Goal: Task Accomplishment & Management: Manage account settings

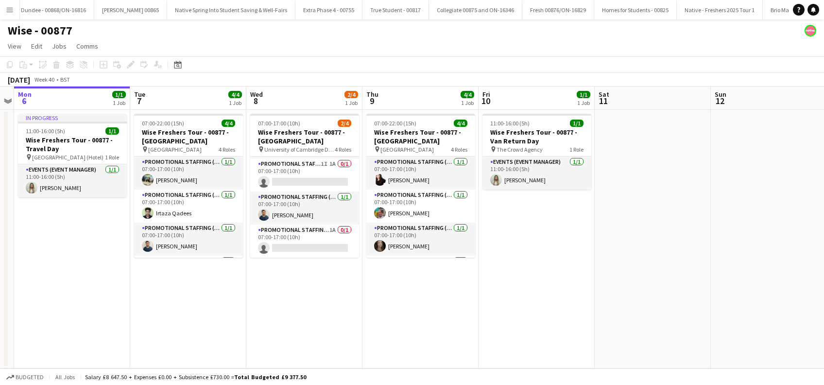
click at [526, 266] on app-date-cell "11:00-16:00 (5h) 1/1 Wise Freshers Tour - 00877 - Van Return Day pin The Crowd …" at bounding box center [536, 239] width 116 height 258
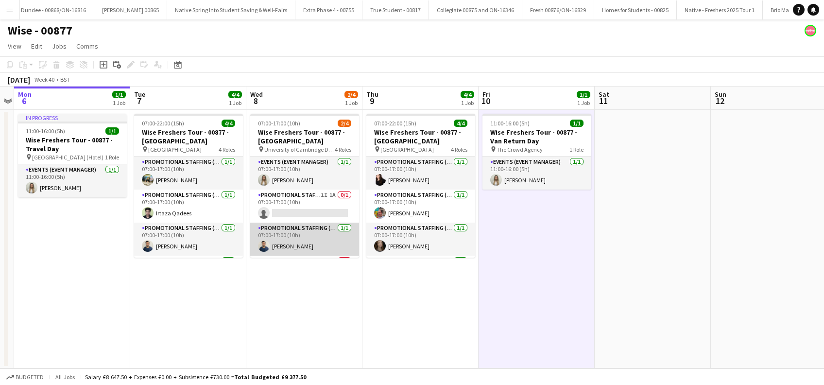
scroll to position [31, 0]
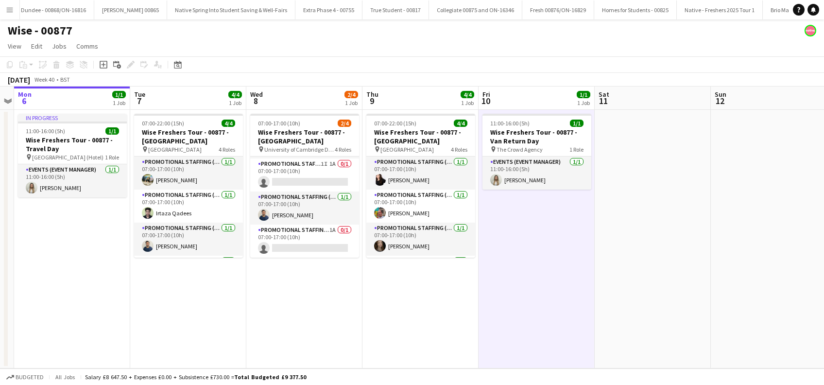
click at [320, 298] on app-date-cell "07:00-17:00 (10h) 2/4 Wise Freshers Tour - 00877 - University of Cambridge pin …" at bounding box center [304, 239] width 116 height 258
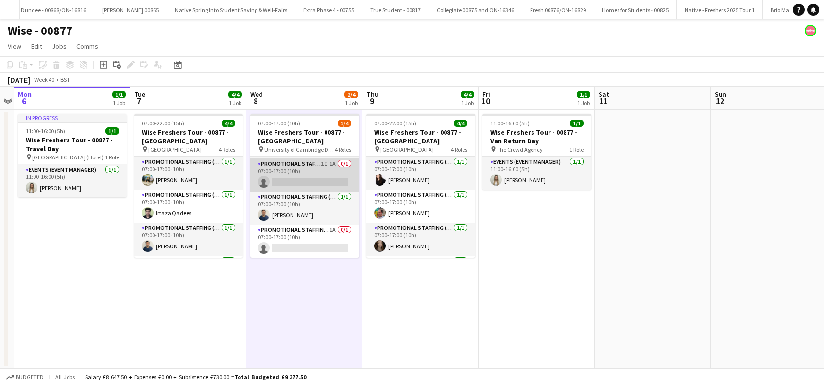
click at [312, 183] on app-card-role "Promotional Staffing (Brand Ambassadors) 1I 1A 0/1 07:00-17:00 (10h) single-neu…" at bounding box center [304, 174] width 109 height 33
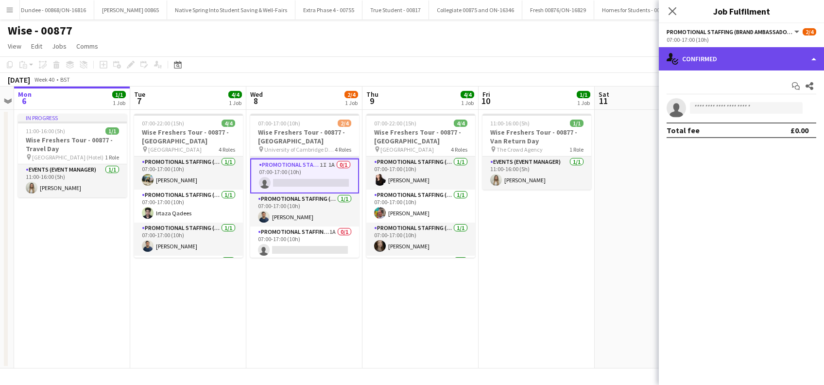
click at [754, 56] on div "single-neutral-actions-check-2 Confirmed" at bounding box center [741, 58] width 165 height 23
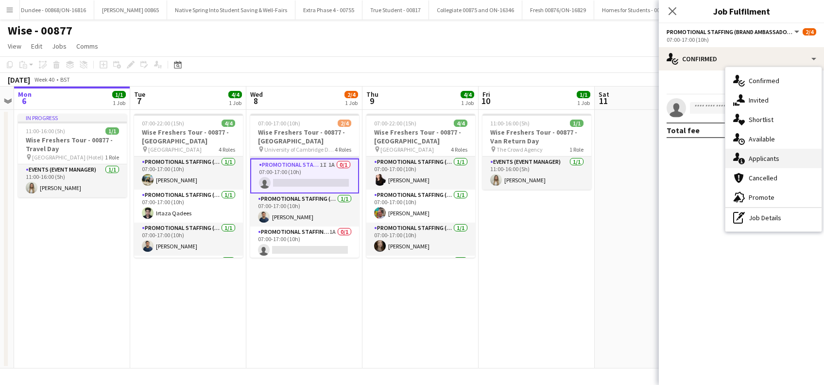
click at [766, 156] on span "Applicants" at bounding box center [764, 158] width 31 height 9
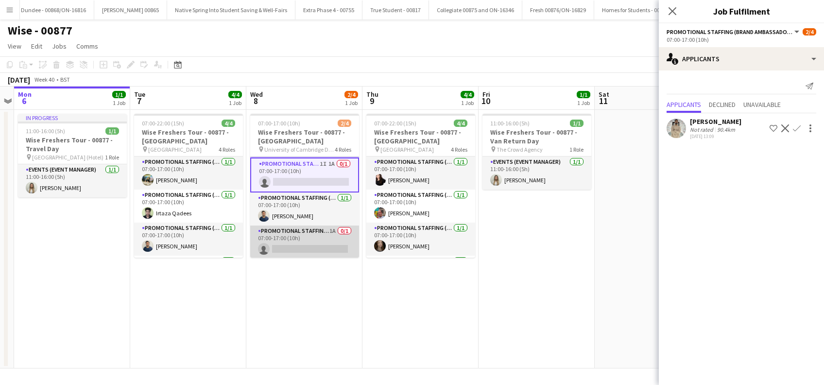
scroll to position [33, 0]
click at [302, 248] on app-card-role "Promotional Staffing (Brand Ambassadors) 1A 0/1 07:00-17:00 (10h) single-neutra…" at bounding box center [304, 241] width 109 height 33
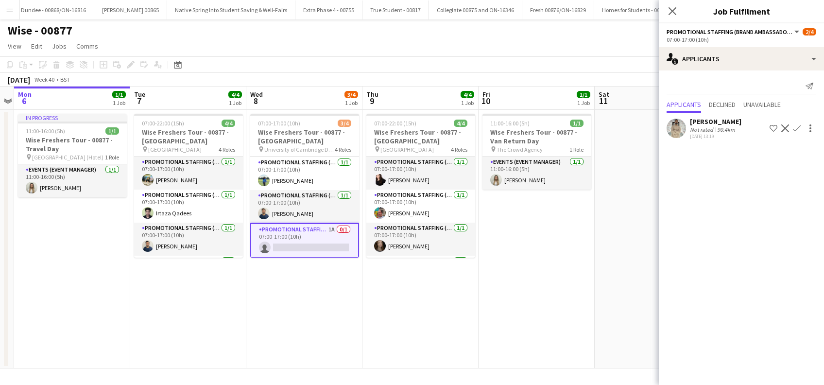
click at [799, 128] on app-icon "Confirm" at bounding box center [797, 128] width 8 height 8
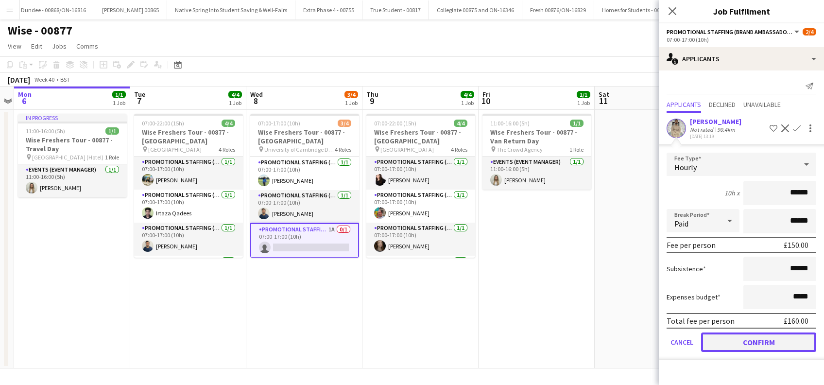
click at [750, 339] on button "Confirm" at bounding box center [758, 341] width 115 height 19
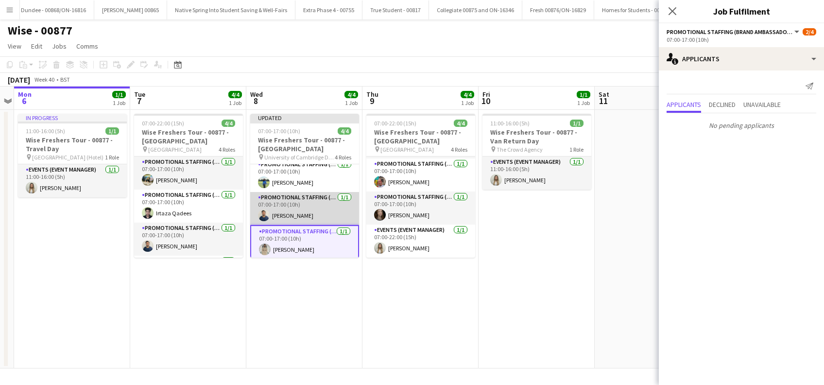
scroll to position [40, 0]
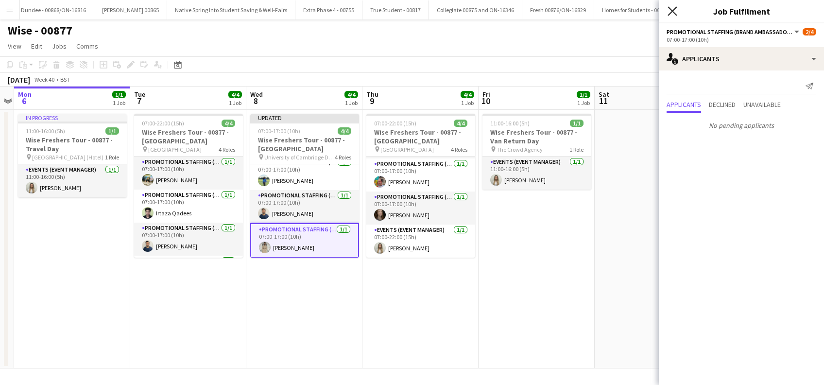
click at [674, 9] on icon at bounding box center [671, 10] width 9 height 9
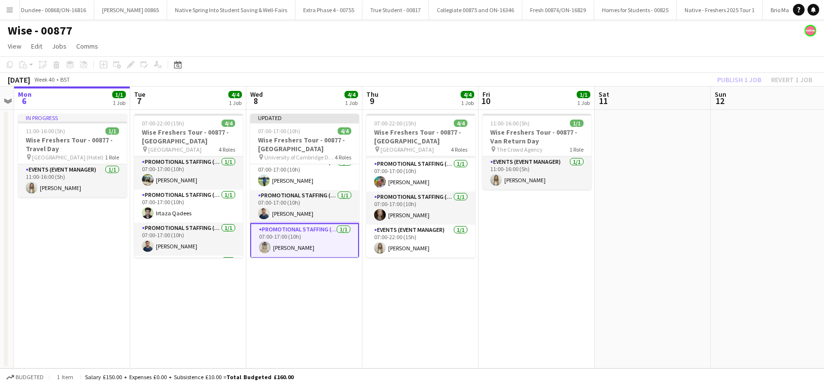
click at [516, 275] on app-date-cell "11:00-16:00 (5h) 1/1 Wise Freshers Tour - 00877 - Van Return Day pin The Crowd …" at bounding box center [536, 239] width 116 height 258
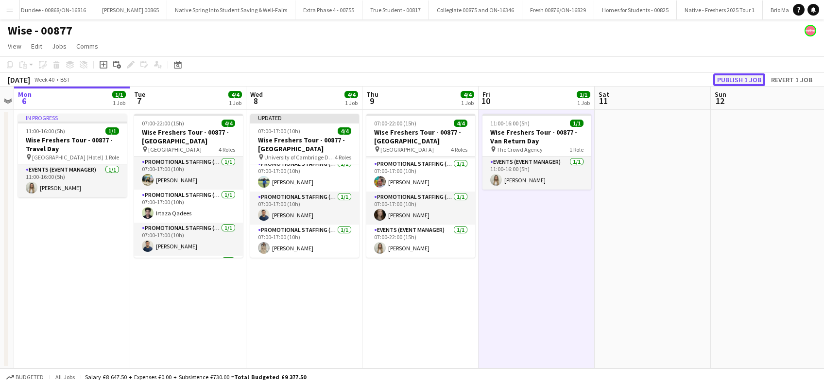
click at [737, 84] on button "Publish 1 job" at bounding box center [739, 79] width 52 height 13
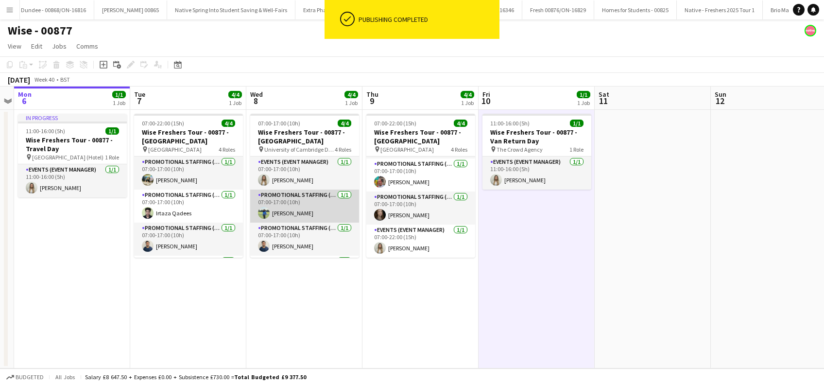
scroll to position [31, 0]
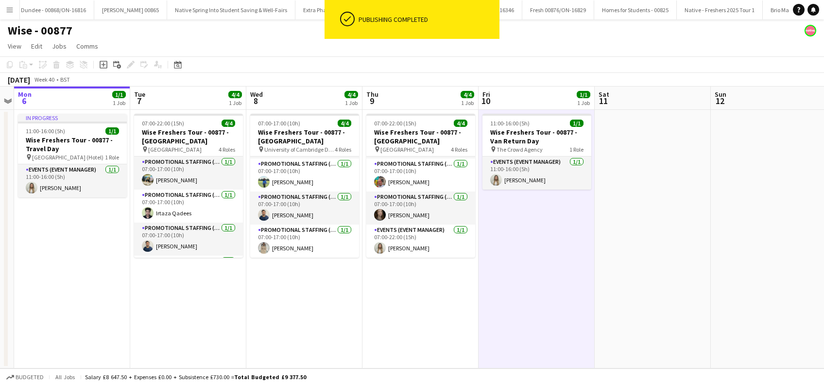
click at [297, 309] on app-date-cell "07:00-17:00 (10h) 4/4 Wise Freshers Tour - 00877 - University of Cambridge pin …" at bounding box center [304, 239] width 116 height 258
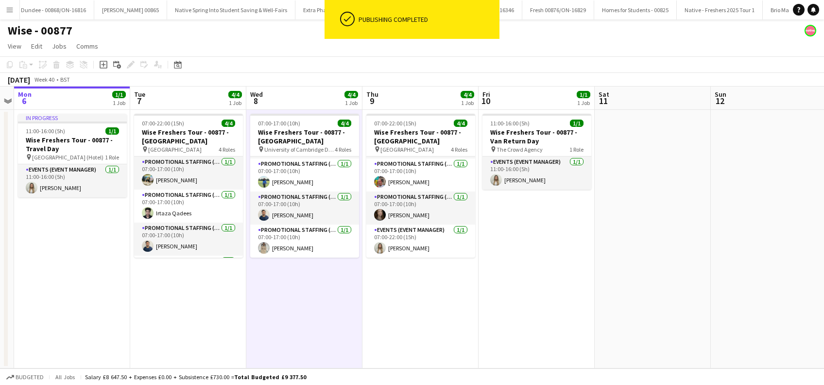
click at [462, 309] on app-date-cell "07:00-22:00 (15h) 4/4 Wise Freshers Tour - 00877 - University of Oxford pin Uni…" at bounding box center [420, 239] width 116 height 258
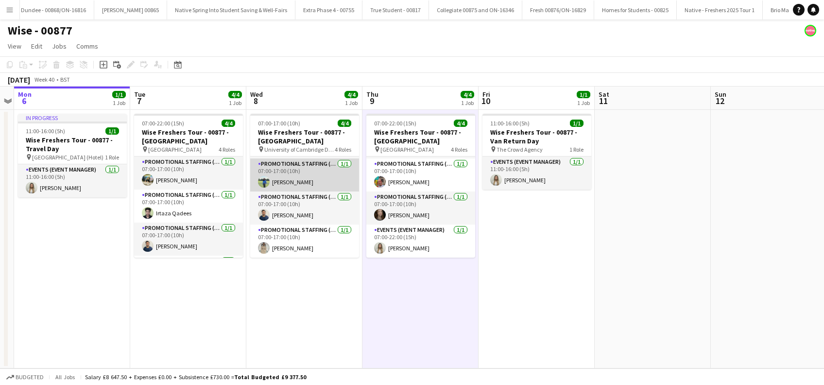
scroll to position [0, 0]
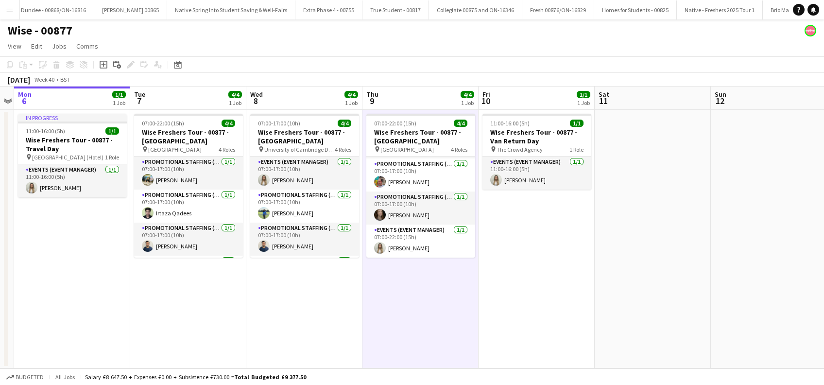
click at [342, 308] on app-date-cell "07:00-17:00 (10h) 4/4 Wise Freshers Tour - 00877 - University of Cambridge pin …" at bounding box center [304, 239] width 116 height 258
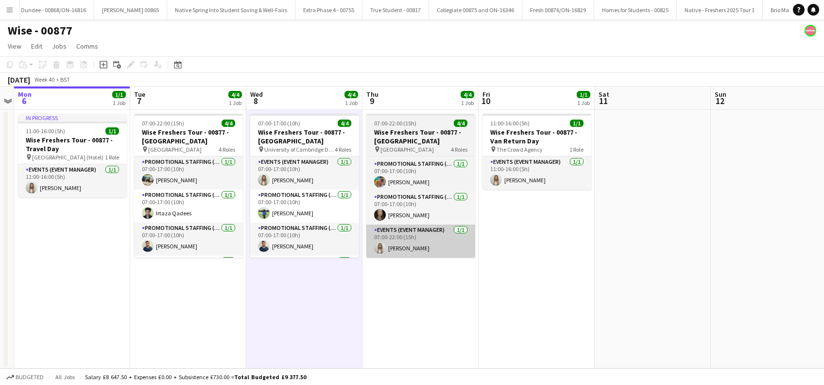
drag, startPoint x: 501, startPoint y: 294, endPoint x: 418, endPoint y: 245, distance: 96.5
click at [501, 294] on app-date-cell "11:00-16:00 (5h) 1/1 Wise Freshers Tour - 00877 - Van Return Day pin The Crowd …" at bounding box center [536, 239] width 116 height 258
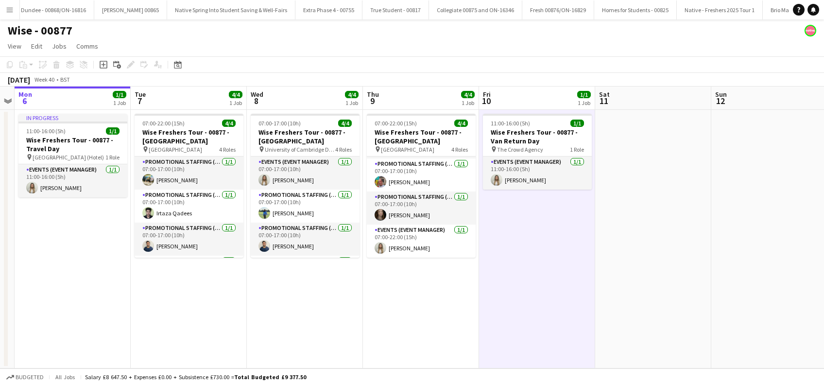
click at [226, 267] on app-date-cell "07:00-22:00 (15h) 4/4 Wise Freshers Tour - 00877 - University of Cambridge pin …" at bounding box center [189, 239] width 116 height 258
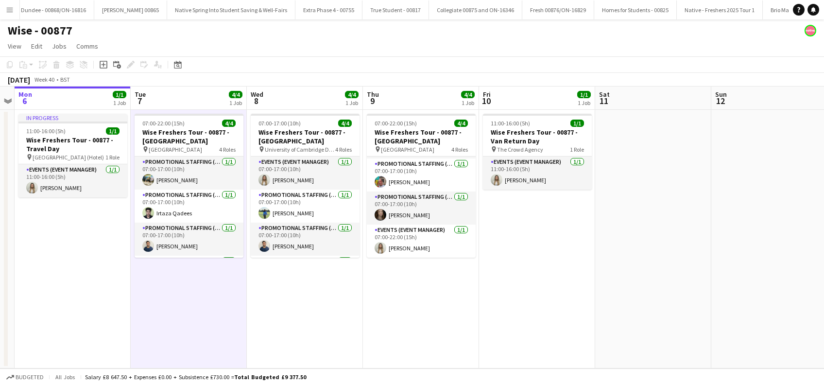
drag, startPoint x: 391, startPoint y: 277, endPoint x: 588, endPoint y: 276, distance: 197.2
click at [391, 278] on app-date-cell "07:00-22:00 (15h) 4/4 Wise Freshers Tour - 00877 - University of Oxford pin Uni…" at bounding box center [421, 239] width 116 height 258
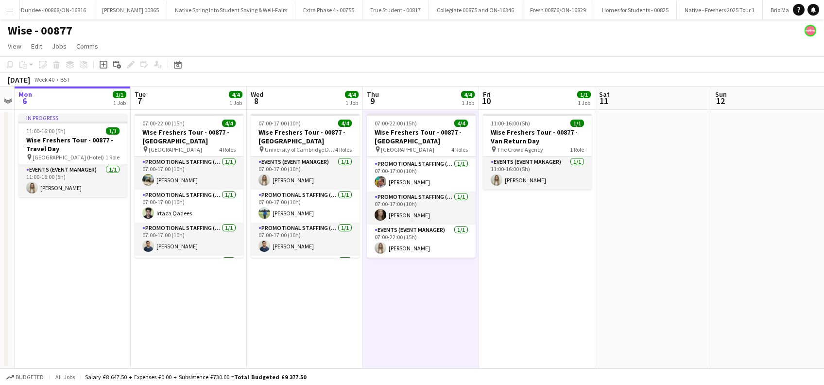
click at [619, 275] on app-date-cell at bounding box center [653, 239] width 116 height 258
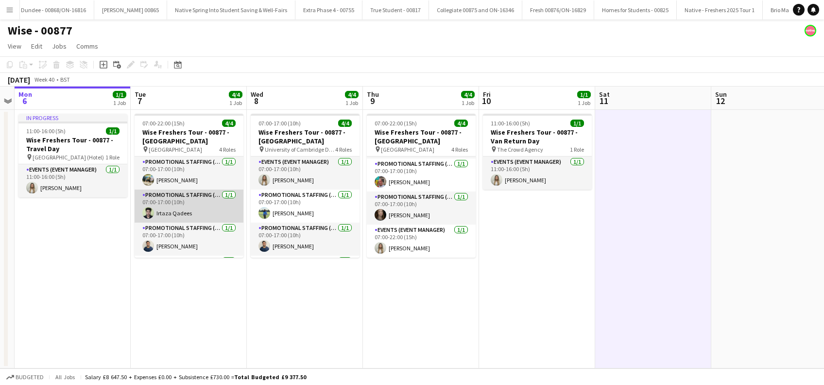
scroll to position [31, 0]
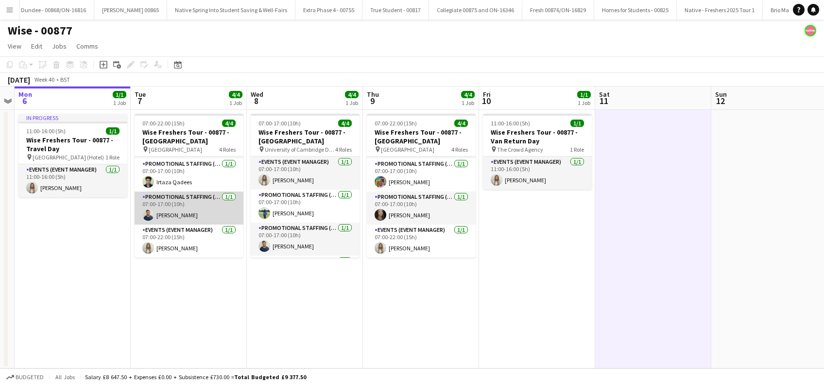
click at [190, 212] on app-card-role "Promotional Staffing (Brand Ambassadors) 1/1 07:00-17:00 (10h) Ghulam Murtaza" at bounding box center [189, 207] width 109 height 33
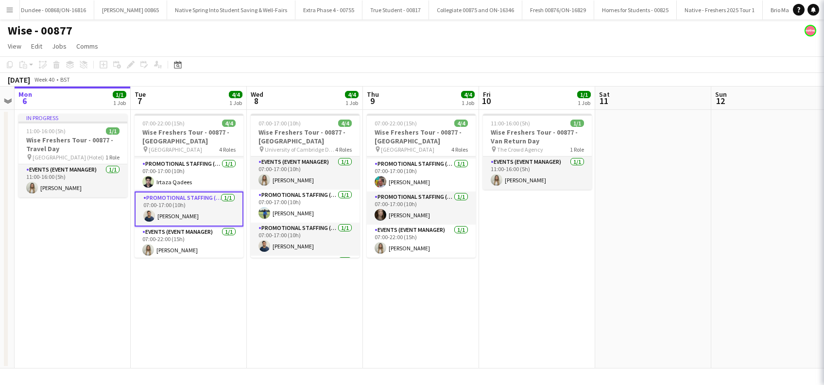
scroll to position [0, 333]
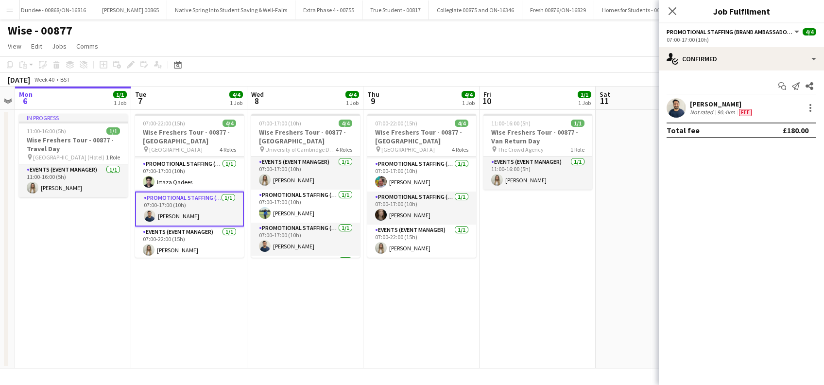
click at [723, 104] on div "Ghulam Murtaza" at bounding box center [722, 104] width 64 height 9
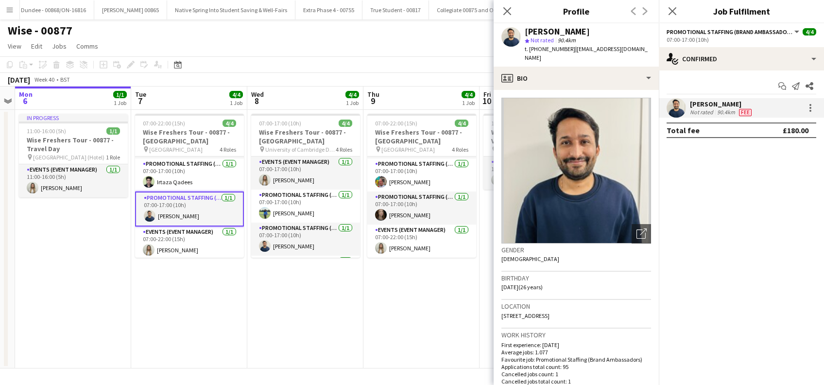
drag, startPoint x: 568, startPoint y: 47, endPoint x: 526, endPoint y: 33, distance: 44.9
click at [526, 33] on div "Ghulam Murtaza star Not rated 90.4km t. +447445740708 | murtazalaghari256@gmail…" at bounding box center [588, 44] width 126 height 35
drag, startPoint x: 526, startPoint y: 33, endPoint x: 532, endPoint y: 41, distance: 10.3
click at [532, 41] on span "Not rated" at bounding box center [541, 39] width 23 height 7
click at [566, 52] on span "t. +447445740708" at bounding box center [550, 48] width 51 height 7
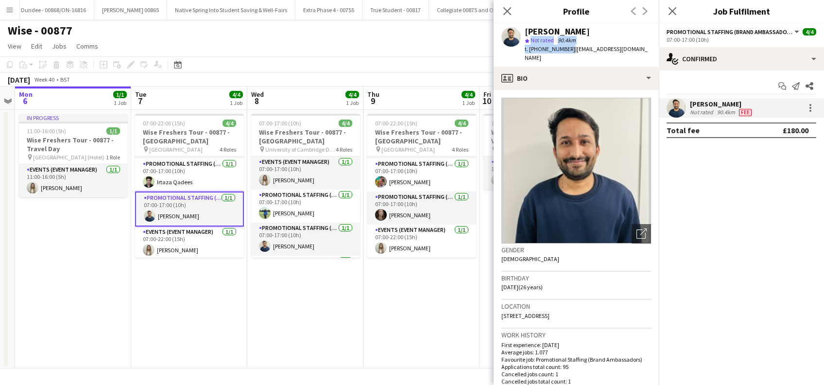
drag, startPoint x: 567, startPoint y: 48, endPoint x: 525, endPoint y: 39, distance: 43.2
click at [525, 39] on div "Ghulam Murtaza star Not rated 90.4km t. +447445740708 | murtazalaghari256@gmail…" at bounding box center [588, 44] width 126 height 35
drag, startPoint x: 525, startPoint y: 39, endPoint x: 650, endPoint y: 48, distance: 125.6
click at [650, 47] on div "Ghulam Murtaza star Not rated 90.4km t. +447445740708 | murtazalaghari256@gmail…" at bounding box center [576, 44] width 165 height 43
drag, startPoint x: 651, startPoint y: 51, endPoint x: 527, endPoint y: 30, distance: 126.0
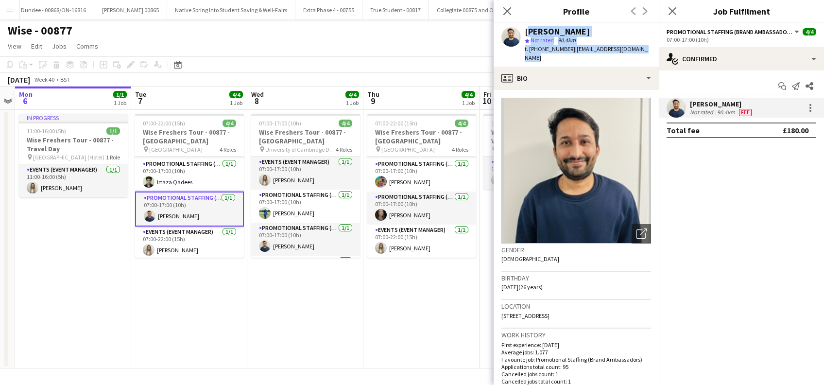
click at [527, 30] on div "Ghulam Murtaza star Not rated 90.4km t. +447445740708 | murtazalaghari256@gmail…" at bounding box center [576, 44] width 165 height 43
copy div "Ghulam Murtaza star Not rated 90.4km t. +447445740708 | murtazalaghari256@gmail…"
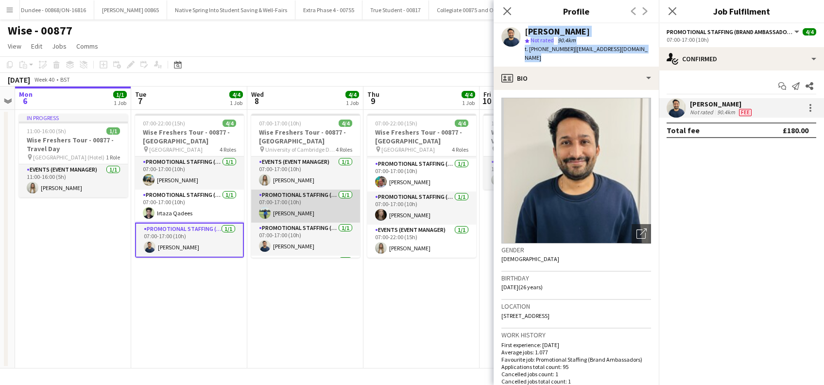
scroll to position [31, 0]
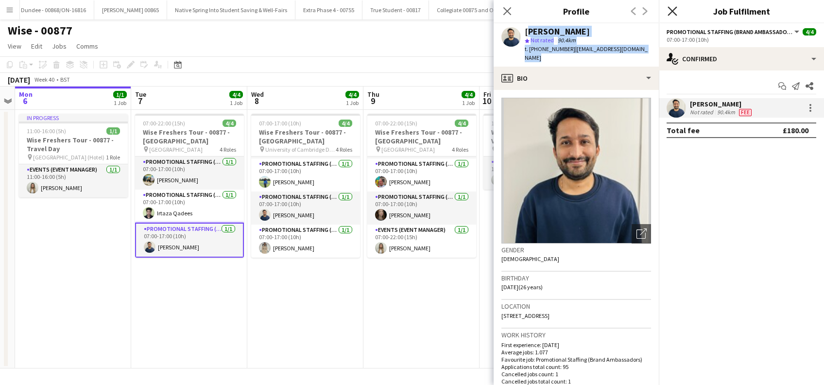
click at [672, 11] on icon at bounding box center [671, 10] width 9 height 9
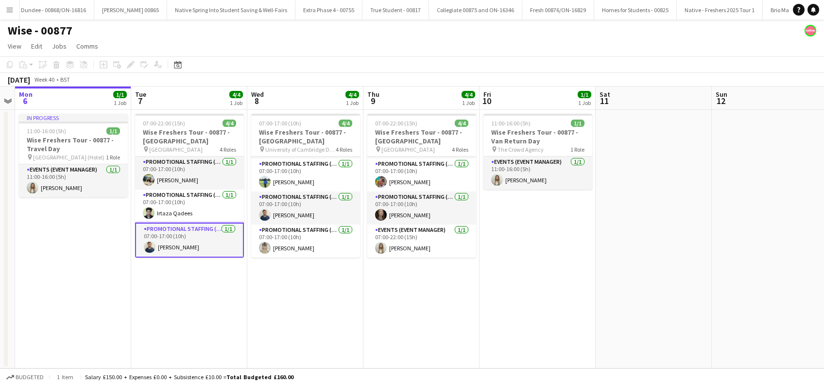
click at [311, 292] on app-date-cell "07:00-17:00 (10h) 4/4 Wise Freshers Tour - 00877 - University of Cambridge pin …" at bounding box center [305, 239] width 116 height 258
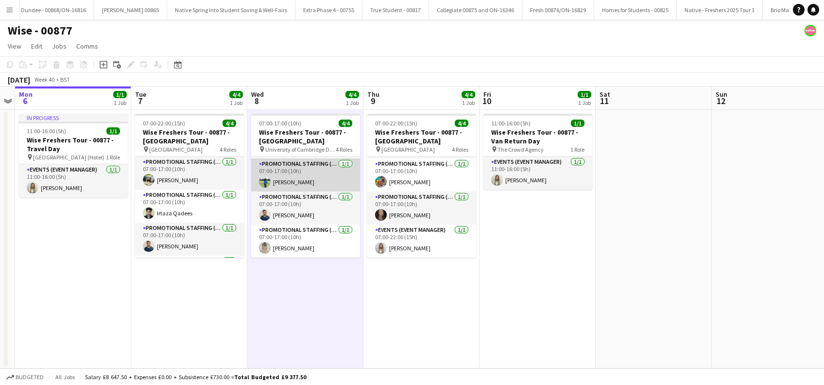
click at [311, 183] on app-card-role "Promotional Staffing (Brand Ambassadors) 1/1 07:00-17:00 (10h) Vishaka Chhabria" at bounding box center [305, 174] width 109 height 33
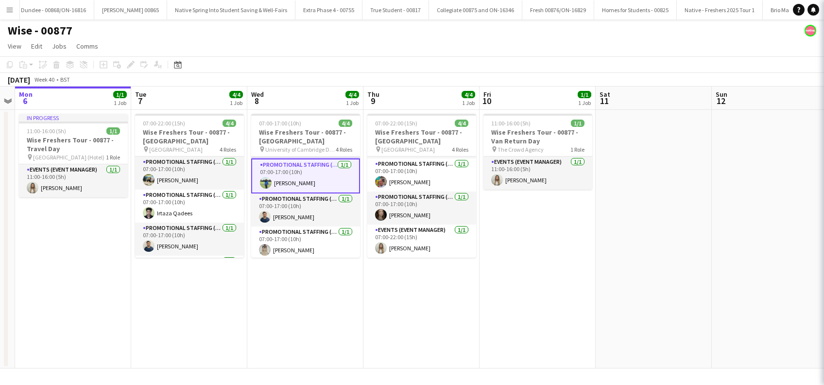
scroll to position [0, 333]
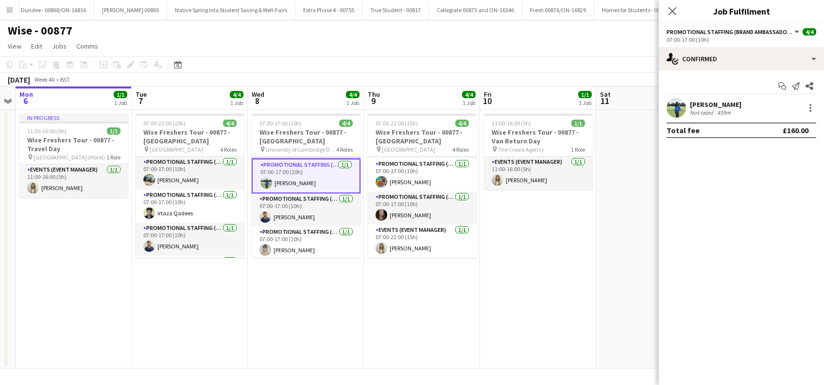
click at [728, 105] on div "Vishaka Chhabria" at bounding box center [715, 104] width 51 height 9
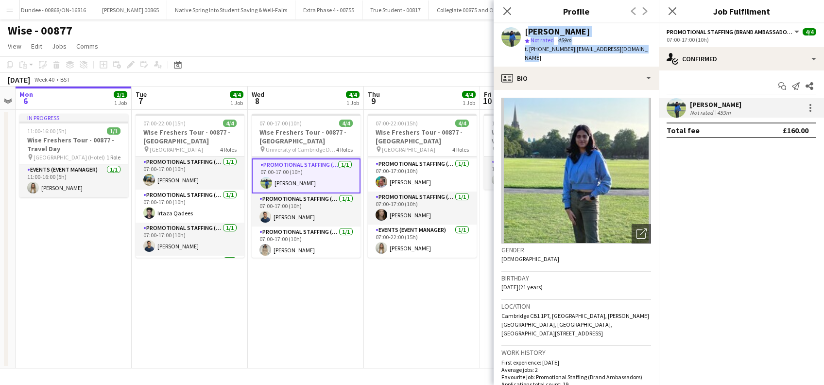
drag, startPoint x: 645, startPoint y: 51, endPoint x: 527, endPoint y: 31, distance: 120.1
click at [527, 31] on div "Vishaka Chhabria star Not rated 459m t. +447587327581 | vishakachhabria6@gmail.…" at bounding box center [576, 44] width 165 height 43
copy div "Vishaka Chhabria star Not rated 459m t. +447587327581 | vishakachhabria6@gmail.…"
click at [304, 250] on app-card-role "Promotional Staffing (Brand Ambassadors) 1/1 07:00-17:00 (10h) Sheikh adil Waqar" at bounding box center [306, 241] width 109 height 33
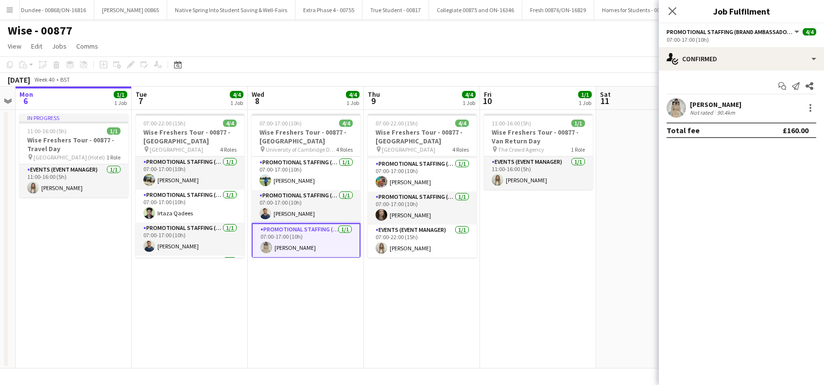
click at [728, 101] on div "Sheikh adil Waqar" at bounding box center [715, 104] width 51 height 9
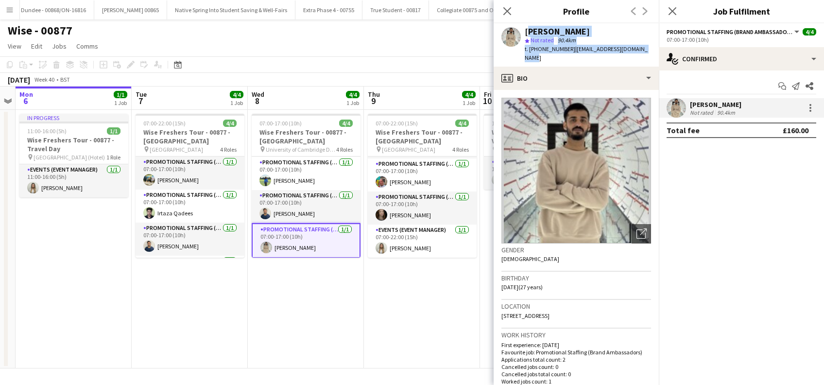
drag, startPoint x: 646, startPoint y: 47, endPoint x: 527, endPoint y: 31, distance: 120.5
click at [527, 31] on div "Sheikh adil Waqar star Not rated 90.4km t. +447466129130 | sheikhadilwaqar1@gma…" at bounding box center [576, 44] width 165 height 43
copy div "Sheikh adil Waqar star Not rated 90.4km t. +447466129130 | sheikhadilwaqar1@gma…"
click at [677, 10] on app-icon "Close pop-in" at bounding box center [673, 11] width 14 height 14
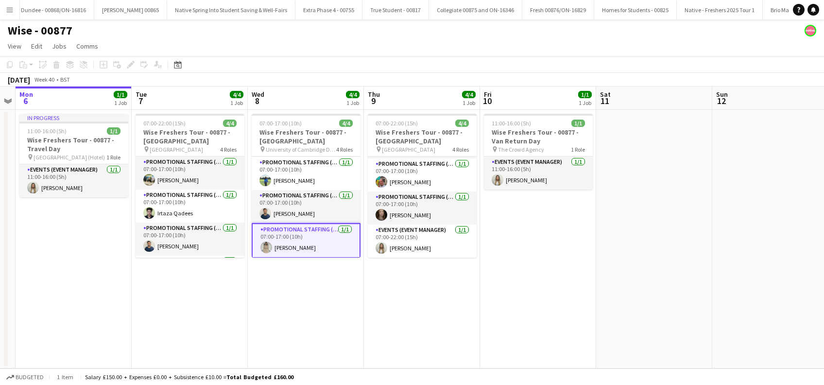
click at [317, 312] on app-date-cell "07:00-17:00 (10h) 4/4 Wise Freshers Tour - 00877 - University of Cambridge pin …" at bounding box center [306, 239] width 116 height 258
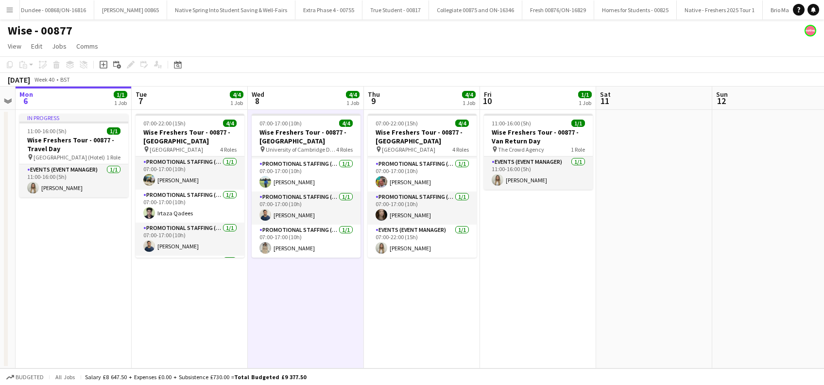
scroll to position [0, 0]
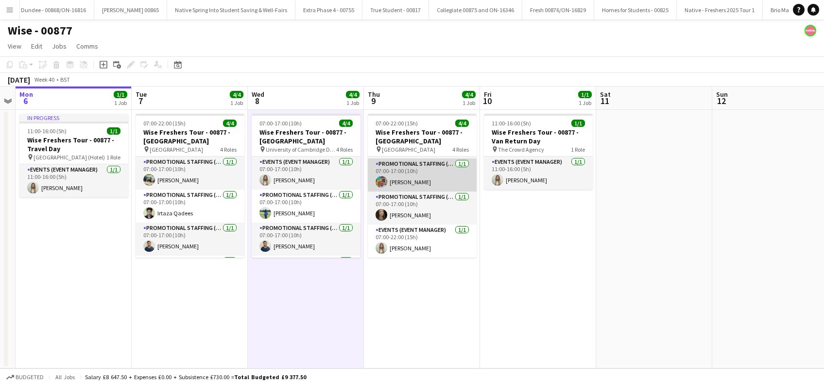
click at [416, 179] on app-card-role "Promotional Staffing (Brand Ambassadors) 1/1 07:00-17:00 (10h) Owen Prince" at bounding box center [422, 174] width 109 height 33
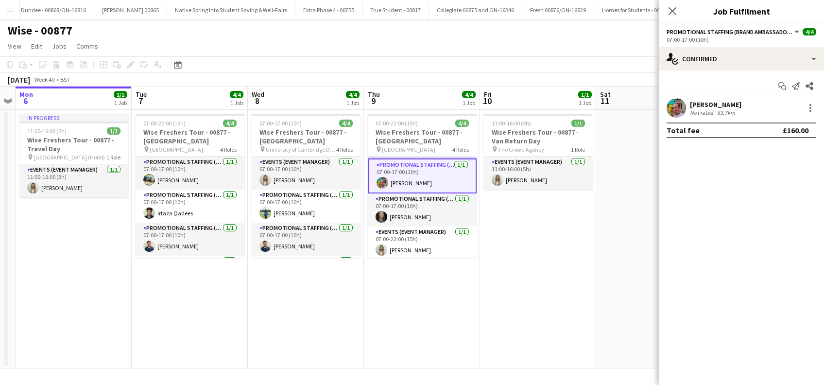
click at [715, 103] on div "Owen Prince" at bounding box center [715, 104] width 51 height 9
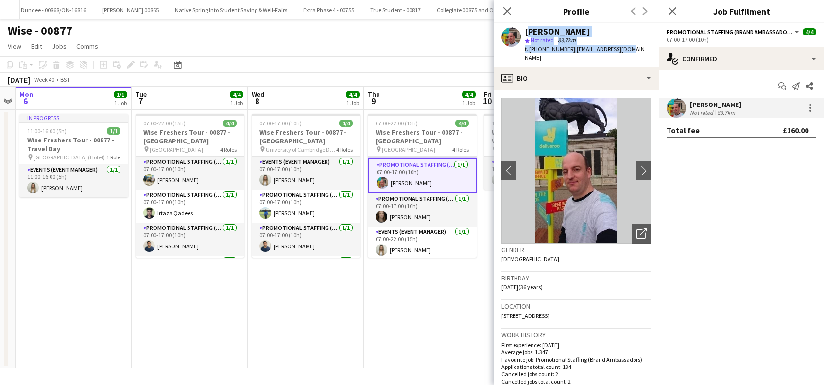
drag, startPoint x: 629, startPoint y: 45, endPoint x: 525, endPoint y: 34, distance: 104.0
click at [525, 34] on div "Owen Prince star Not rated 83.7km t. +447877310417 | owenprince@aol.com" at bounding box center [576, 44] width 165 height 43
copy div "Owen Prince star Not rated 83.7km t. +447877310417 | owenprince@aol.com"
click at [413, 218] on app-card-role "Promotional Staffing (Brand Ambassadors) 1/1 07:00-17:00 (10h) Belle Adams" at bounding box center [422, 209] width 109 height 33
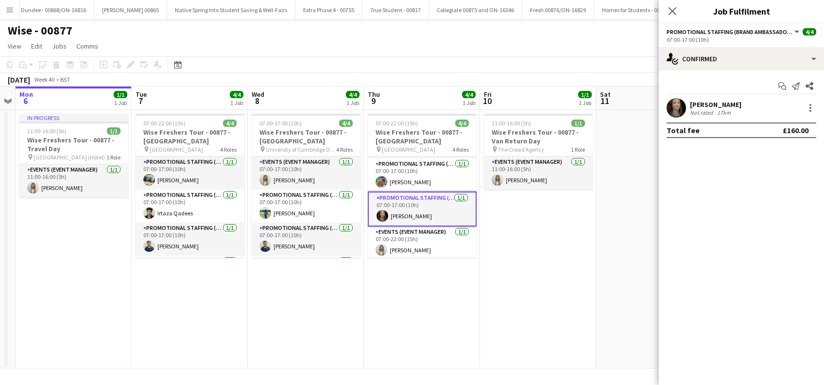
click at [720, 98] on div "Belle Adams Not rated 17km" at bounding box center [741, 107] width 165 height 19
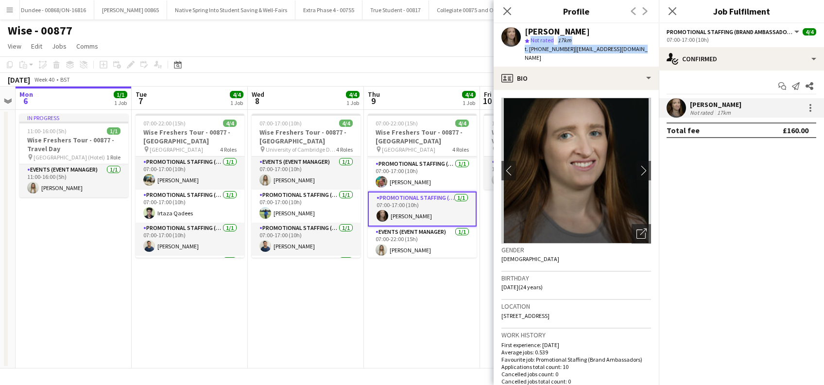
drag, startPoint x: 644, startPoint y: 49, endPoint x: 525, endPoint y: 36, distance: 120.2
click at [525, 36] on div "Belle Adams star Not rated 17km t. +4407902664610 | belleadams5678@aol.com" at bounding box center [576, 44] width 165 height 43
drag, startPoint x: 525, startPoint y: 36, endPoint x: 490, endPoint y: 283, distance: 249.7
click at [435, 303] on app-date-cell "07:00-22:00 (15h) 4/4 Wise Freshers Tour - 00877 - University of Oxford pin Uni…" at bounding box center [422, 239] width 116 height 258
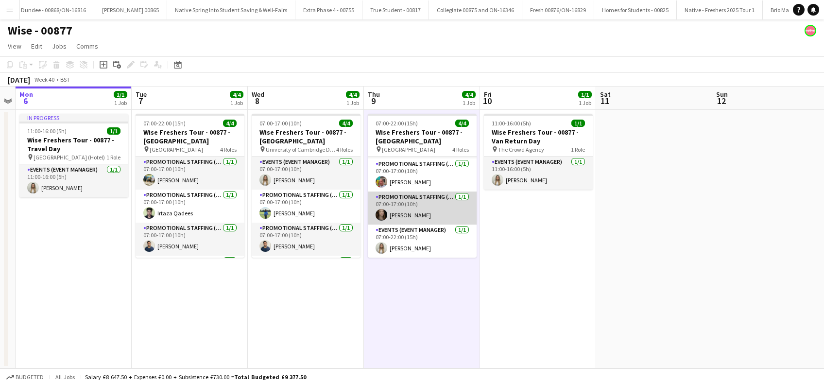
click at [420, 216] on app-card-role "Promotional Staffing (Brand Ambassadors) 1/1 07:00-17:00 (10h) Belle Adams" at bounding box center [422, 207] width 109 height 33
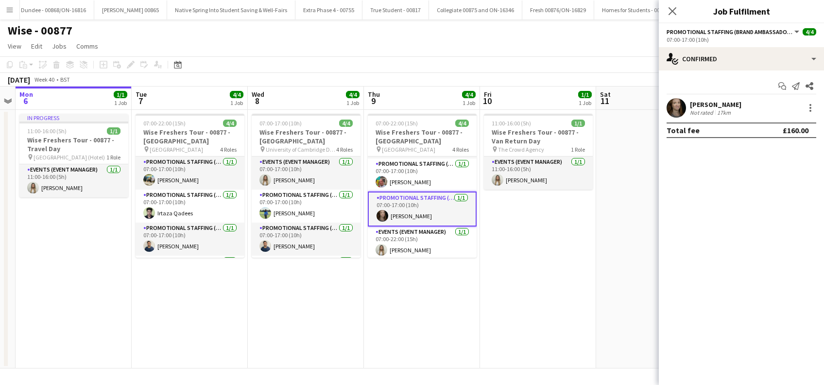
click at [718, 107] on div "Belle Adams" at bounding box center [715, 104] width 51 height 9
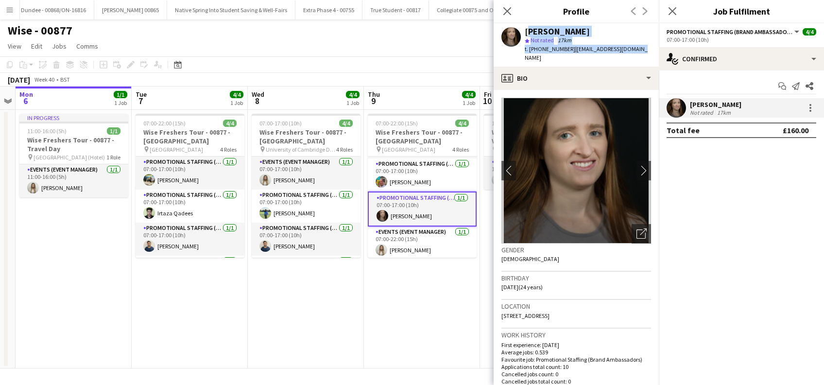
drag, startPoint x: 641, startPoint y: 50, endPoint x: 525, endPoint y: 32, distance: 117.6
click at [525, 32] on div "Belle Adams star Not rated 17km t. +4407902664610 | belleadams5678@aol.com" at bounding box center [576, 44] width 165 height 43
copy div "Belle Adams star Not rated 17km t. +4407902664610 | belleadams5678@aol.com"
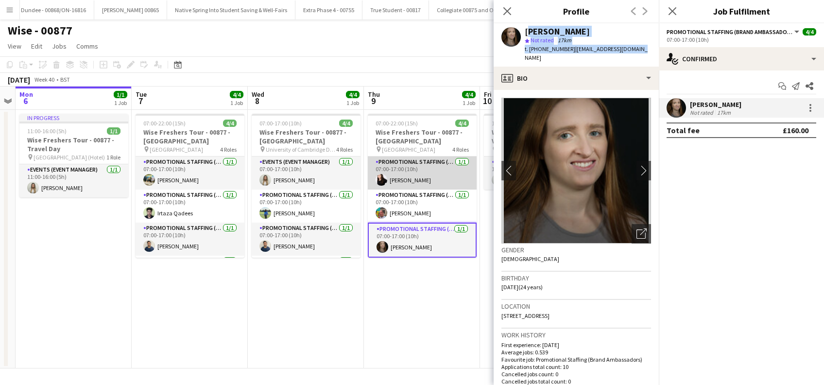
click at [403, 177] on app-card-role "Promotional Staffing (Brand Ambassadors) 1/1 07:00-17:00 (10h) Isa Morais" at bounding box center [422, 172] width 109 height 33
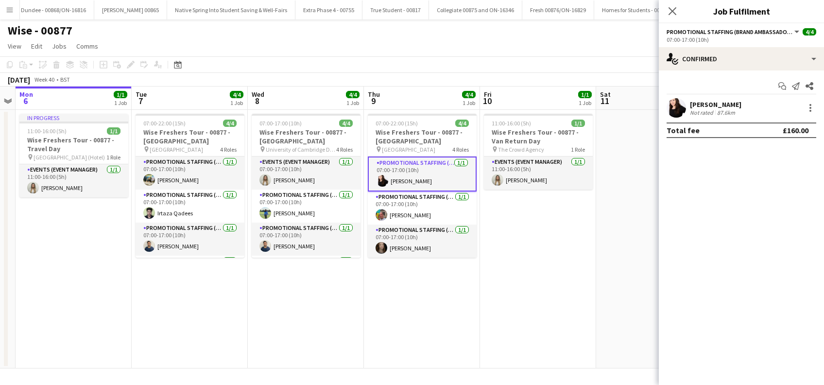
click at [708, 103] on div "Isa Morais" at bounding box center [715, 104] width 51 height 9
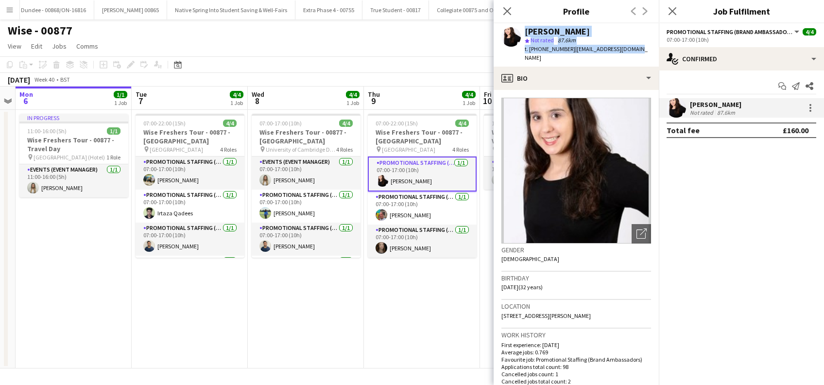
drag, startPoint x: 633, startPoint y: 47, endPoint x: 513, endPoint y: 39, distance: 120.3
click at [513, 39] on div "Isa Morais star Not rated 87.6km t. +447383992441 | isa_morais@live.co.uk" at bounding box center [576, 44] width 165 height 43
copy div "Isa Morais star Not rated 87.6km t. +447383992441 | isa_morais@live.co.uk"
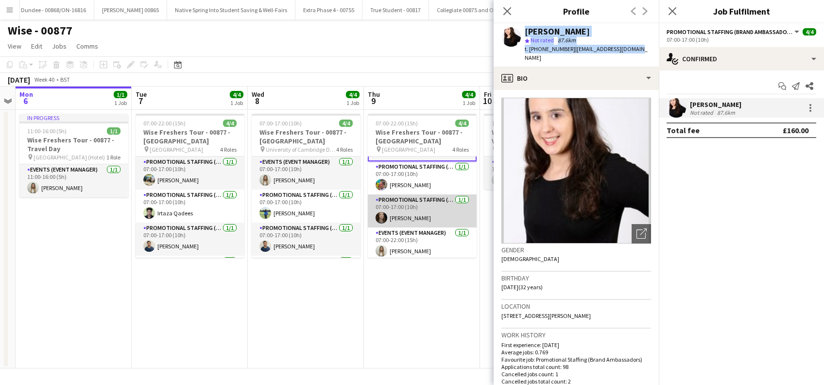
scroll to position [33, 0]
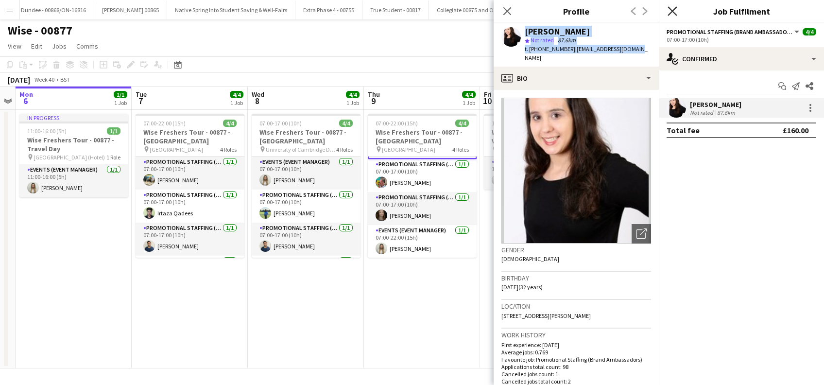
click at [673, 14] on icon "Close pop-in" at bounding box center [671, 10] width 9 height 9
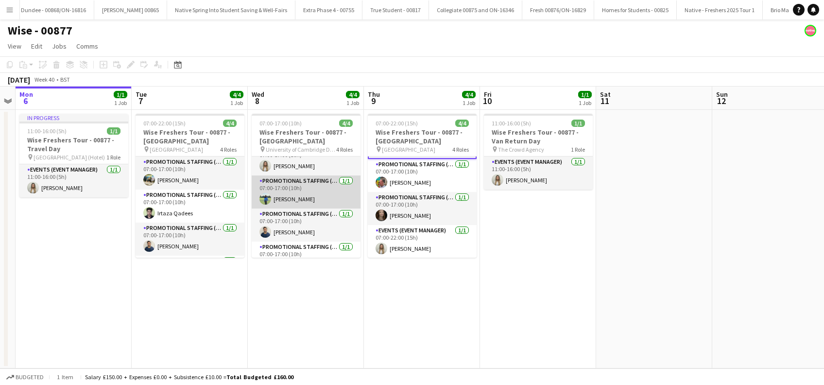
scroll to position [0, 0]
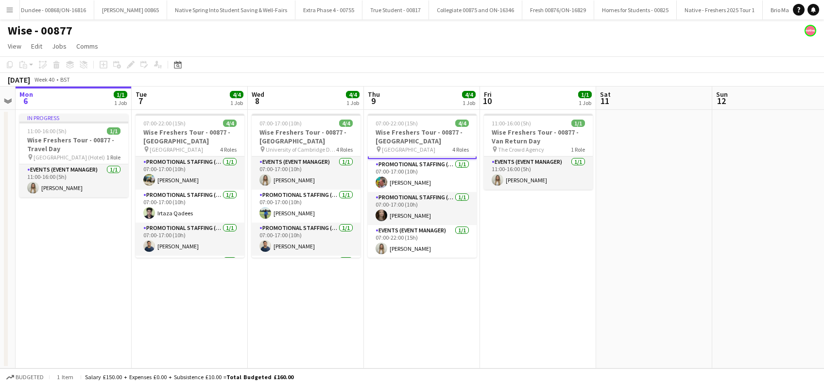
drag, startPoint x: 287, startPoint y: 291, endPoint x: 299, endPoint y: 291, distance: 11.7
click at [287, 291] on app-date-cell "07:00-17:00 (10h) 4/4 Wise Freshers Tour - 00877 - University of Cambridge pin …" at bounding box center [306, 239] width 116 height 258
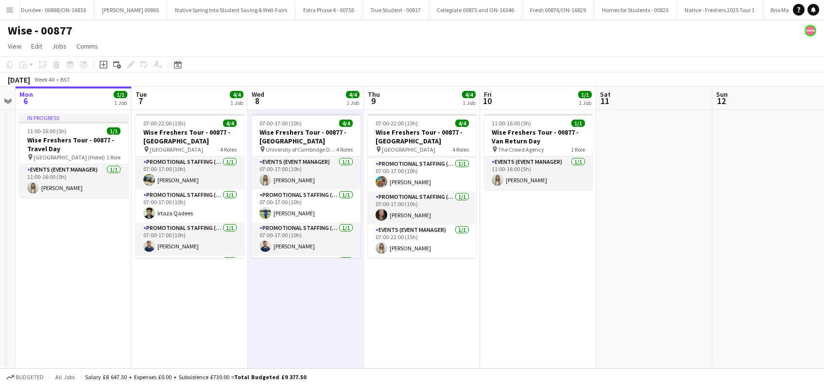
scroll to position [31, 0]
click at [406, 296] on app-date-cell "07:00-22:00 (15h) 4/4 Wise Freshers Tour - 00877 - University of Oxford pin Uni…" at bounding box center [422, 239] width 116 height 258
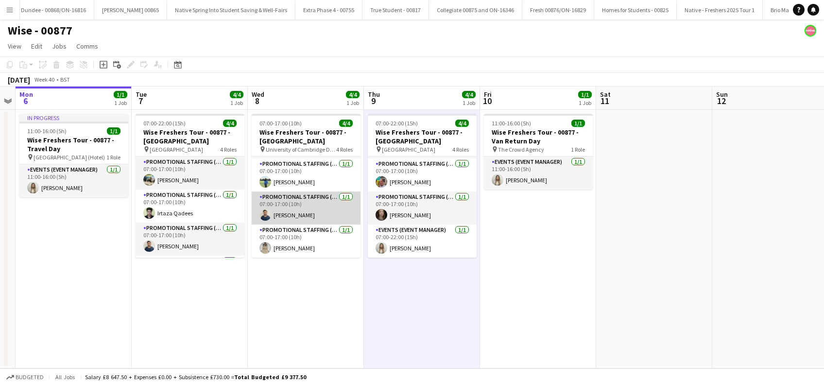
scroll to position [0, 0]
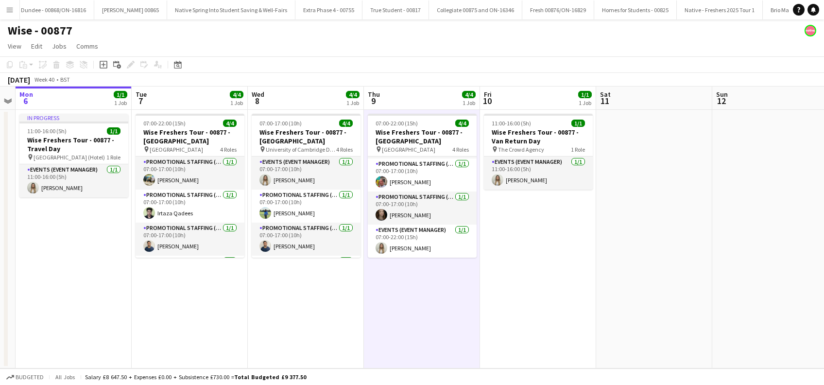
click at [225, 275] on app-date-cell "07:00-22:00 (15h) 4/4 Wise Freshers Tour - 00877 - University of Cambridge pin …" at bounding box center [190, 239] width 116 height 258
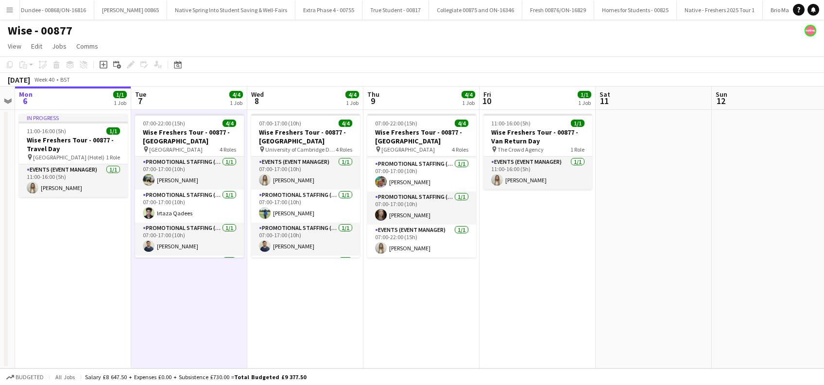
click at [291, 289] on app-date-cell "07:00-17:00 (10h) 4/4 Wise Freshers Tour - 00877 - University of Cambridge pin …" at bounding box center [305, 239] width 116 height 258
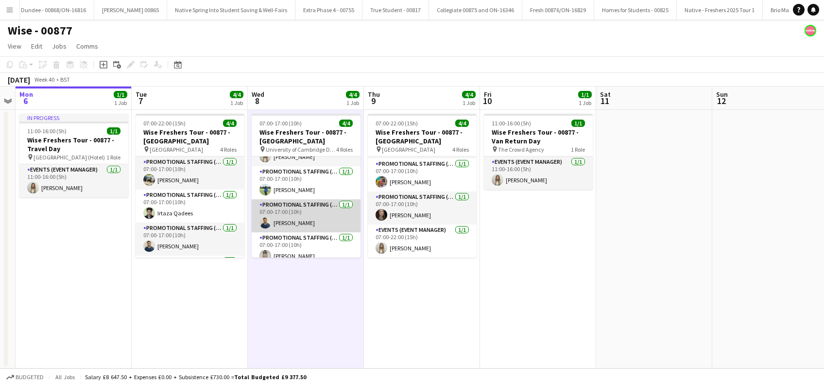
scroll to position [31, 0]
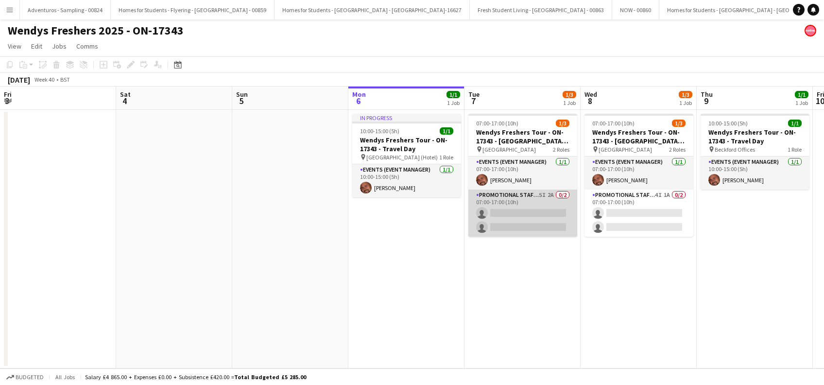
scroll to position [0, 215]
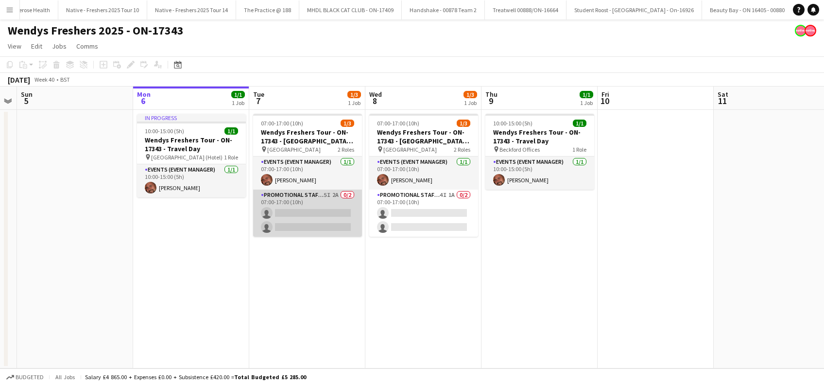
click at [300, 208] on app-card-role "Promotional Staffing (Brand Ambassadors) 5I 2A 0/2 07:00-17:00 (10h) single-neu…" at bounding box center [307, 212] width 109 height 47
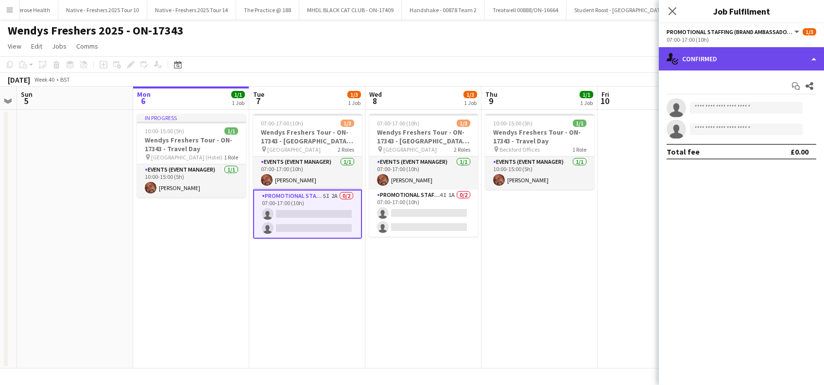
click at [725, 60] on div "single-neutral-actions-check-2 Confirmed" at bounding box center [741, 58] width 165 height 23
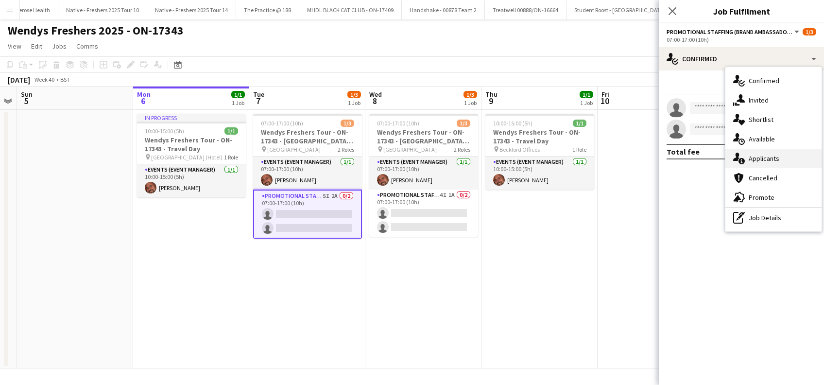
click at [767, 156] on span "Applicants" at bounding box center [764, 158] width 31 height 9
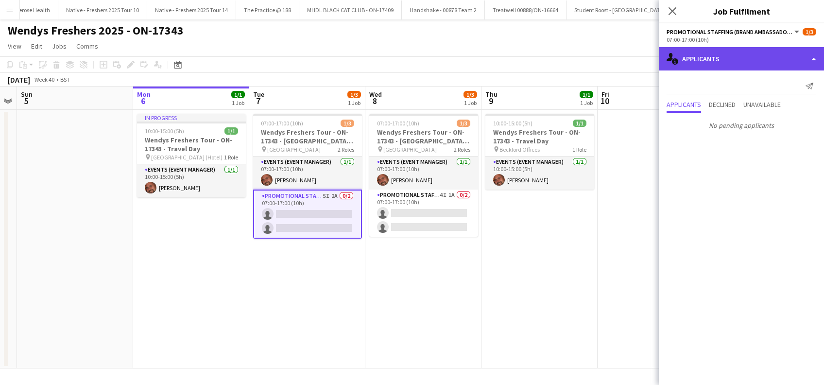
click at [738, 57] on div "single-neutral-actions-information Applicants" at bounding box center [741, 58] width 165 height 23
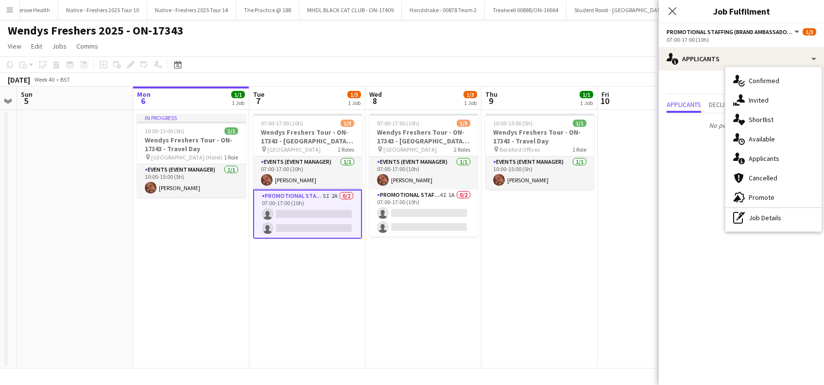
click at [766, 100] on span "Invited" at bounding box center [759, 100] width 20 height 9
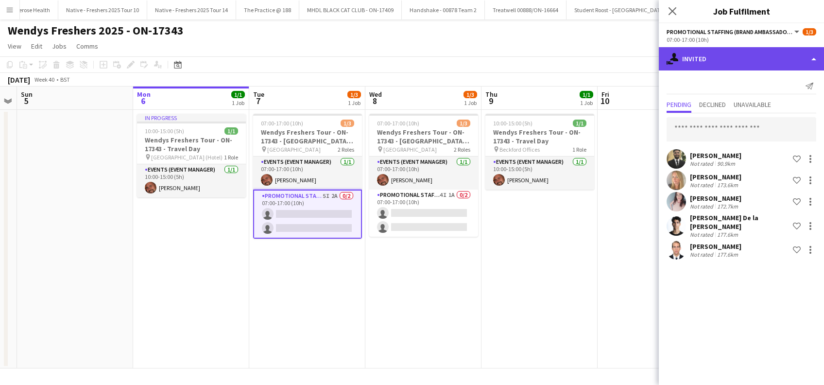
click at [721, 59] on div "single-neutral-actions-share-1 Invited" at bounding box center [741, 58] width 165 height 23
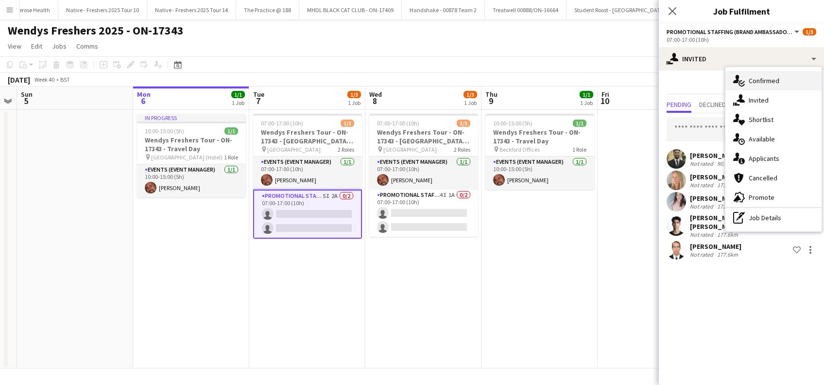
click at [760, 82] on span "Confirmed" at bounding box center [764, 80] width 31 height 9
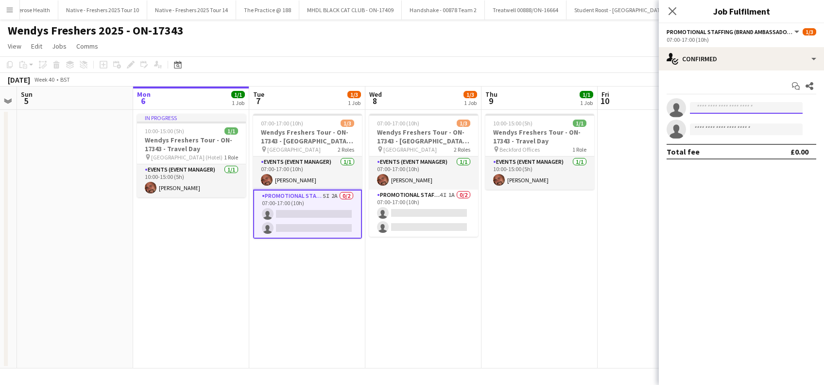
click at [708, 104] on input at bounding box center [746, 108] width 113 height 12
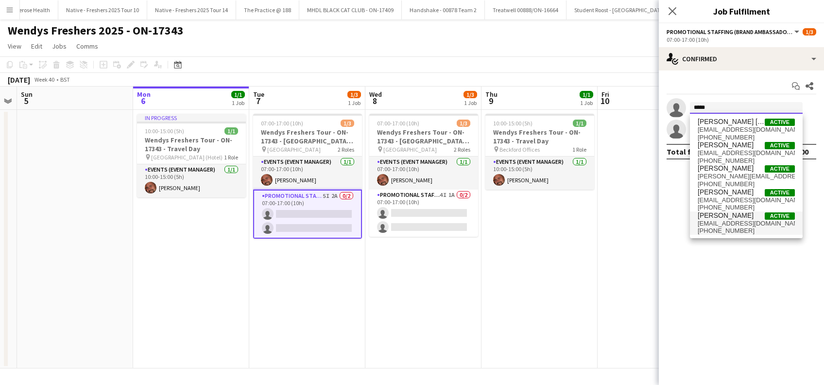
type input "*****"
click at [729, 220] on span "joelghost08@gmail.com" at bounding box center [746, 224] width 97 height 8
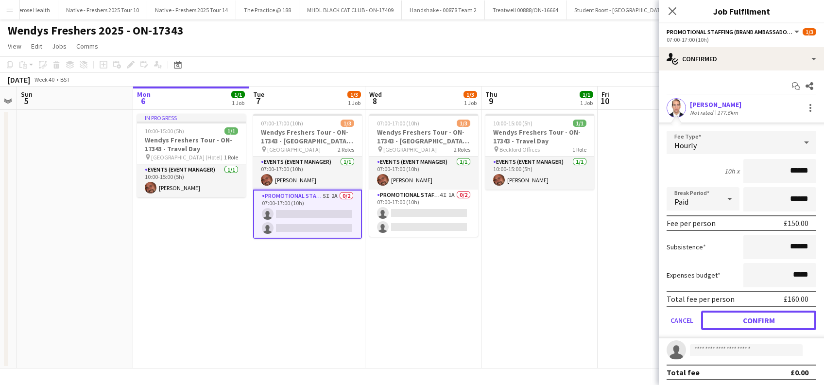
click at [763, 323] on button "Confirm" at bounding box center [758, 319] width 115 height 19
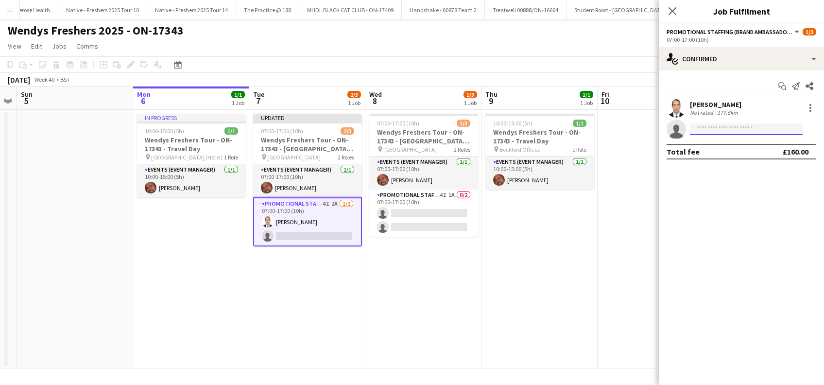
click at [717, 131] on input at bounding box center [746, 129] width 113 height 12
type input "*"
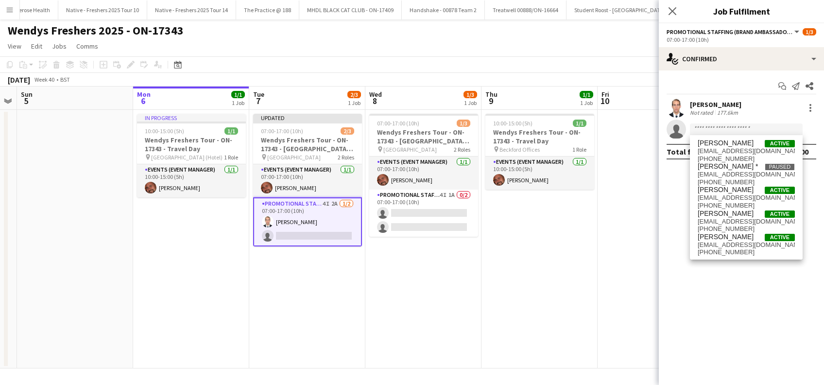
click at [450, 286] on app-date-cell "07:00-17:00 (10h) 1/3 Wendys Freshers Tour - ON-17343 - Cambridge University Da…" at bounding box center [423, 239] width 116 height 258
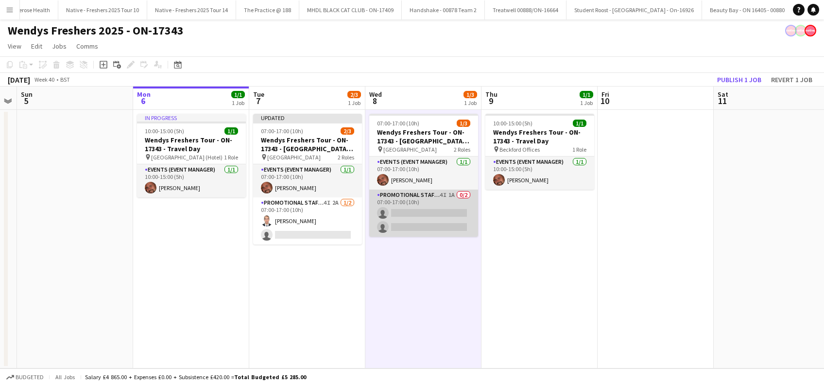
click at [416, 219] on app-card-role "Promotional Staffing (Brand Ambassadors) 4I 1A 0/2 07:00-17:00 (10h) single-neu…" at bounding box center [423, 212] width 109 height 47
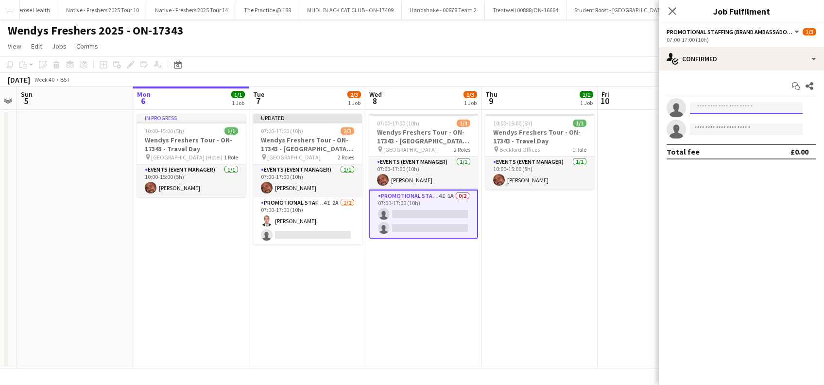
click at [723, 105] on input at bounding box center [746, 108] width 113 height 12
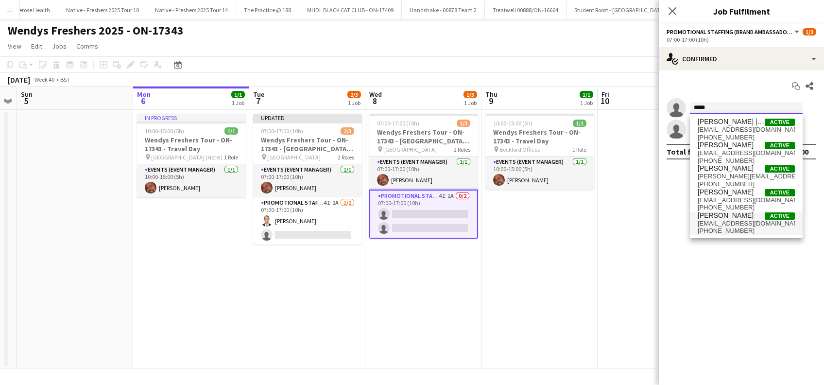
type input "*****"
click at [723, 221] on span "joelghost08@gmail.com" at bounding box center [746, 224] width 97 height 8
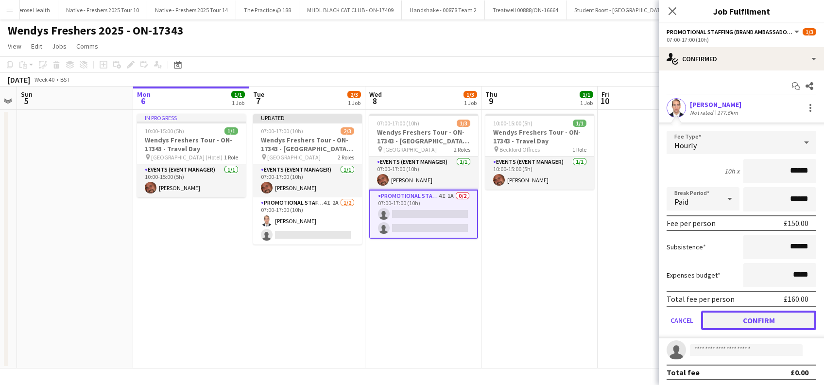
click at [758, 326] on button "Confirm" at bounding box center [758, 319] width 115 height 19
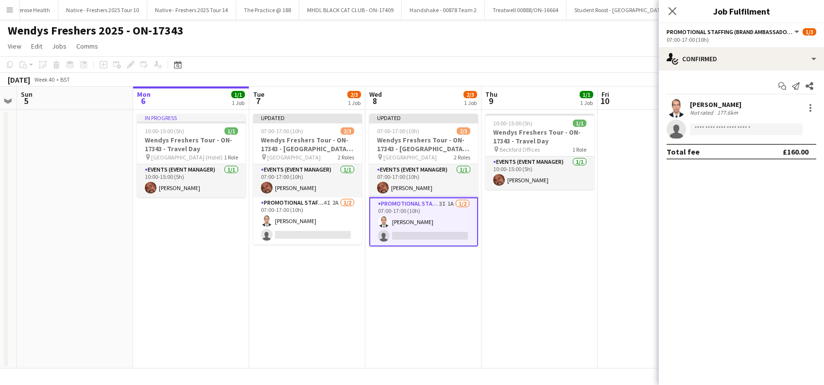
drag, startPoint x: 674, startPoint y: 6, endPoint x: 640, endPoint y: 148, distance: 146.0
click at [674, 6] on app-icon "Close pop-in" at bounding box center [672, 11] width 12 height 12
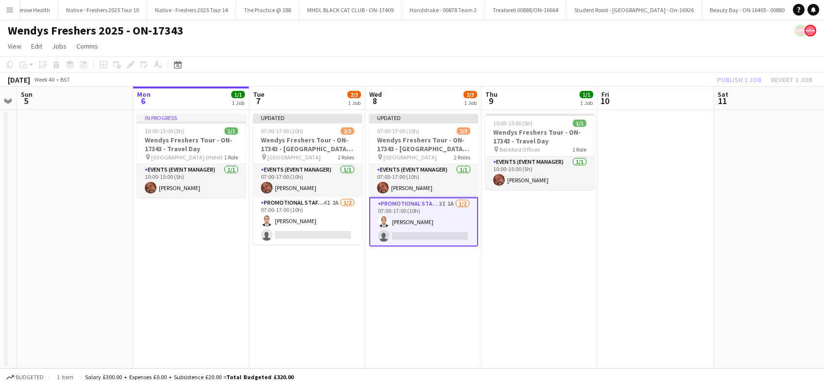
click at [604, 255] on app-calendar-viewport "Fri 3 Sat 4 Sun 5 Mon 6 1/1 1 Job Tue 7 2/3 1 Job Wed 8 2/3 1 Job Thu 9 1/1 1 J…" at bounding box center [412, 227] width 824 height 282
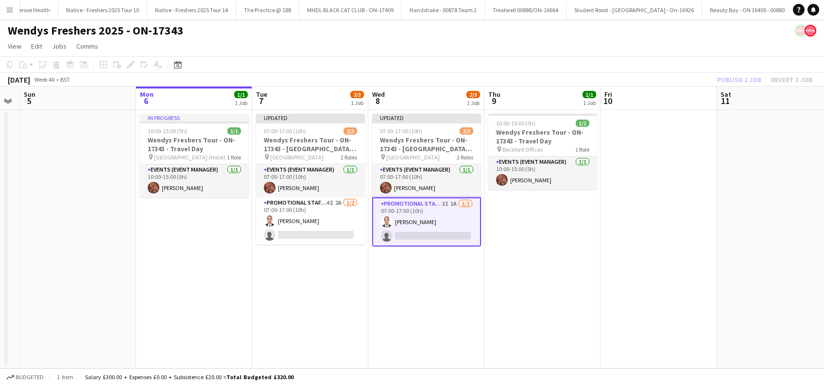
click at [743, 79] on div "Publish 1 job Revert 1 job" at bounding box center [764, 79] width 119 height 13
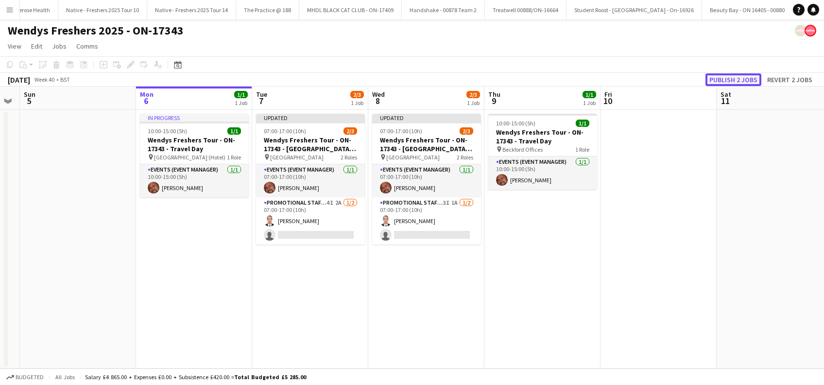
click at [739, 83] on button "Publish 2 jobs" at bounding box center [733, 79] width 56 height 13
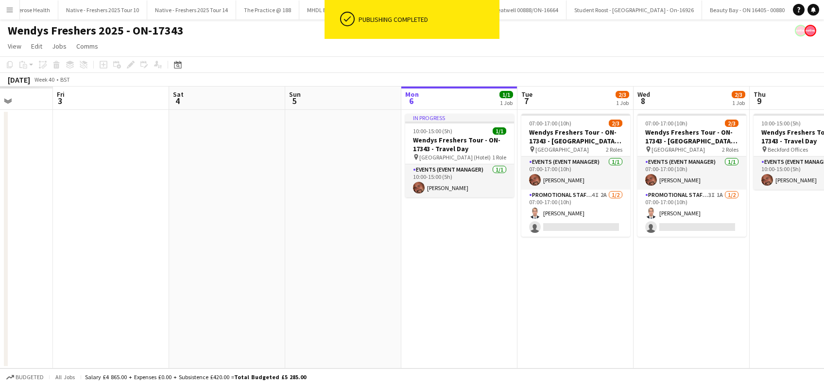
scroll to position [0, 276]
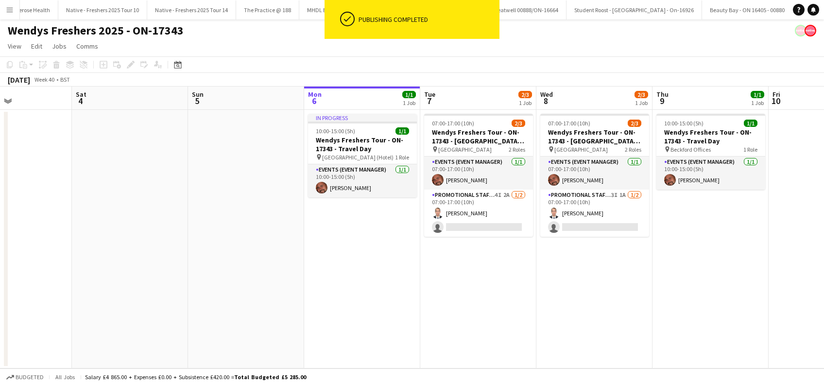
drag, startPoint x: 386, startPoint y: 328, endPoint x: 554, endPoint y: 317, distance: 168.5
click at [554, 317] on app-calendar-viewport "Wed 1 3/3 1 Job Thu 2 1/1 1 Job Fri 3 Sat 4 Sun 5 Mon 6 1/1 1 Job Tue 7 2/3 1 J…" at bounding box center [412, 227] width 824 height 282
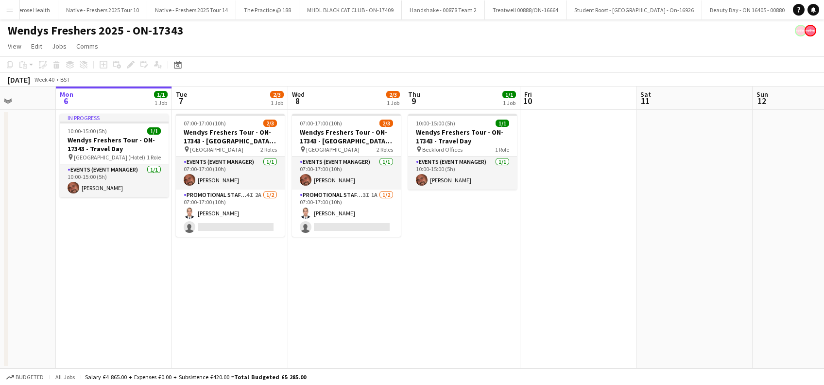
drag, startPoint x: 720, startPoint y: 314, endPoint x: 471, endPoint y: 312, distance: 249.7
click at [472, 321] on app-calendar-viewport "Fri 3 Sat 4 Sun 5 Mon 6 1/1 1 Job Tue 7 2/3 1 Job Wed 8 2/3 1 Job Thu 9 1/1 1 J…" at bounding box center [412, 227] width 824 height 282
click at [323, 278] on app-date-cell "07:00-17:00 (10h) 2/3 Wendys Freshers Tour - ON-17343 - Cambridge University Da…" at bounding box center [346, 239] width 116 height 258
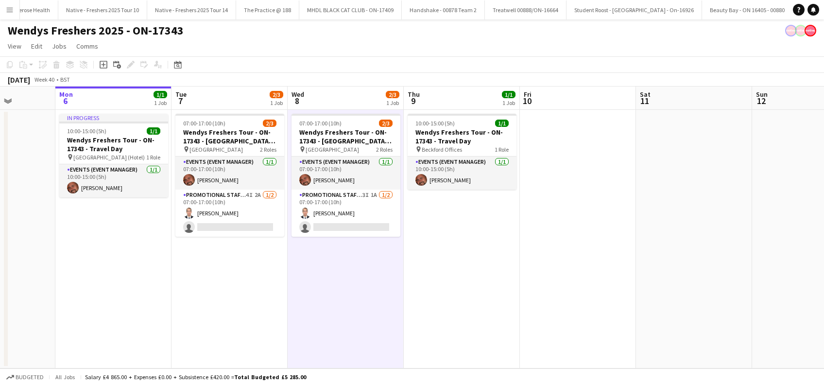
click at [477, 272] on app-date-cell "10:00-15:00 (5h) 1/1 Wendys Freshers Tour - ON-17343 - Travel Day pin Beckford …" at bounding box center [462, 239] width 116 height 258
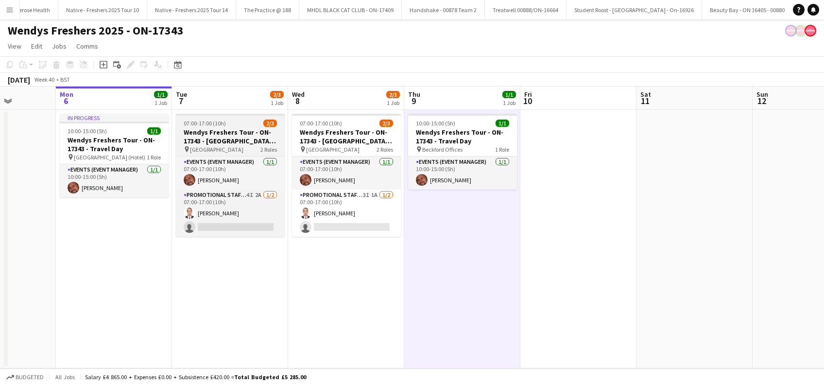
click at [229, 132] on h3 "Wendys Freshers Tour - ON-17343 - Cambridge University Day 1" at bounding box center [230, 136] width 109 height 17
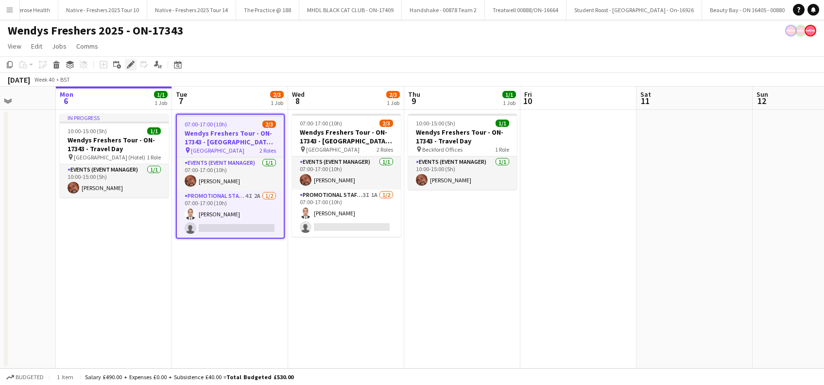
click at [131, 63] on icon at bounding box center [130, 64] width 5 height 5
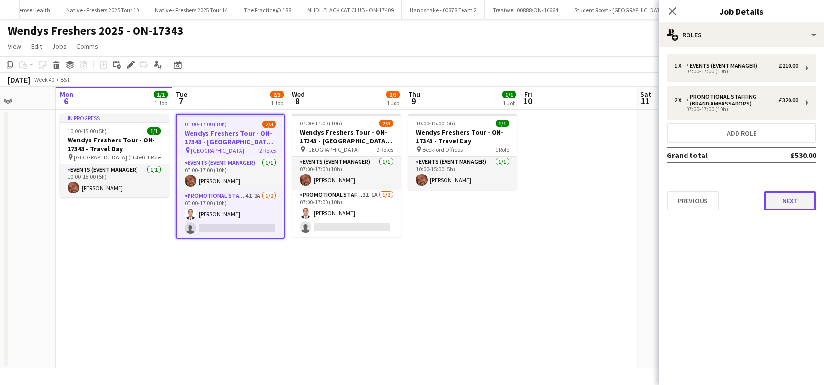
click at [806, 198] on button "Next" at bounding box center [790, 200] width 52 height 19
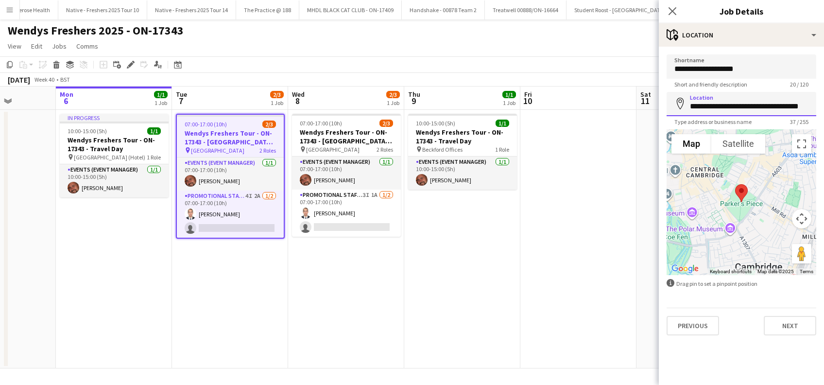
scroll to position [0, 7]
drag, startPoint x: 689, startPoint y: 105, endPoint x: 826, endPoint y: 108, distance: 137.0
click at [823, 108] on html "Menu Boards Boards Boards All jobs Status Workforce Workforce My Workforce Recr…" at bounding box center [412, 192] width 824 height 385
click at [604, 202] on app-date-cell at bounding box center [578, 239] width 116 height 258
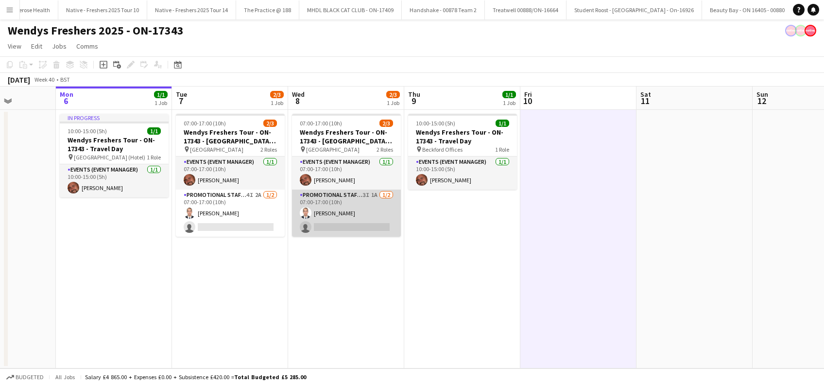
click at [339, 212] on app-card-role "Promotional Staffing (Brand Ambassadors) 3I 1A 1/2 07:00-17:00 (10h) Angel Gerv…" at bounding box center [346, 212] width 109 height 47
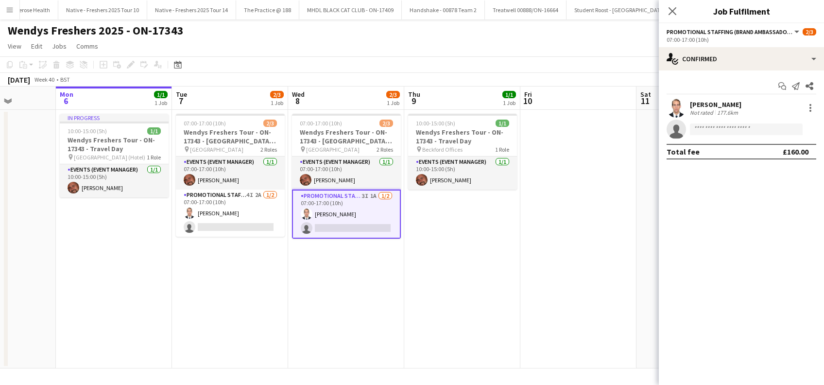
click at [724, 103] on div "Angel Gervacio Bido" at bounding box center [715, 104] width 51 height 9
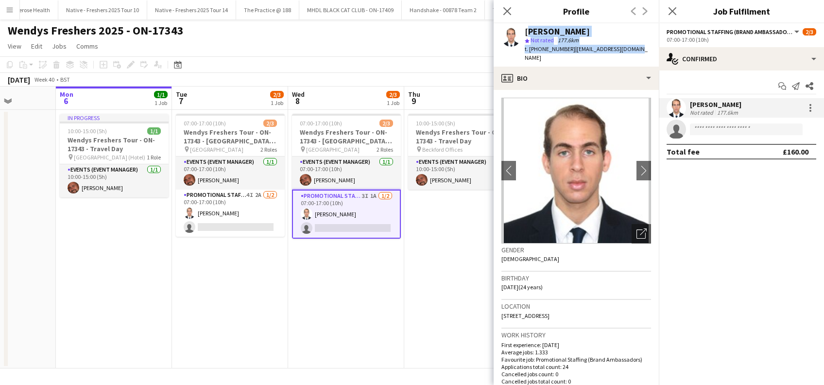
drag, startPoint x: 637, startPoint y: 48, endPoint x: 526, endPoint y: 27, distance: 113.7
click at [526, 27] on app-profile-header "Angel Gervacio Bido star Not rated 177.6km t. +447743312052 | joelghost08@gmail…" at bounding box center [576, 44] width 165 height 43
copy div "Angel Gervacio Bido star Not rated 177.6km t. +447743312052 | joelghost08@gmail…"
click at [670, 7] on icon "Close pop-in" at bounding box center [671, 10] width 9 height 9
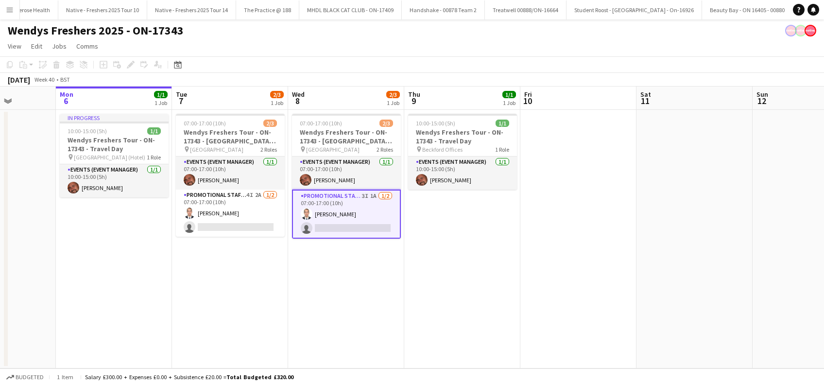
click at [393, 298] on app-date-cell "07:00-17:00 (10h) 2/3 Wendys Freshers Tour - ON-17343 - Cambridge University Da…" at bounding box center [346, 239] width 116 height 258
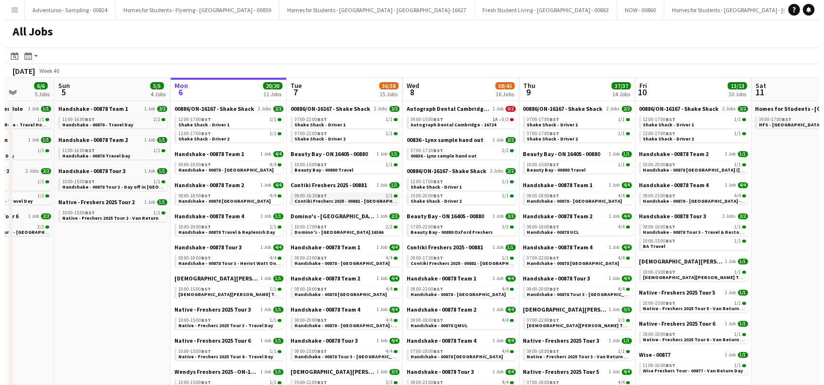
scroll to position [0, 414]
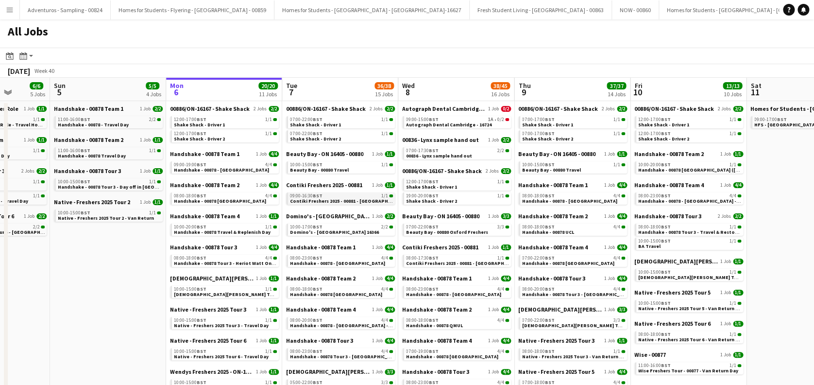
click at [337, 195] on div "09:00-16:30 BST 1/1" at bounding box center [341, 195] width 103 height 5
click at [13, 9] on app-icon "Menu" at bounding box center [10, 10] width 8 height 8
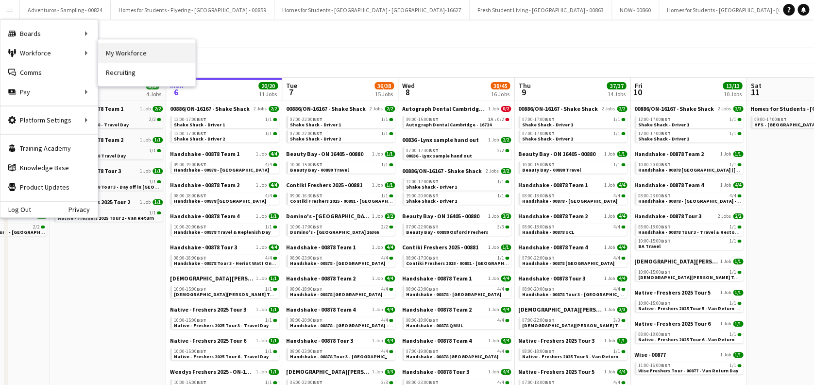
click at [120, 50] on link "My Workforce" at bounding box center [146, 52] width 97 height 19
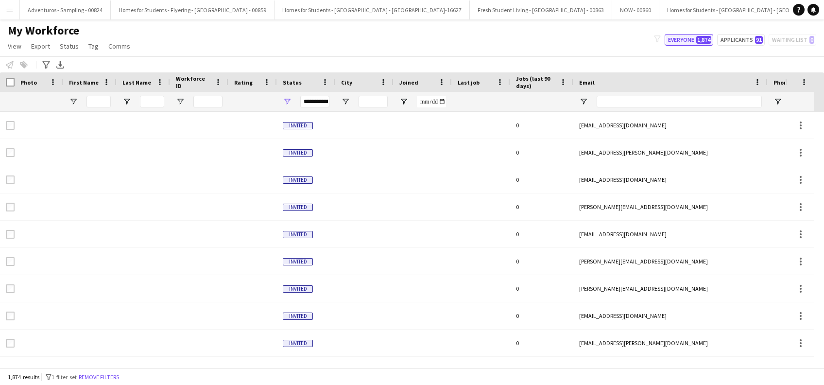
click at [680, 40] on button "Everyone 1,874" at bounding box center [689, 40] width 49 height 12
click at [96, 104] on input "First Name Filter Input" at bounding box center [98, 102] width 24 height 12
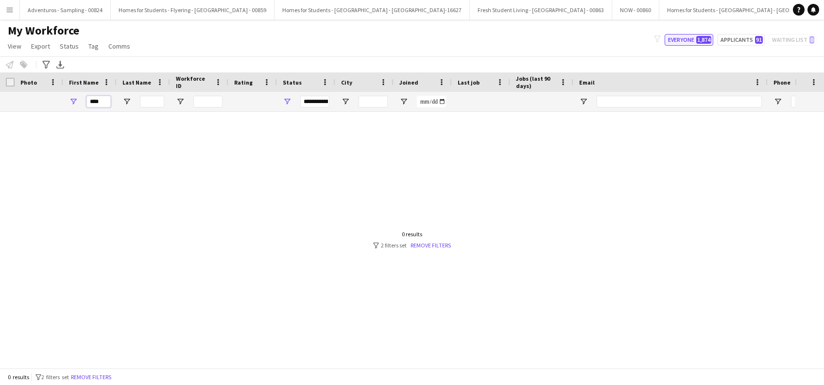
type input "****"
click at [690, 40] on button "Everyone 1,874" at bounding box center [689, 40] width 49 height 12
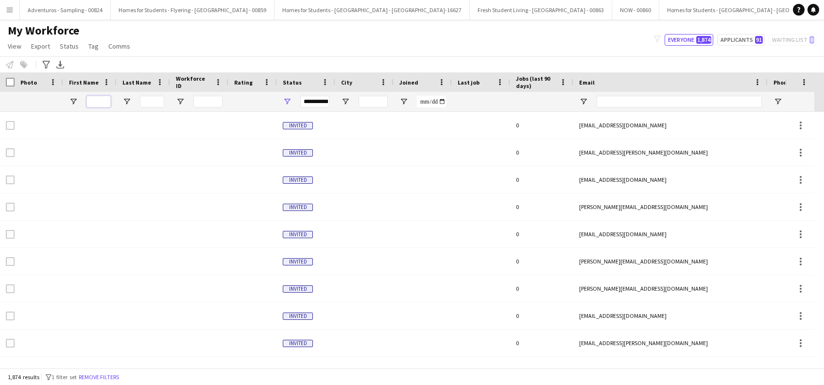
click at [103, 102] on input "First Name Filter Input" at bounding box center [98, 102] width 24 height 12
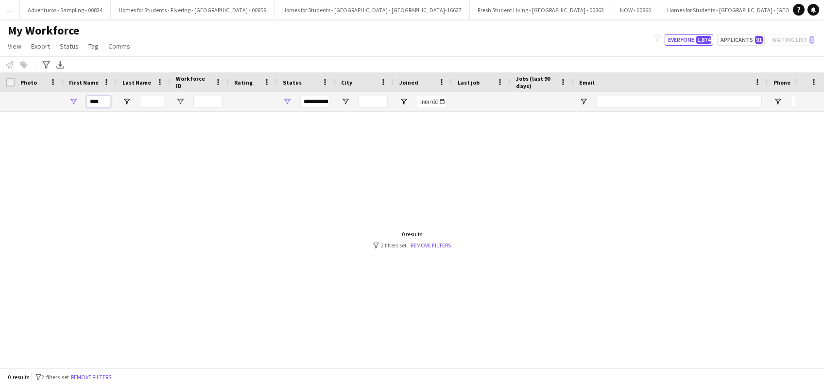
type input "****"
click at [154, 97] on input "Last Name Filter Input" at bounding box center [152, 102] width 24 height 12
type input "****"
click at [672, 41] on button "Everyone 1,874" at bounding box center [689, 40] width 49 height 12
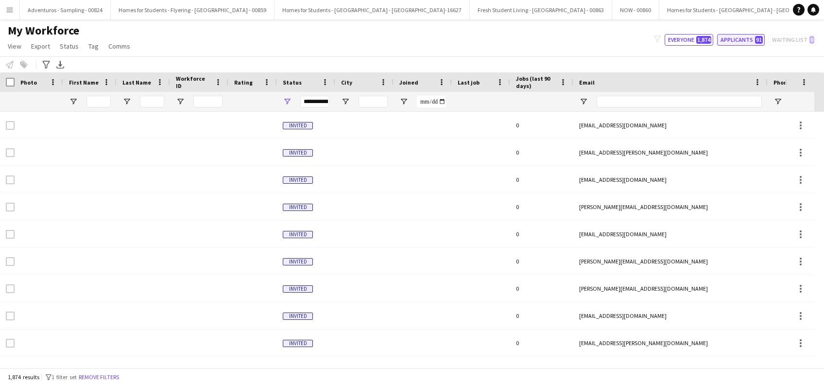
click at [745, 42] on button "Applicants 91" at bounding box center [741, 40] width 48 height 12
type input "**********"
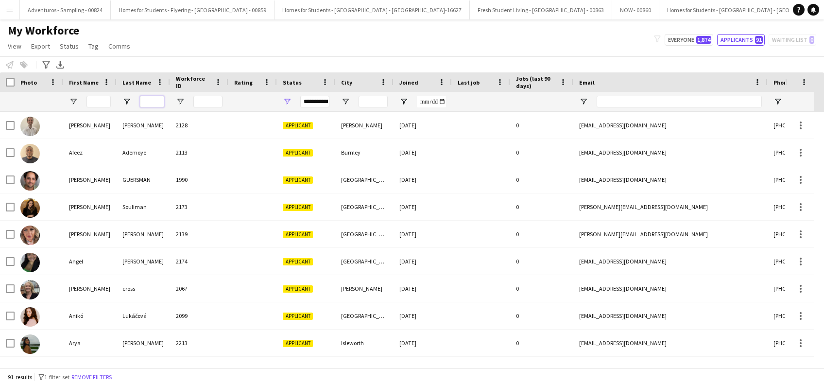
click at [145, 102] on input "Last Name Filter Input" at bounding box center [152, 102] width 24 height 12
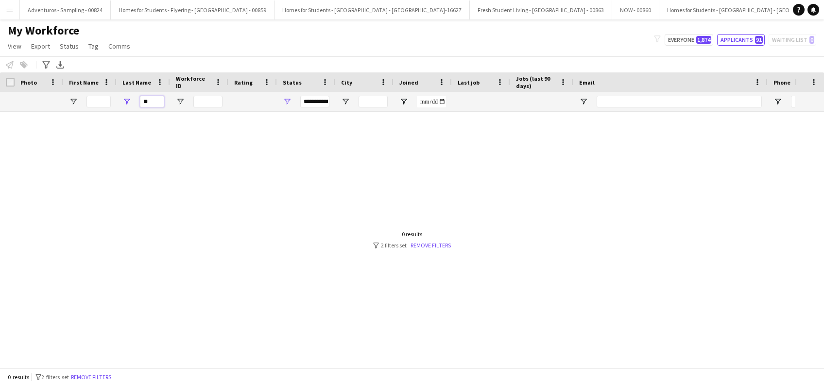
type input "*"
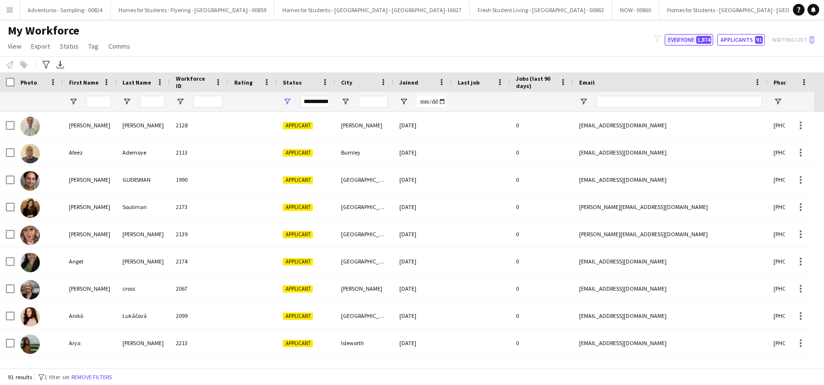
click at [684, 43] on button "Everyone 1,874" at bounding box center [689, 40] width 49 height 12
type input "**********"
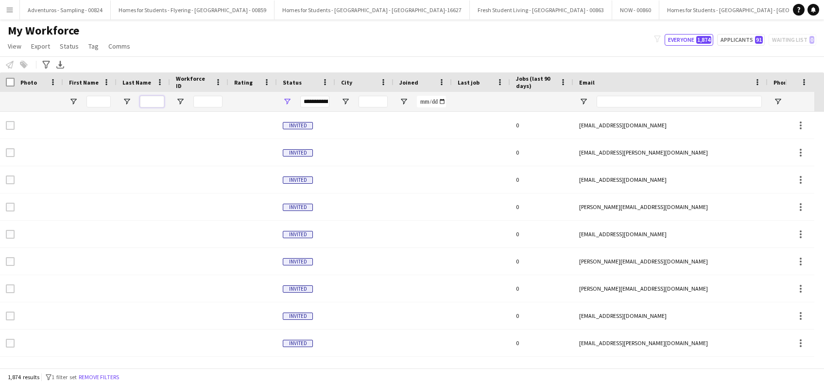
click at [159, 101] on input "Last Name Filter Input" at bounding box center [152, 102] width 24 height 12
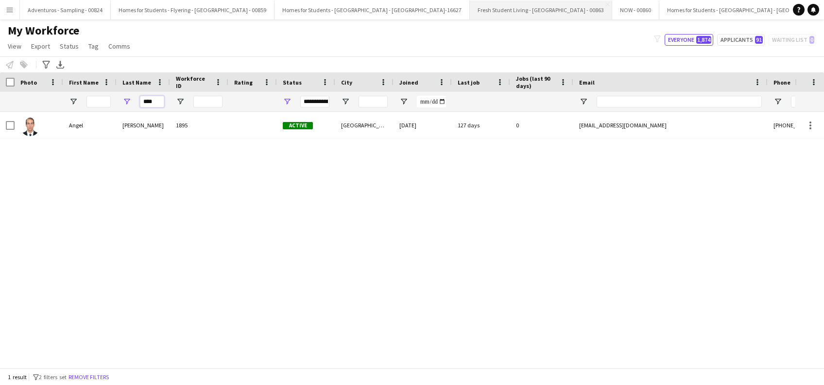
type input "****"
click at [608, 96] on input "Email Filter Input" at bounding box center [679, 102] width 165 height 12
paste input "**********"
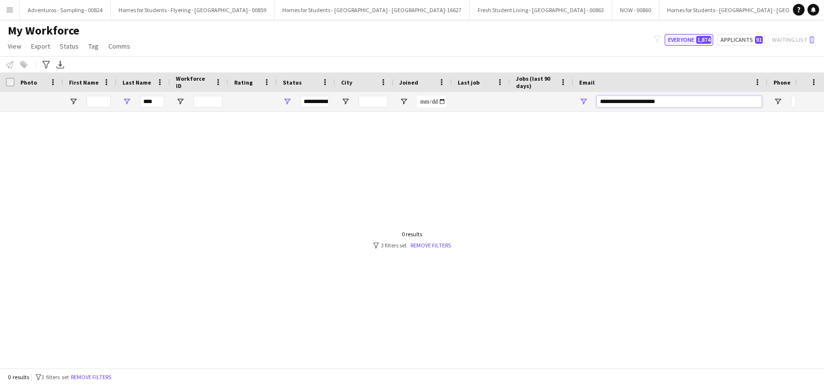
type input "**********"
click at [680, 41] on button "Everyone 1,874" at bounding box center [689, 40] width 49 height 12
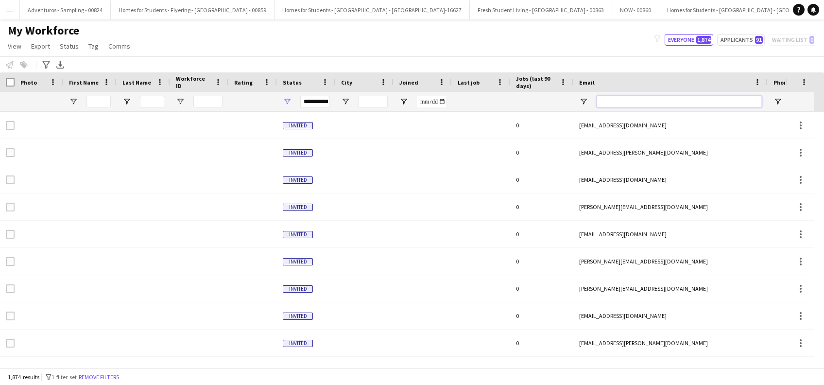
drag, startPoint x: 601, startPoint y: 102, endPoint x: 633, endPoint y: 94, distance: 33.0
click at [601, 102] on input "Email Filter Input" at bounding box center [679, 102] width 165 height 12
paste input "**********"
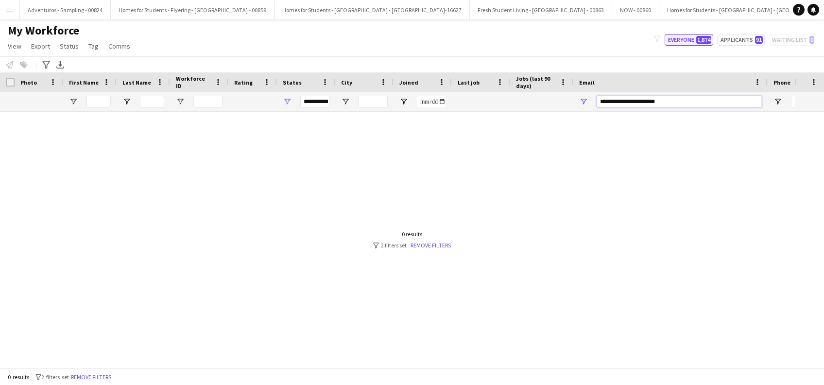
type input "**********"
click at [688, 41] on button "Everyone 1,874" at bounding box center [689, 40] width 49 height 12
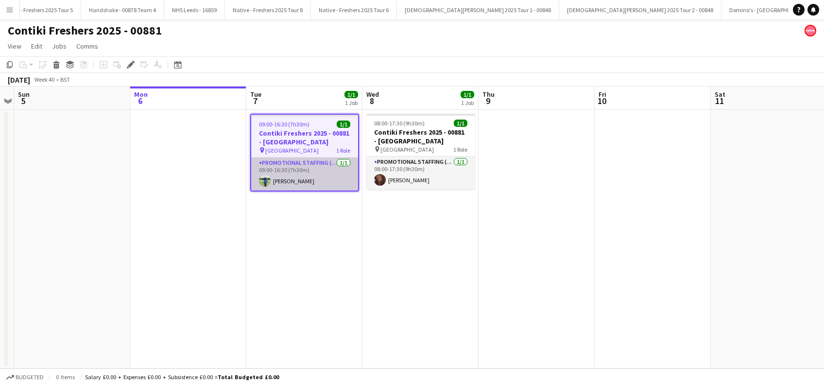
click at [307, 180] on app-card-role "Promotional Staffing (Brand Ambassadors) 1/1 09:00-16:30 (7h30m) Vishaka Chhabr…" at bounding box center [304, 173] width 107 height 33
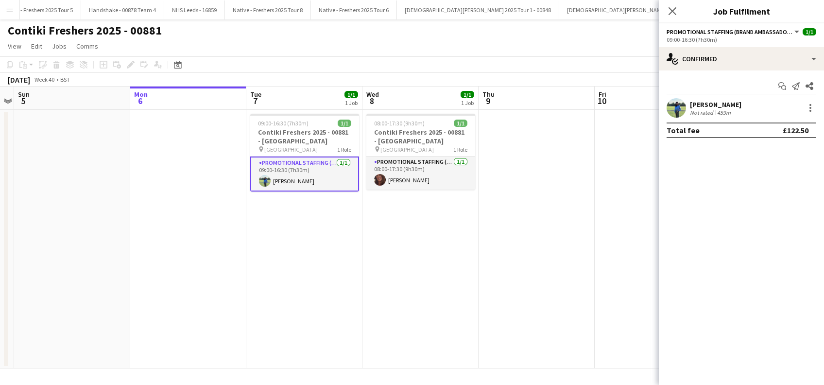
click at [729, 105] on div "Vishaka Chhabria" at bounding box center [715, 104] width 51 height 9
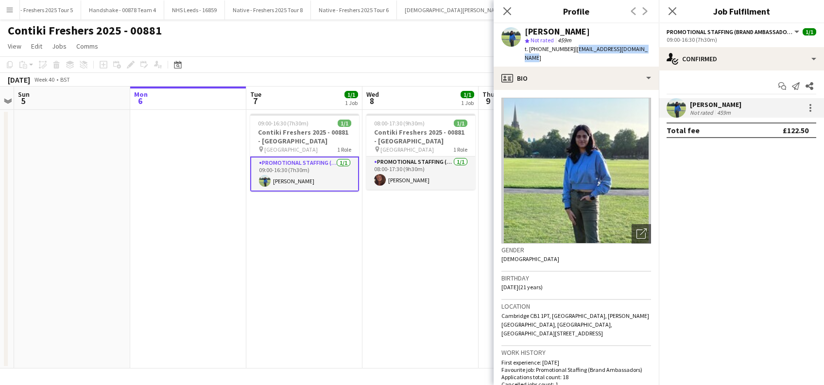
drag, startPoint x: 626, startPoint y: 50, endPoint x: 571, endPoint y: 51, distance: 54.9
click at [571, 51] on div "Vishaka Chhabria star Not rated 459m t. +447587327581 | vishakachhabria6@gmail.…" at bounding box center [576, 44] width 165 height 43
copy span "vishakachhabria6@gmail.com"
click at [675, 11] on icon "Close pop-in" at bounding box center [671, 10] width 9 height 9
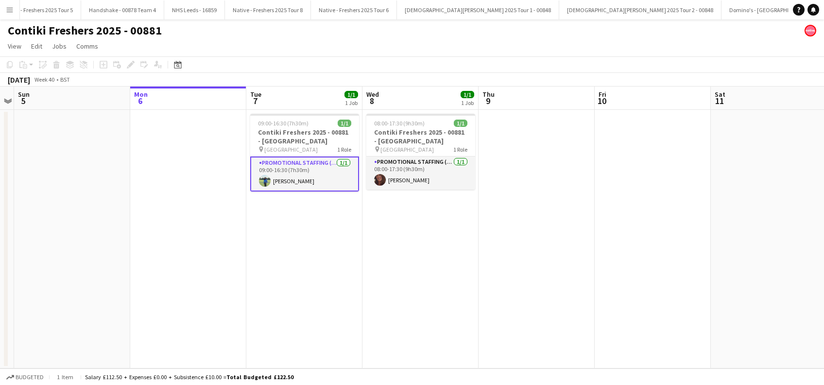
click at [439, 281] on app-date-cell "08:00-17:30 (9h30m) 1/1 Contiki Freshers 2025 - 00881 - University of Oxford pi…" at bounding box center [420, 239] width 116 height 258
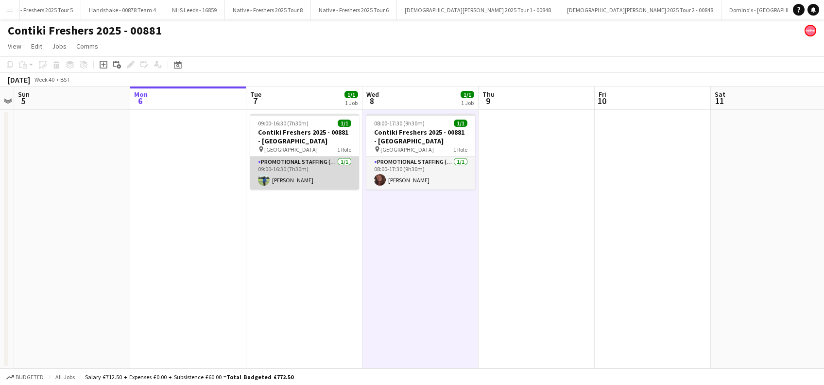
click at [297, 178] on app-card-role "Promotional Staffing (Brand Ambassadors) 1/1 09:00-16:30 (7h30m) Vishaka Chhabr…" at bounding box center [304, 172] width 109 height 33
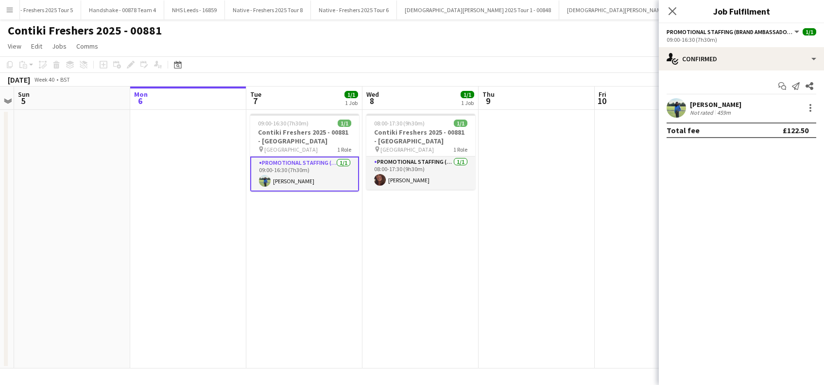
click at [727, 104] on div "Vishaka Chhabria" at bounding box center [715, 104] width 51 height 9
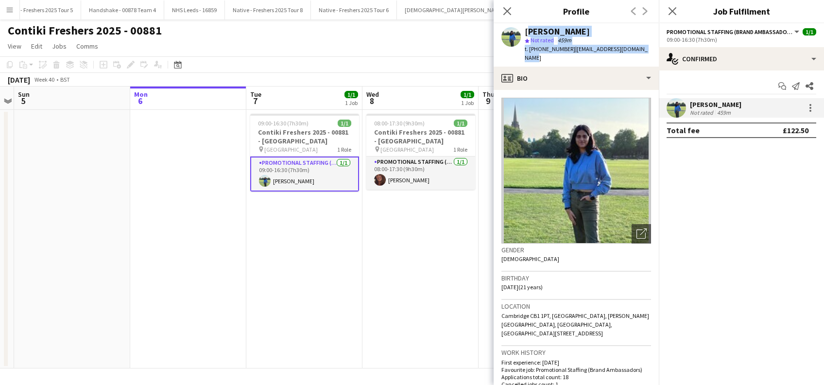
drag, startPoint x: 650, startPoint y: 47, endPoint x: 524, endPoint y: 30, distance: 127.4
click at [524, 30] on div "Vishaka Chhabria star Not rated 459m t. +447587327581 | vishakachhabria6@gmail.…" at bounding box center [576, 44] width 165 height 43
copy div "Vishaka Chhabria star Not rated 459m t. +447587327581 | vishakachhabria6@gmail.…"
click at [402, 183] on app-card-role "Promotional Staffing (Brand Ambassadors) 1/1 08:00-17:30 (9h30m) Rosie Farnell" at bounding box center [420, 172] width 109 height 33
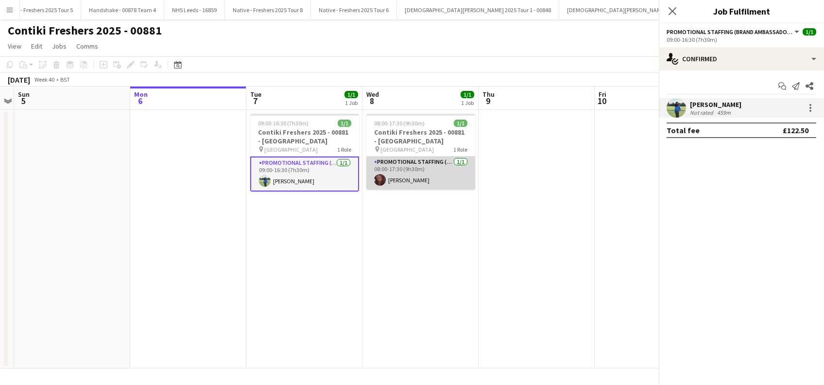
scroll to position [0, 334]
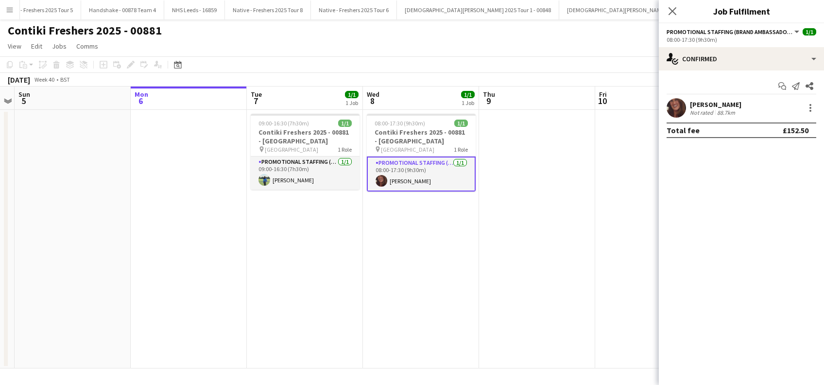
click at [720, 106] on div "Rosie Farnell" at bounding box center [715, 104] width 51 height 9
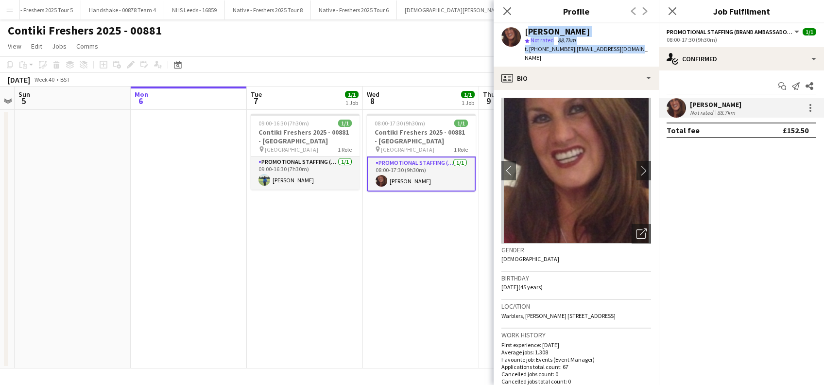
drag, startPoint x: 636, startPoint y: 47, endPoint x: 525, endPoint y: 30, distance: 112.6
click at [525, 30] on div "Rosie Farnell star Not rated 88.7km t. +447774177726 | rosefarn532@gmail.com" at bounding box center [576, 44] width 165 height 43
copy div "Rosie Farnell star Not rated 88.7km t. +447774177726 | rosefarn532@gmail.com"
click at [309, 185] on app-card-role "Promotional Staffing (Brand Ambassadors) 1/1 09:00-16:30 (7h30m) Vishaka Chhabr…" at bounding box center [305, 172] width 109 height 33
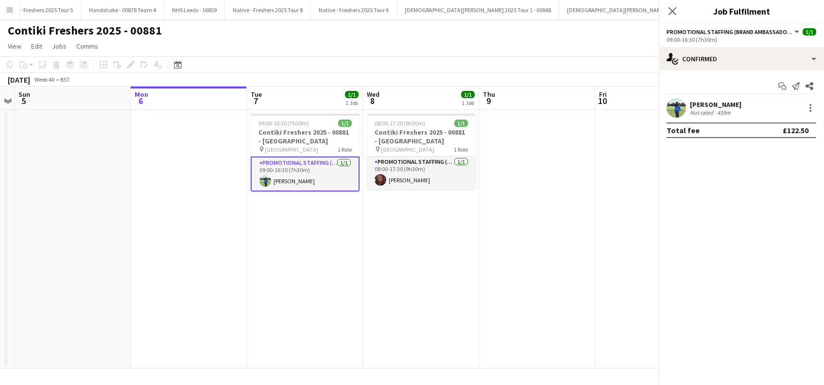
click at [425, 244] on app-date-cell "08:00-17:30 (9h30m) 1/1 Contiki Freshers 2025 - 00881 - University of Oxford pi…" at bounding box center [421, 239] width 116 height 258
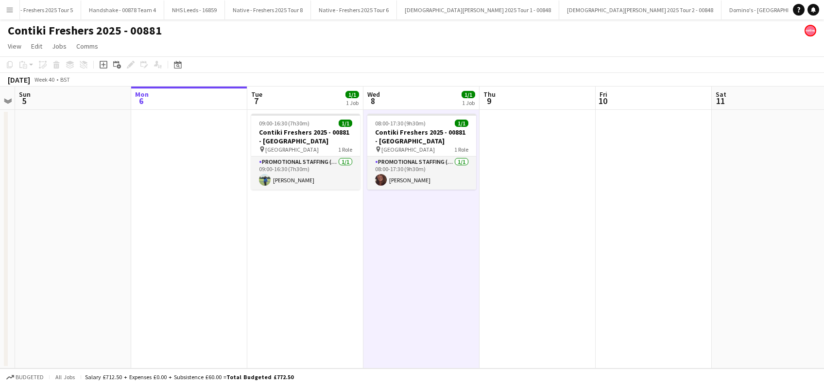
click at [571, 216] on app-date-cell at bounding box center [537, 239] width 116 height 258
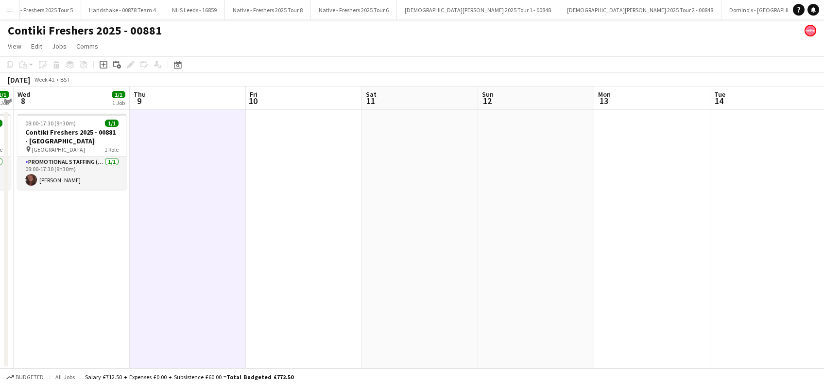
drag, startPoint x: 436, startPoint y: 277, endPoint x: 386, endPoint y: 285, distance: 51.1
click at [369, 284] on app-calendar-viewport "Sat 4 Sun 5 Mon 6 Tue 7 1/1 1 Job Wed 8 1/1 1 Job Thu 9 Fri 10 Sat 11 Sun 12 Mo…" at bounding box center [412, 227] width 824 height 282
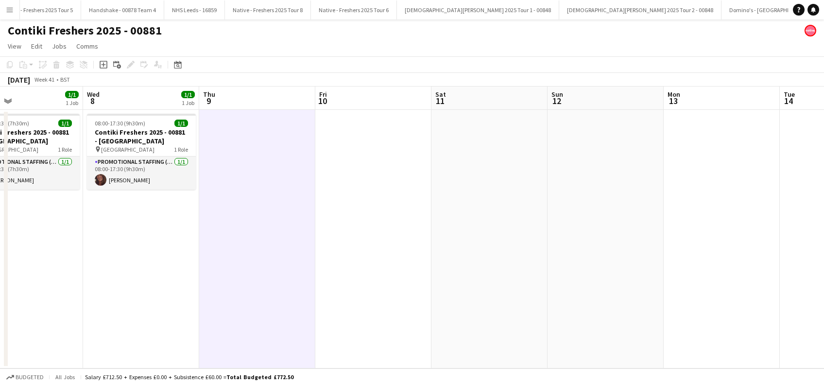
drag, startPoint x: 665, startPoint y: 284, endPoint x: 285, endPoint y: 291, distance: 380.4
click at [285, 291] on app-calendar-viewport "Sat 4 Sun 5 Mon 6 Tue 7 1/1 1 Job Wed 8 1/1 1 Job Thu 9 Fri 10 Sat 11 Sun 12 Mo…" at bounding box center [412, 227] width 824 height 282
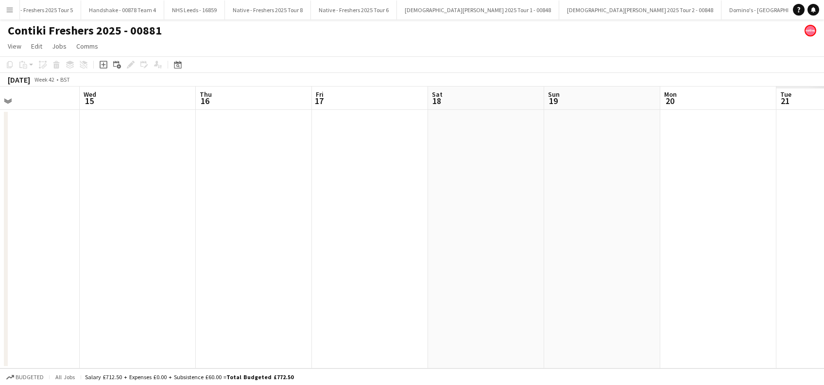
click at [292, 296] on app-calendar-viewport "Sat 11 Sun 12 Mon 13 Tue 14 Wed 15 Thu 16 Fri 17 Sat 18 Sun 19 Mon 20 Tue 21 We…" at bounding box center [412, 227] width 824 height 282
drag, startPoint x: 628, startPoint y: 285, endPoint x: 268, endPoint y: 269, distance: 360.3
click at [341, 285] on app-calendar-viewport "Sat 11 Sun 12 Mon 13 Tue 14 Wed 15 Thu 16 Fri 17 Sat 18 Sun 19 Mon 20 Tue 21 We…" at bounding box center [412, 227] width 824 height 282
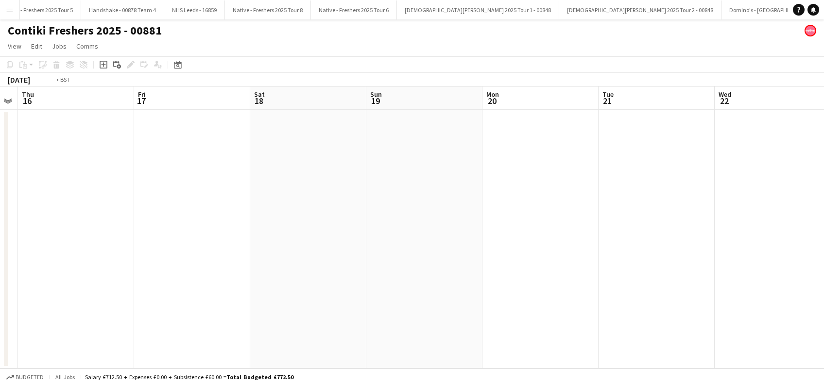
drag, startPoint x: 377, startPoint y: 292, endPoint x: 714, endPoint y: 299, distance: 337.2
click at [714, 299] on app-calendar-viewport "Mon 13 Tue 14 Wed 15 Thu 16 Fri 17 Sat 18 Sun 19 Mon 20 Tue 21 Wed 22 Thu 23 Fr…" at bounding box center [412, 227] width 824 height 282
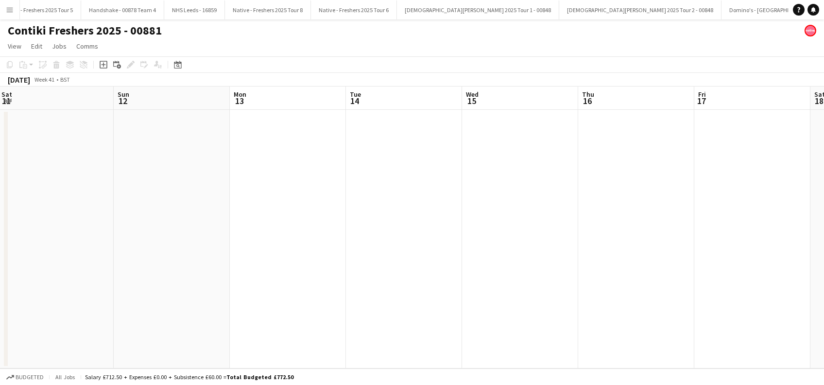
drag, startPoint x: 296, startPoint y: 306, endPoint x: 738, endPoint y: 308, distance: 442.1
click at [740, 307] on app-calendar-viewport "Thu 9 Fri 10 Sat 11 Sun 12 Mon 13 Tue 14 Wed 15 Thu 16 Fri 17 Sat 18 Sun 19 Mon…" at bounding box center [412, 227] width 824 height 282
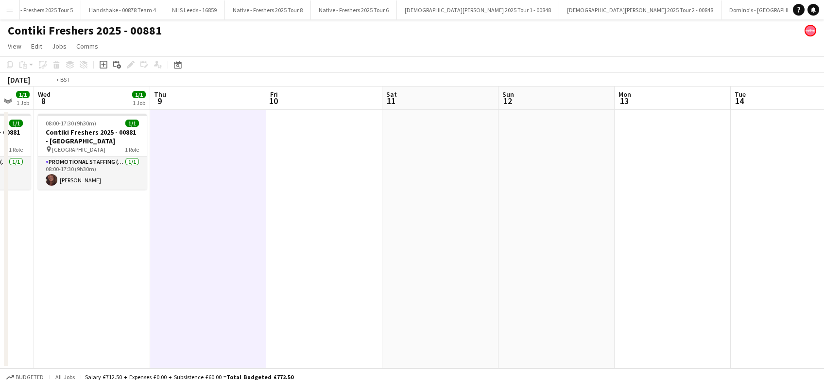
click at [697, 324] on app-calendar-viewport "Mon 6 Tue 7 1/1 1 Job Wed 8 1/1 1 Job Thu 9 Fri 10 Sat 11 Sun 12 Mon 13 Tue 14 …" at bounding box center [412, 227] width 824 height 282
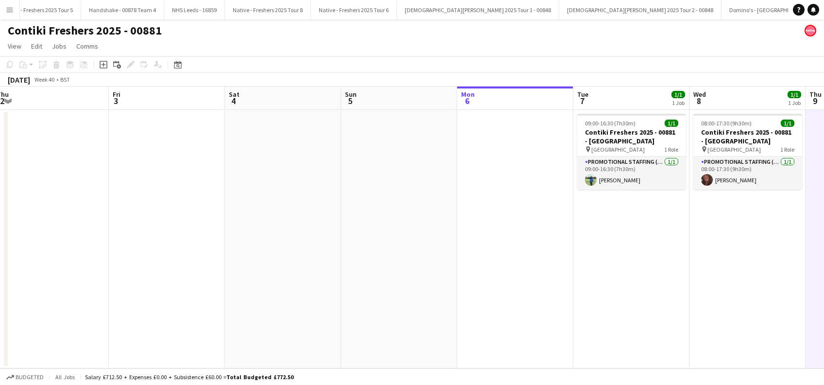
click at [777, 321] on app-calendar-viewport "Tue 30 Wed 1 Thu 2 Fri 3 Sat 4 Sun 5 Mon 6 Tue 7 1/1 1 Job Wed 8 1/1 1 Job Thu …" at bounding box center [412, 227] width 824 height 282
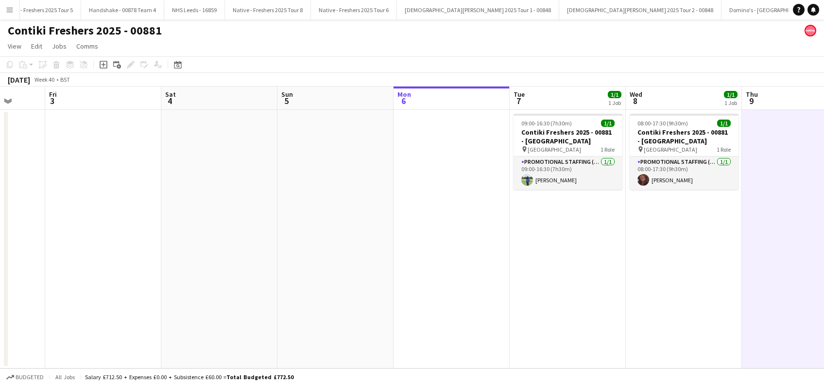
scroll to position [0, 318]
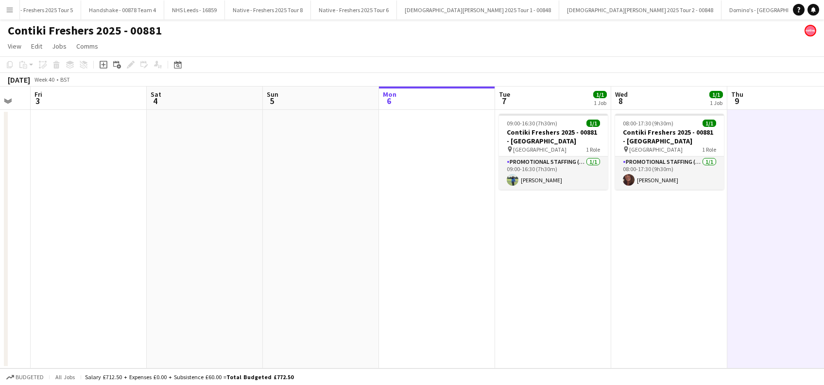
drag, startPoint x: 704, startPoint y: 295, endPoint x: 393, endPoint y: 304, distance: 311.5
click at [393, 304] on app-calendar-viewport "Tue 30 Wed 1 Thu 2 Fri 3 Sat 4 Sun 5 Mon 6 Tue 7 1/1 1 Job Wed 8 1/1 1 Job Thu …" at bounding box center [412, 227] width 824 height 282
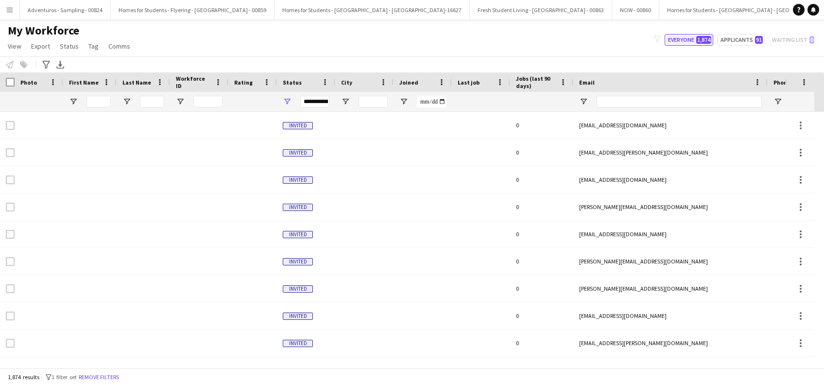
click at [685, 40] on button "Everyone 1,874" at bounding box center [689, 40] width 49 height 12
click at [619, 102] on input "Email Filter Input" at bounding box center [679, 102] width 165 height 12
paste input "**********"
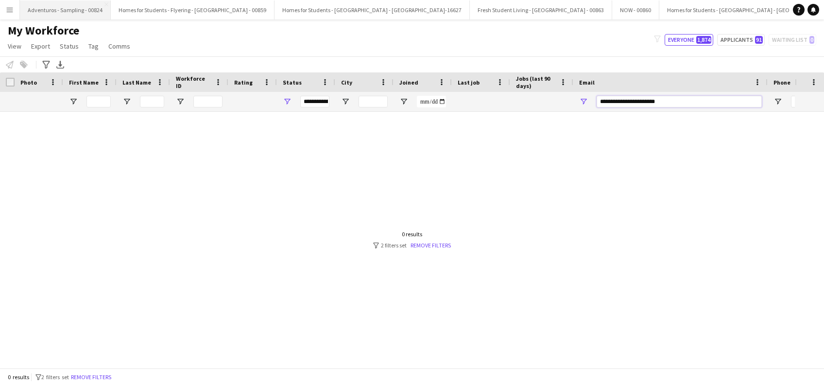
type input "**********"
click at [9, 3] on button "Menu" at bounding box center [9, 9] width 19 height 19
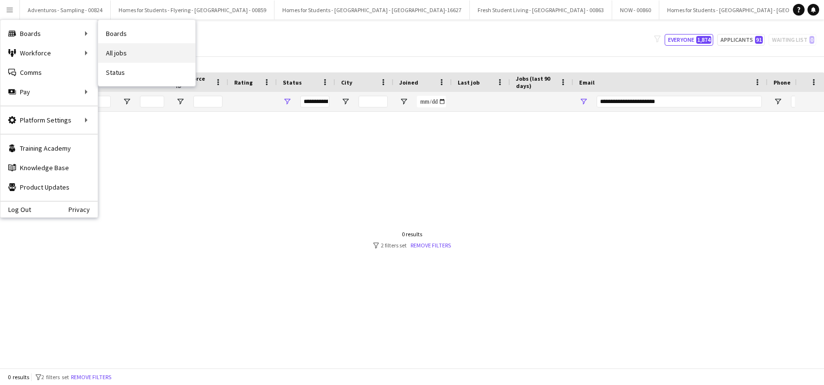
click at [120, 54] on link "All jobs" at bounding box center [146, 52] width 97 height 19
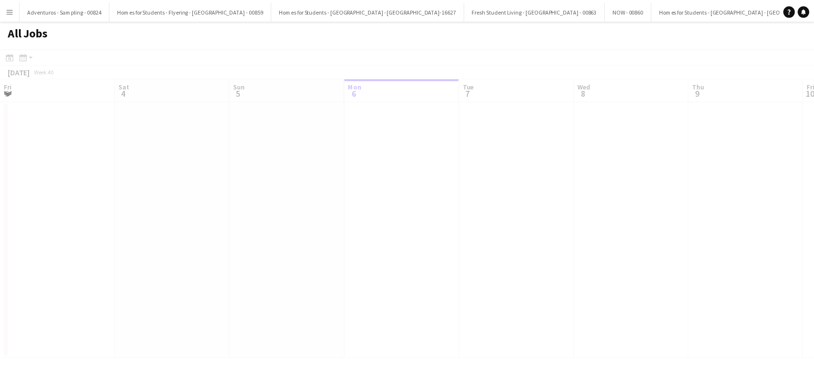
scroll to position [0, 232]
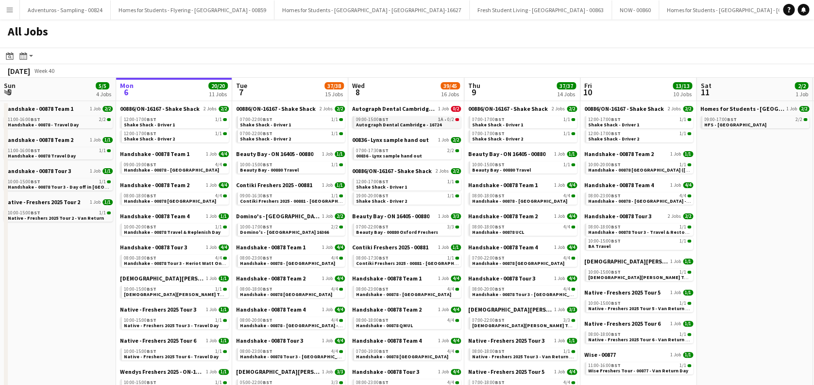
click at [429, 122] on span "Autograph Dental Cambridge - 16724" at bounding box center [398, 124] width 85 height 6
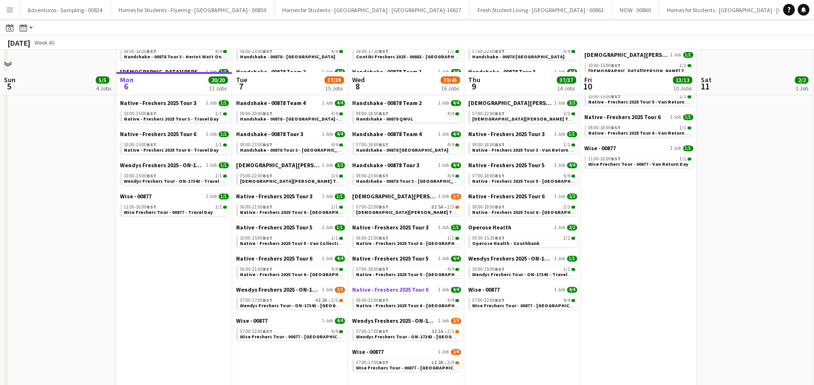
scroll to position [229, 0]
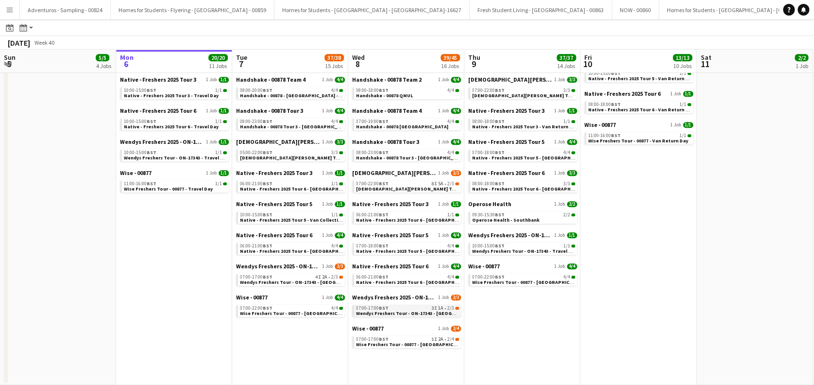
click at [406, 312] on span "Wendys Freshers Tour - ON-17343 - [GEOGRAPHIC_DATA] Day 2" at bounding box center [427, 313] width 142 height 6
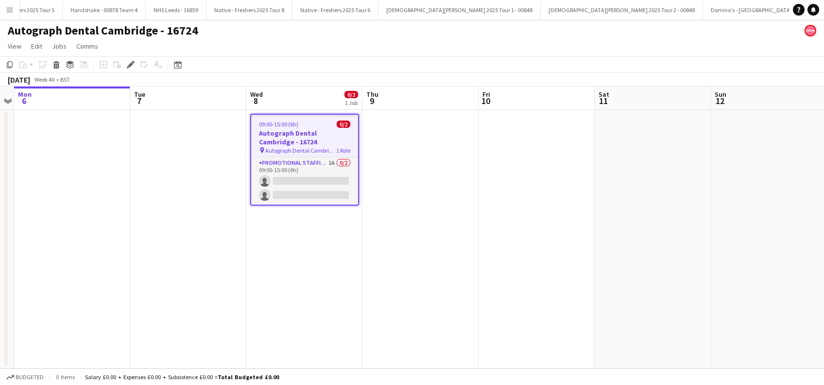
scroll to position [0, 3081]
click at [304, 135] on h3 "Autograph Dental Cambridge - 16724" at bounding box center [304, 137] width 107 height 17
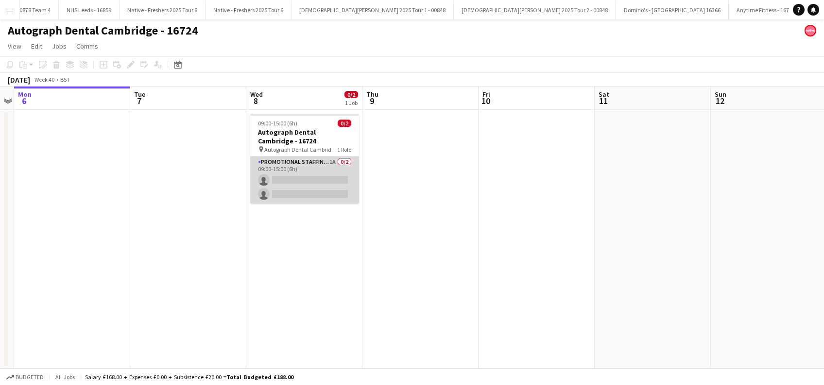
click at [334, 182] on app-card-role "Promotional Staffing (Brand Ambassadors) 1A 0/2 09:00-15:00 (6h) single-neutral…" at bounding box center [304, 179] width 109 height 47
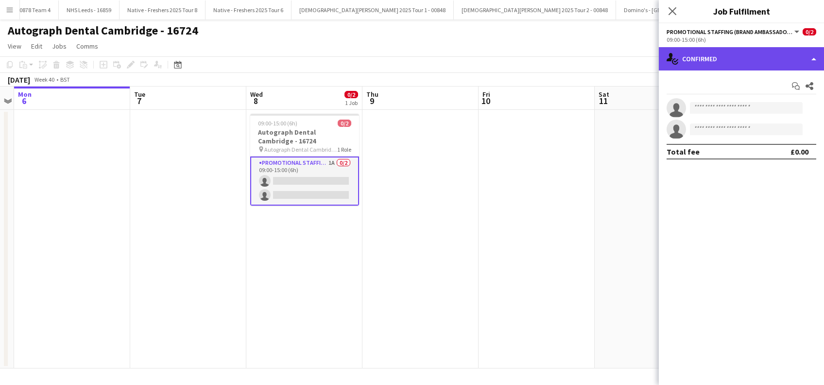
click at [733, 61] on div "single-neutral-actions-check-2 Confirmed" at bounding box center [741, 58] width 165 height 23
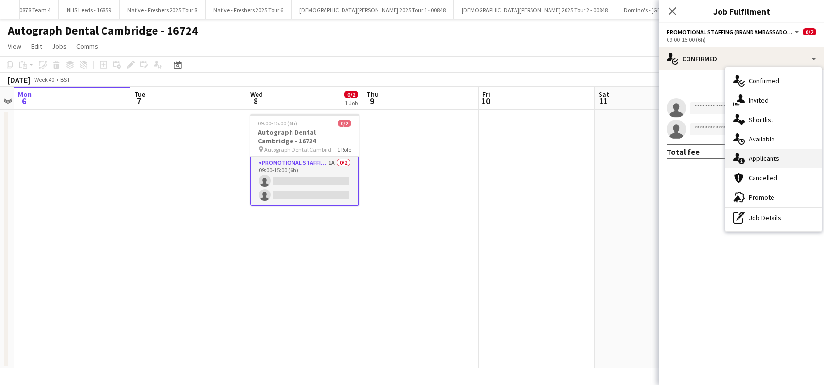
click at [766, 156] on span "Applicants" at bounding box center [764, 158] width 31 height 9
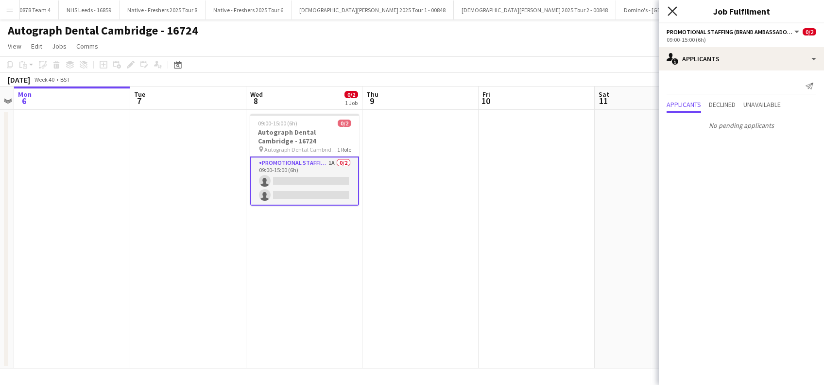
click at [668, 9] on icon "Close pop-in" at bounding box center [671, 10] width 9 height 9
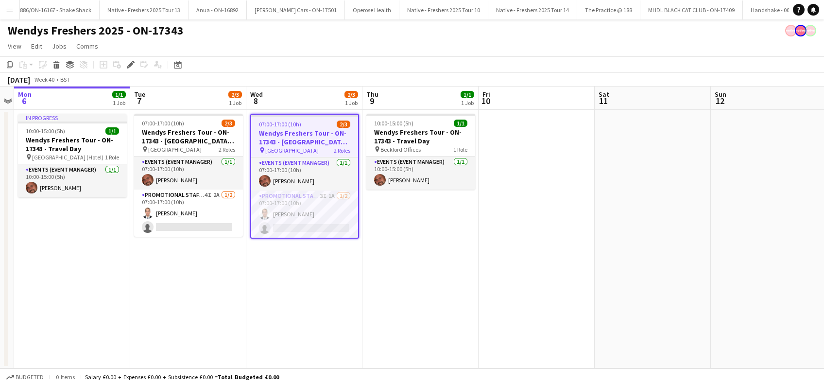
scroll to position [0, 5232]
drag, startPoint x: 166, startPoint y: 287, endPoint x: 262, endPoint y: 271, distance: 98.1
click at [166, 288] on app-date-cell "07:00-17:00 (10h) 2/3 Wendys Freshers Tour - ON-17343 - [GEOGRAPHIC_DATA] Day 1…" at bounding box center [188, 239] width 116 height 258
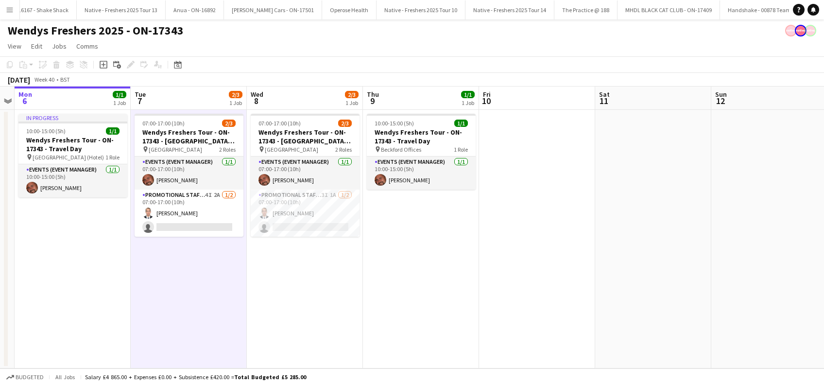
click at [330, 270] on app-date-cell "07:00-17:00 (10h) 2/3 Wendys Freshers Tour - ON-17343 - [GEOGRAPHIC_DATA] Day 2…" at bounding box center [305, 239] width 116 height 258
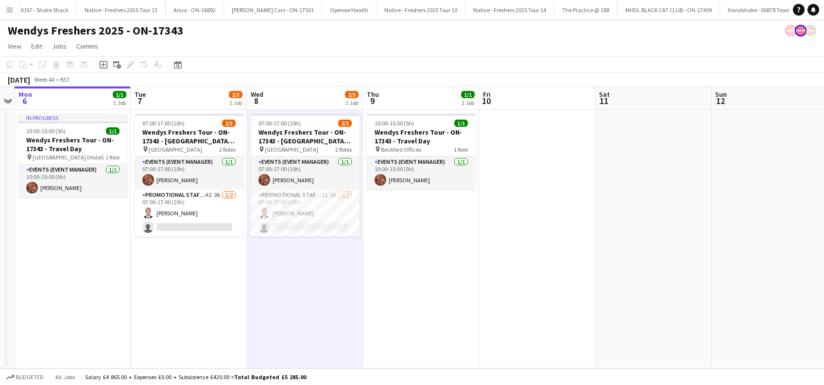
click at [466, 251] on app-date-cell "10:00-15:00 (5h) 1/1 Wendys Freshers Tour - ON-17343 - Travel Day pin Beckford …" at bounding box center [421, 239] width 116 height 258
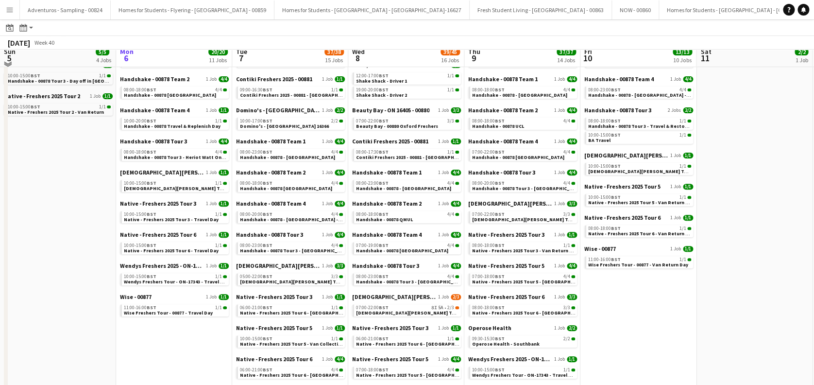
scroll to position [99, 0]
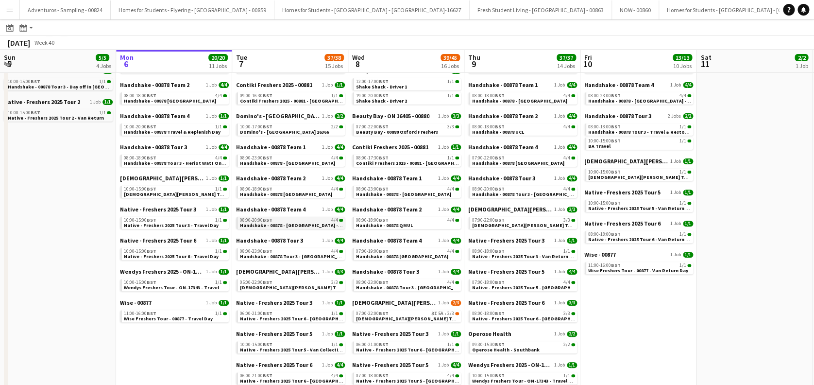
click at [315, 222] on span "Handshake - 00878 - [GEOGRAPHIC_DATA] - Onsite Day" at bounding box center [302, 225] width 125 height 6
click at [6, 6] on app-icon "Menu" at bounding box center [10, 10] width 8 height 8
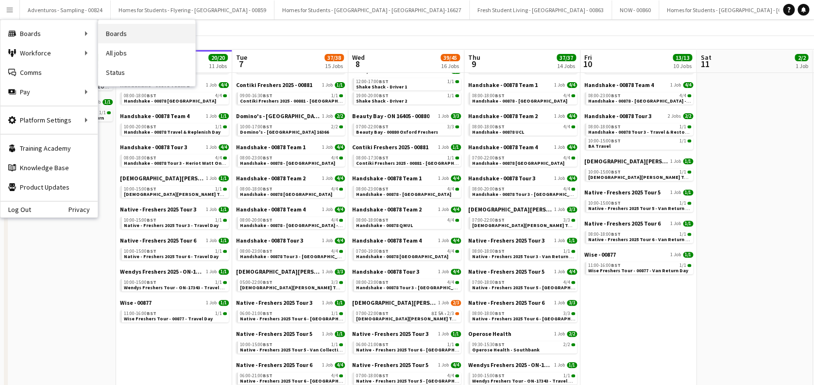
click at [148, 27] on link "Boards" at bounding box center [146, 33] width 97 height 19
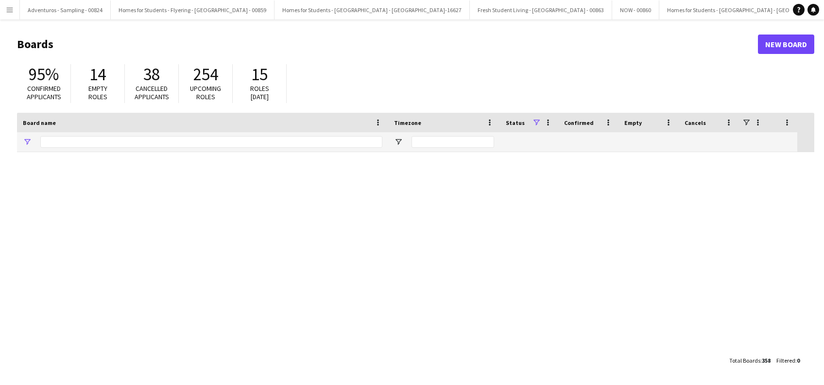
type input "*********"
click at [12, 15] on button "Menu" at bounding box center [9, 9] width 19 height 19
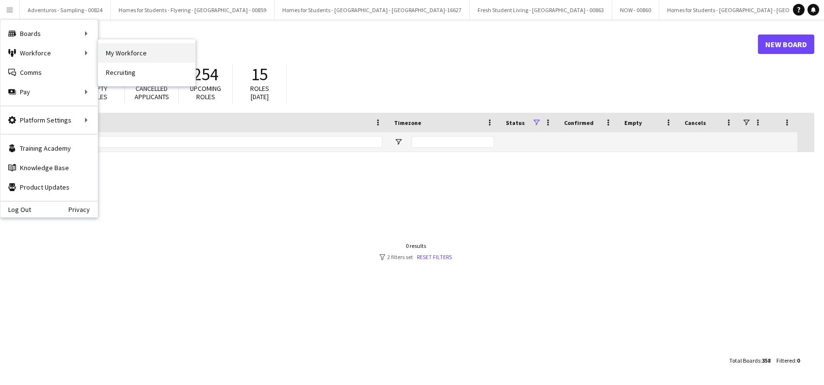
click at [152, 59] on link "My Workforce" at bounding box center [146, 52] width 97 height 19
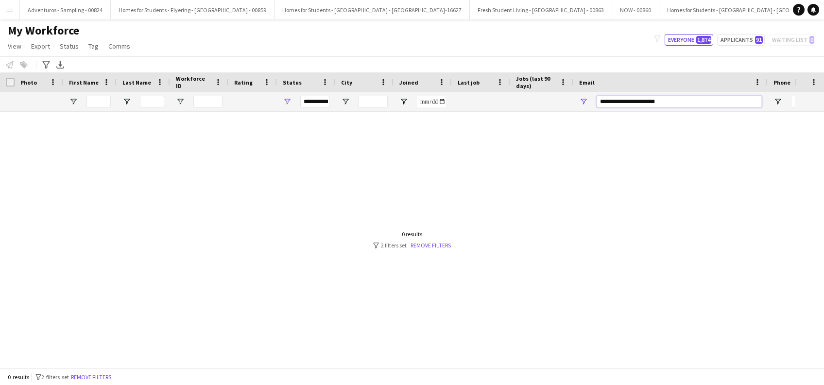
drag, startPoint x: 676, startPoint y: 102, endPoint x: 517, endPoint y: 88, distance: 159.4
click at [522, 95] on div at bounding box center [526, 101] width 1053 height 19
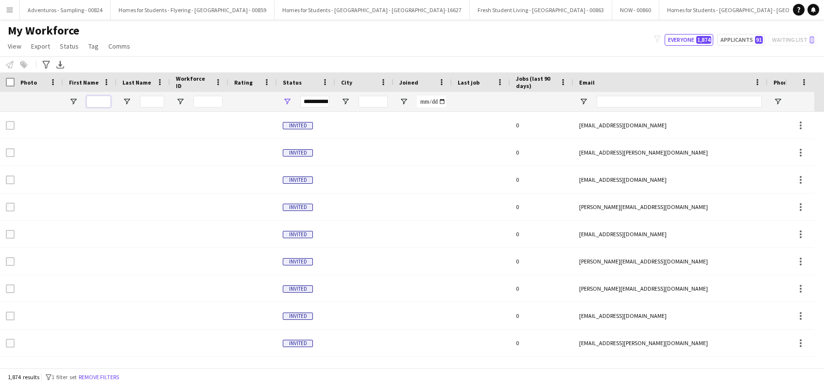
click at [102, 101] on input "First Name Filter Input" at bounding box center [98, 102] width 24 height 12
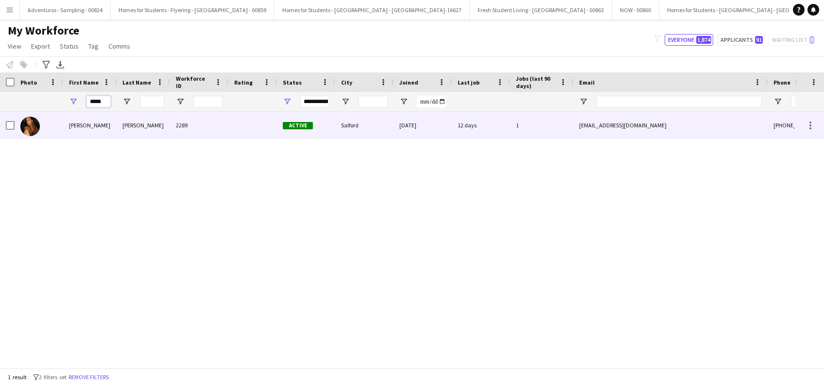
type input "*****"
click at [141, 117] on div "[PERSON_NAME]" at bounding box center [143, 125] width 53 height 27
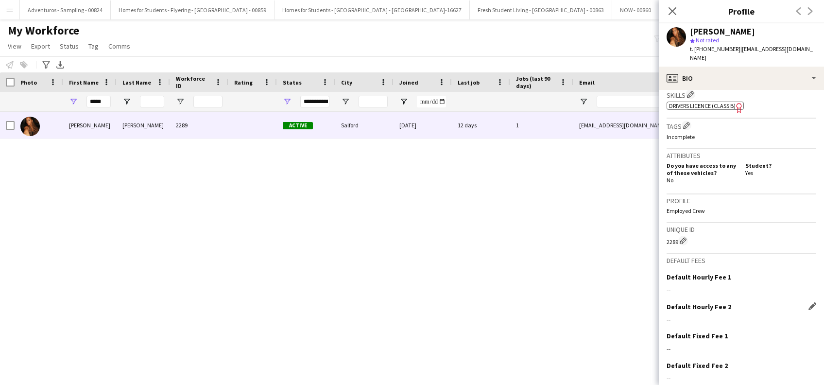
scroll to position [385, 0]
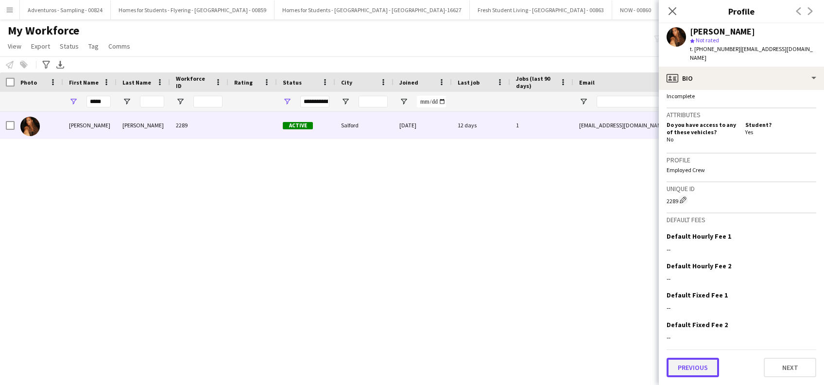
click at [684, 371] on button "Previous" at bounding box center [692, 367] width 52 height 19
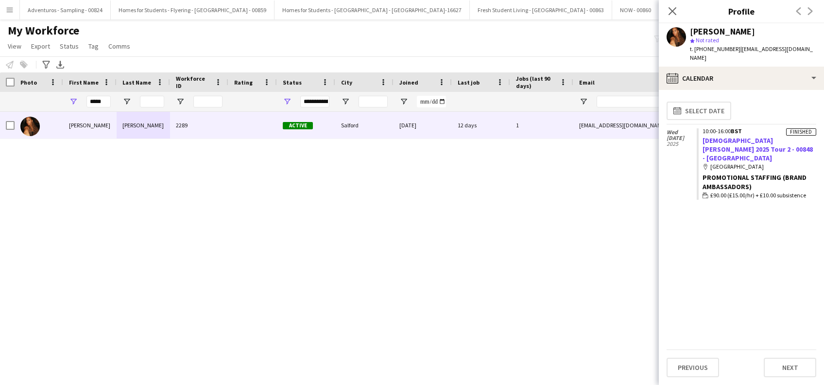
click at [737, 141] on link "Lady Garden 2025 Tour 2 - 00848 - Manchester Metropolitan University" at bounding box center [757, 149] width 110 height 26
click at [669, 11] on icon "Close pop-in" at bounding box center [671, 10] width 9 height 9
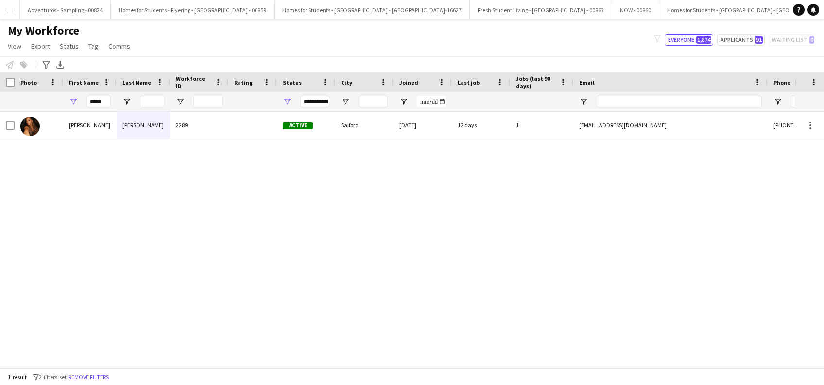
click at [329, 251] on div "Amaya Lambert 2289 Active Salford 29-09-2025 12 days 1 amayalambert2005@gmail.c…" at bounding box center [397, 235] width 795 height 246
click at [10, 13] on app-icon "Menu" at bounding box center [10, 10] width 8 height 8
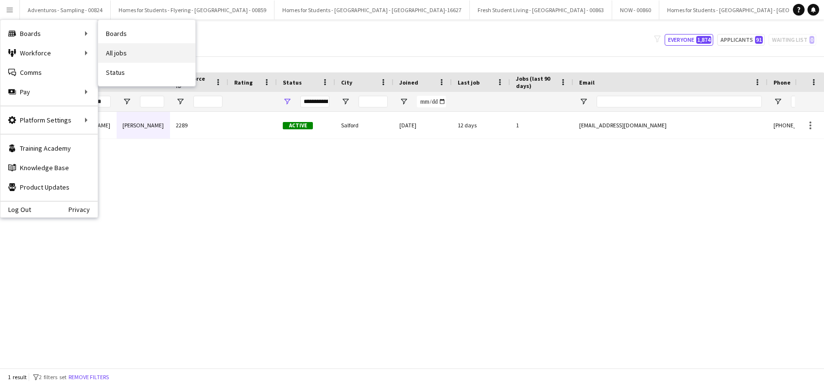
click at [116, 53] on link "All jobs" at bounding box center [146, 52] width 97 height 19
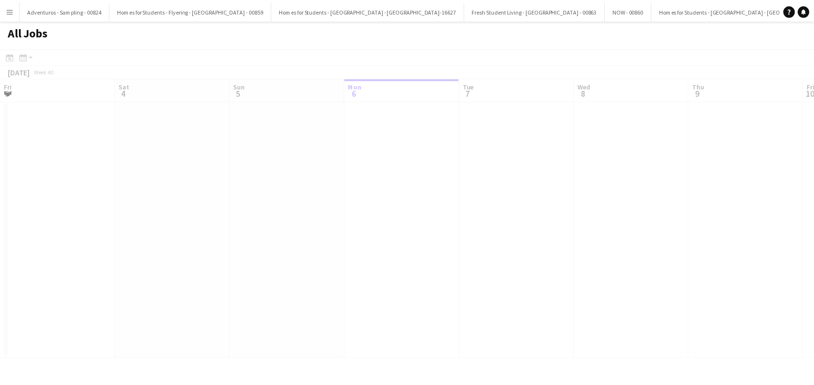
scroll to position [0, 232]
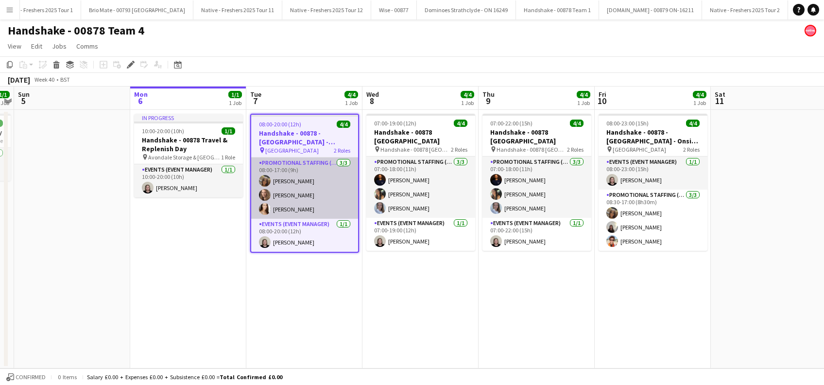
scroll to position [0, 334]
click at [295, 207] on app-card-role "Promotional Staffing (Brand Ambassadors) [DATE] 08:00-17:00 (9h) [PERSON_NAME] …" at bounding box center [304, 187] width 107 height 61
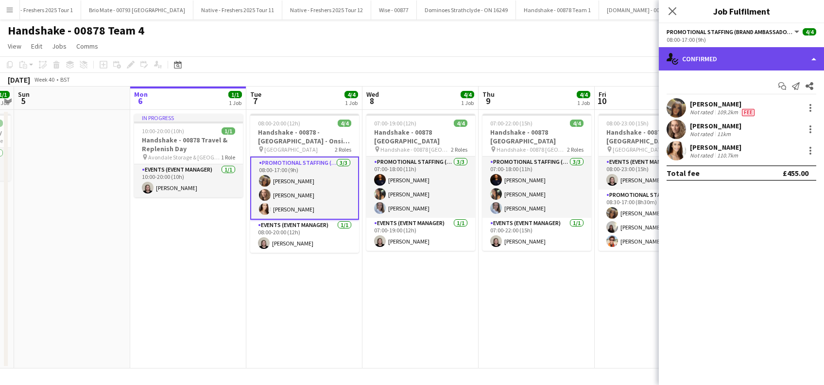
click at [729, 62] on div "single-neutral-actions-check-2 Confirmed" at bounding box center [741, 58] width 165 height 23
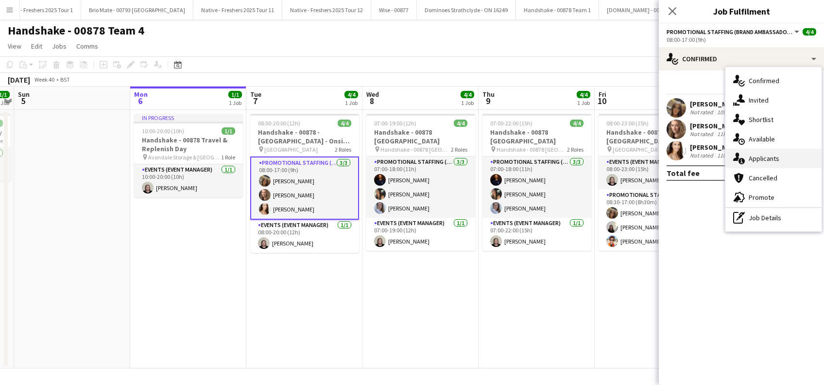
click at [768, 155] on span "Applicants" at bounding box center [764, 158] width 31 height 9
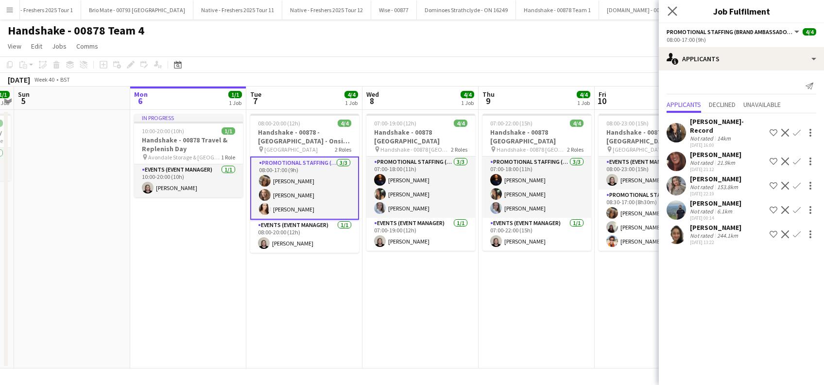
click at [667, 12] on icon "Close pop-in" at bounding box center [671, 10] width 9 height 9
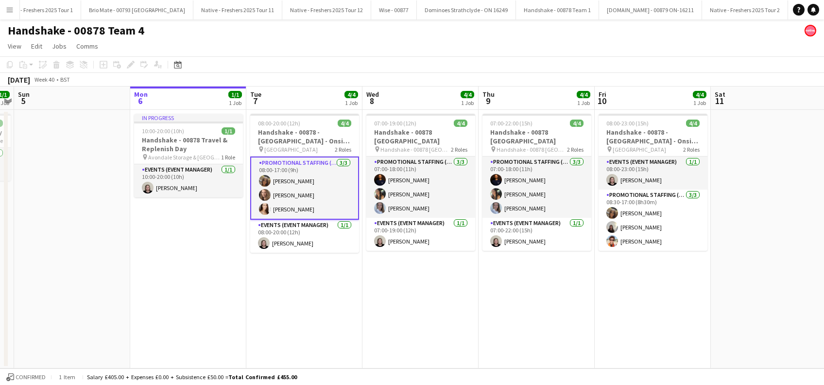
click at [329, 288] on app-date-cell "08:00-20:00 (12h) 4/4 Handshake - 00878 - University of Birmingham - Onsite Day…" at bounding box center [304, 239] width 116 height 258
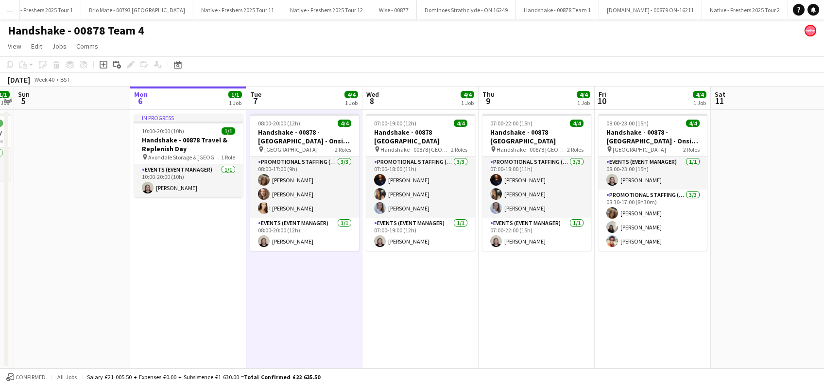
click at [405, 287] on app-date-cell "07:00-19:00 (12h) 4/4 Handshake - 00878 Oxford pin Handshake - 00878 Oxford 2 R…" at bounding box center [420, 239] width 116 height 258
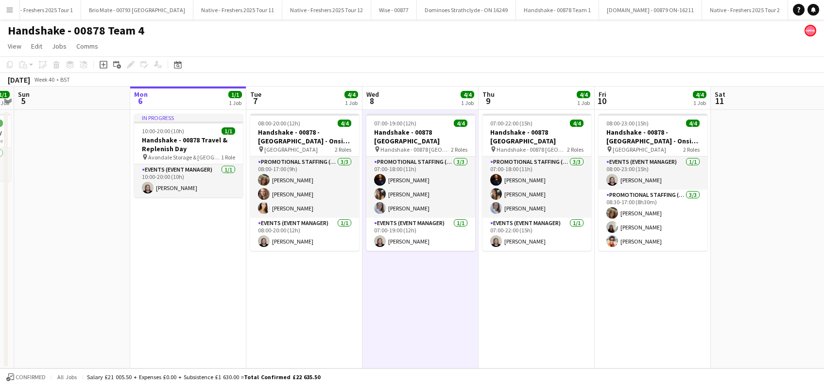
click at [365, 310] on app-date-cell "07:00-19:00 (12h) 4/4 Handshake - 00878 Oxford pin Handshake - 00878 Oxford 2 R…" at bounding box center [420, 239] width 116 height 258
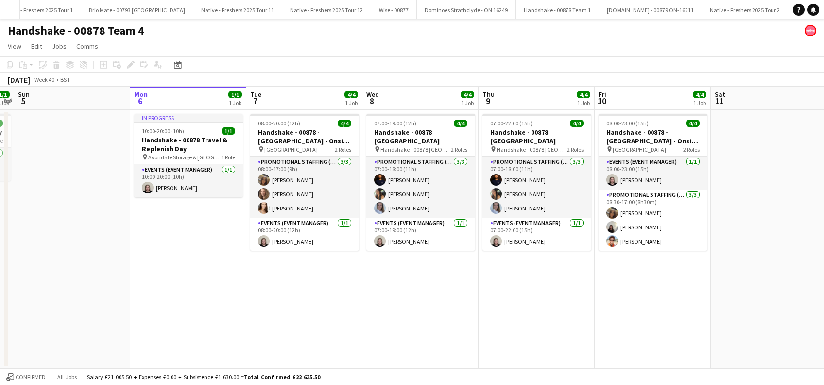
click at [530, 312] on app-date-cell "07:00-22:00 (15h) 4/4 Handshake - 00878 Oxford pin Handshake - 00878 Oxford 2 R…" at bounding box center [536, 239] width 116 height 258
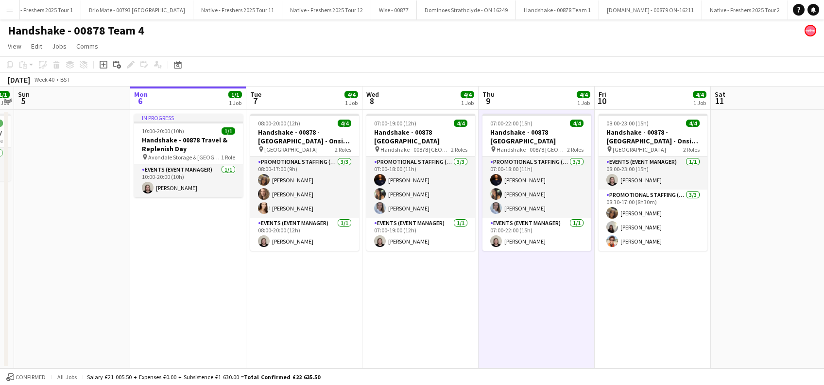
click at [618, 319] on app-date-cell "08:00-23:00 (15h) 4/4 Handshake - 00878 - Loughborough University - Onsite Day …" at bounding box center [653, 239] width 116 height 258
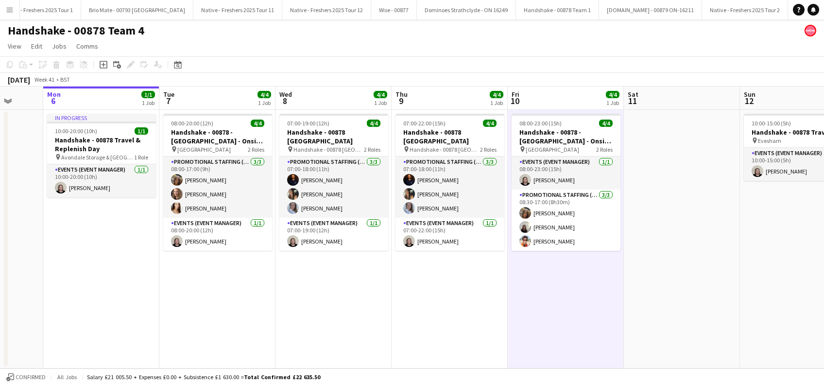
scroll to position [0, 489]
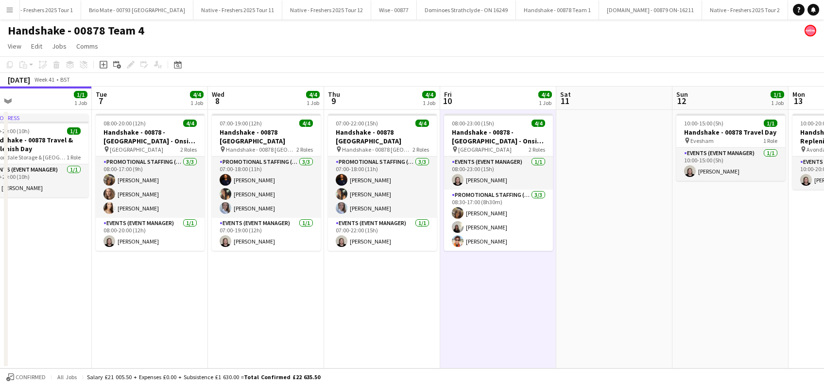
drag, startPoint x: 731, startPoint y: 327, endPoint x: 577, endPoint y: 348, distance: 155.4
click at [577, 347] on app-calendar-viewport "Thu 2 4/4 1 Job Fri 3 4/4 1 Job Sat 4 1/1 1 Job Sun 5 Mon 6 1/1 1 Job Tue 7 4/4…" at bounding box center [412, 227] width 824 height 282
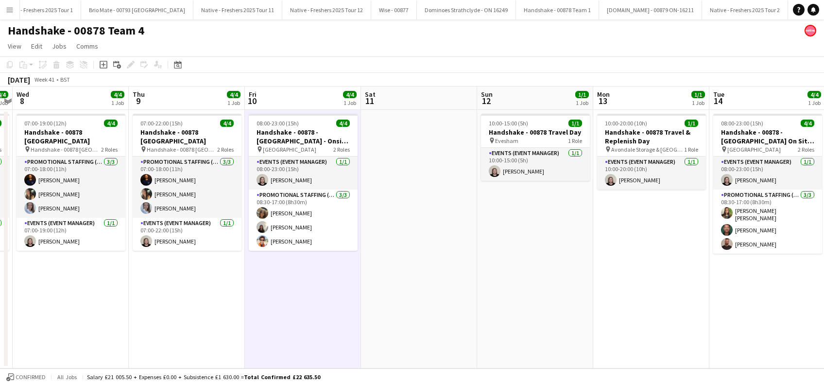
drag, startPoint x: 567, startPoint y: 297, endPoint x: 317, endPoint y: 323, distance: 252.0
click at [317, 323] on app-calendar-viewport "Sat 4 1/1 1 Job Sun 5 Mon 6 1/1 1 Job Tue 7 4/4 1 Job Wed 8 4/4 1 Job Thu 9 4/4…" at bounding box center [412, 227] width 824 height 282
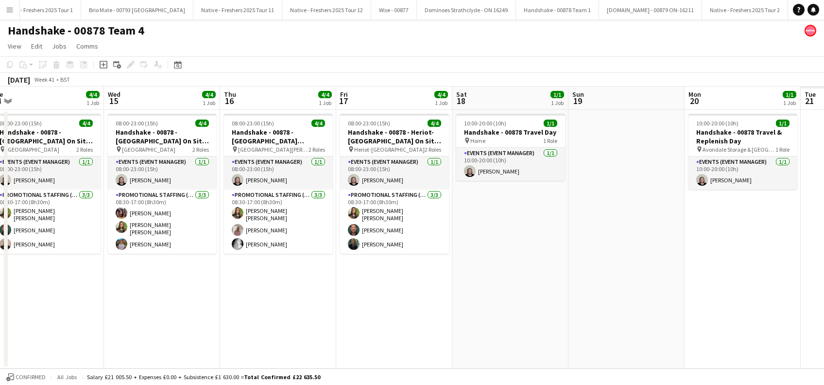
drag, startPoint x: 688, startPoint y: 298, endPoint x: 355, endPoint y: 341, distance: 336.5
click at [355, 341] on app-calendar-viewport "Fri 10 4/4 1 Job Sat 11 Sun 12 1/1 1 Job Mon 13 1/1 1 Job Tue 14 4/4 1 Job Wed …" at bounding box center [412, 227] width 824 height 282
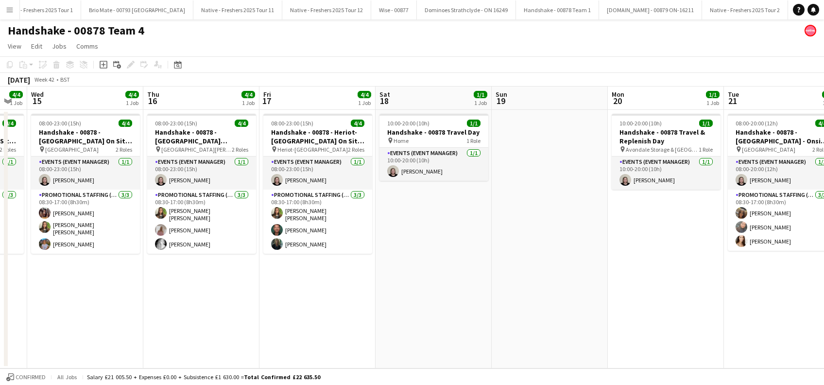
scroll to position [0, 316]
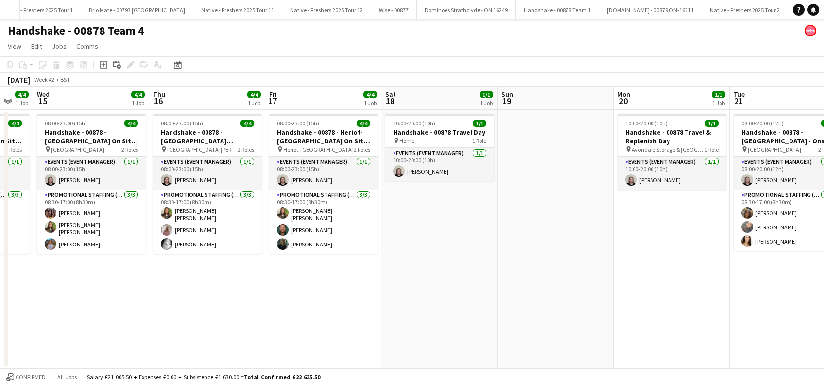
drag, startPoint x: 583, startPoint y: 326, endPoint x: 504, endPoint y: 321, distance: 79.3
click at [499, 327] on app-calendar-viewport "Sun 12 1/1 1 Job Mon 13 1/1 1 Job Tue 14 4/4 1 Job Wed 15 4/4 1 Job Thu 16 4/4 …" at bounding box center [412, 227] width 824 height 282
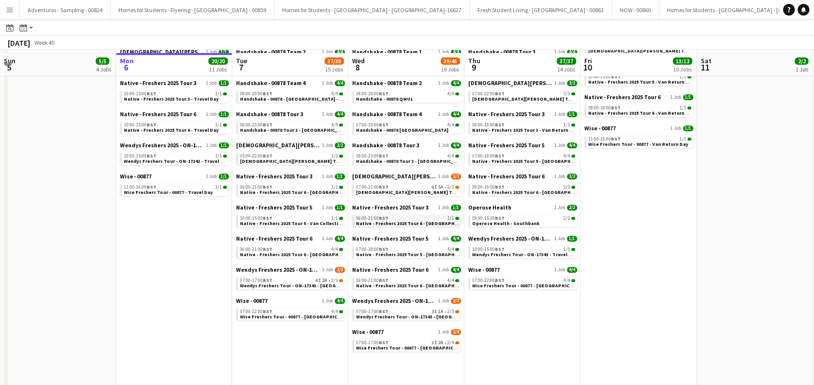
scroll to position [229, 0]
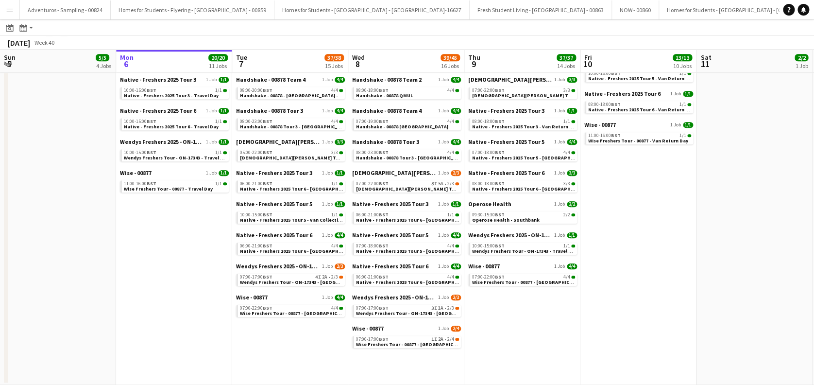
click at [3, 8] on button "Menu" at bounding box center [9, 9] width 19 height 19
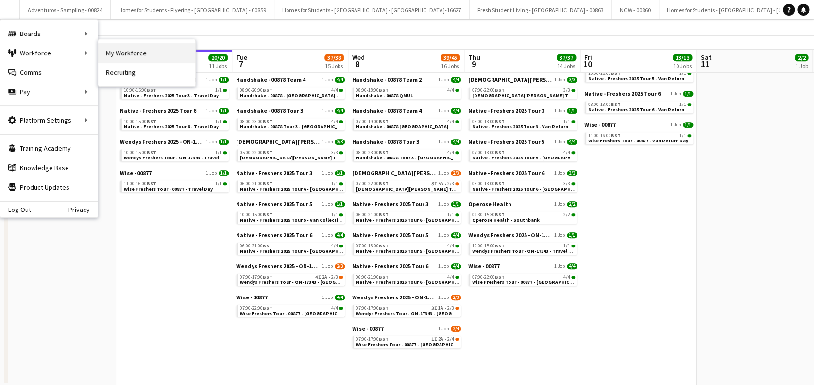
click at [145, 54] on link "My Workforce" at bounding box center [146, 52] width 97 height 19
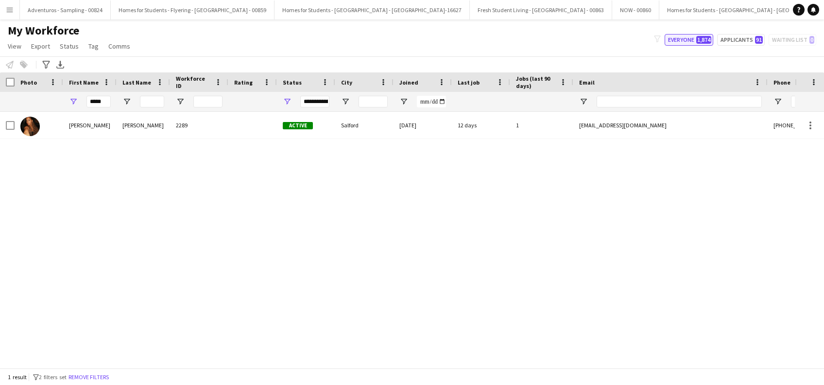
click at [676, 40] on button "Everyone 1,874" at bounding box center [689, 40] width 49 height 12
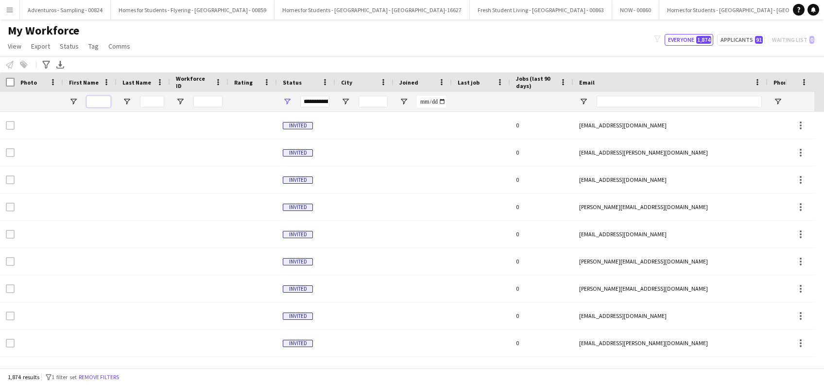
click at [98, 103] on input "First Name Filter Input" at bounding box center [98, 102] width 24 height 12
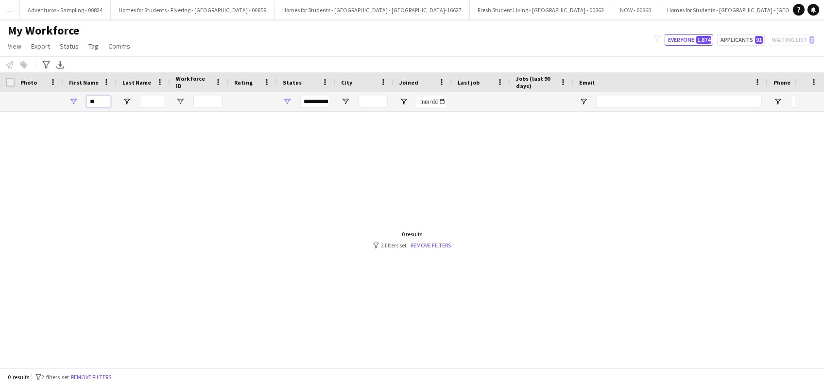
type input "*"
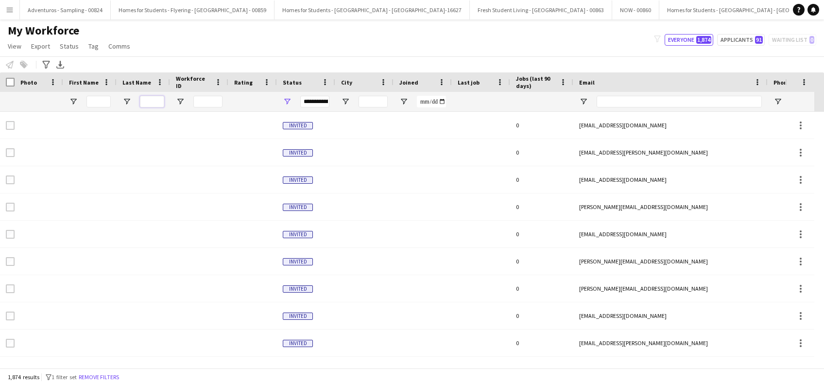
click at [150, 100] on input "Last Name Filter Input" at bounding box center [152, 102] width 24 height 12
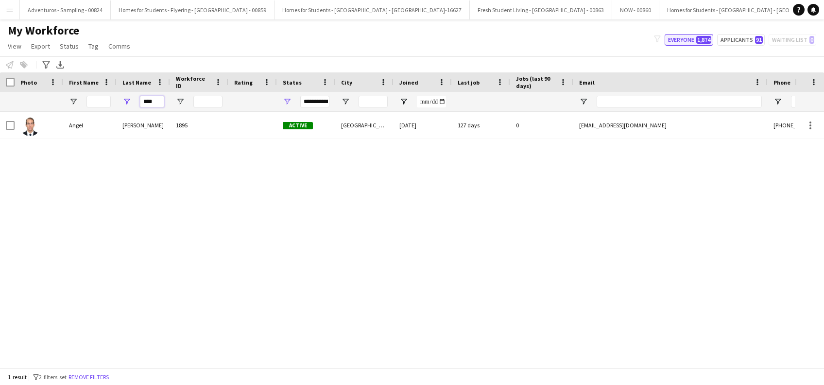
type input "****"
click at [682, 39] on button "Everyone 1,874" at bounding box center [689, 40] width 49 height 12
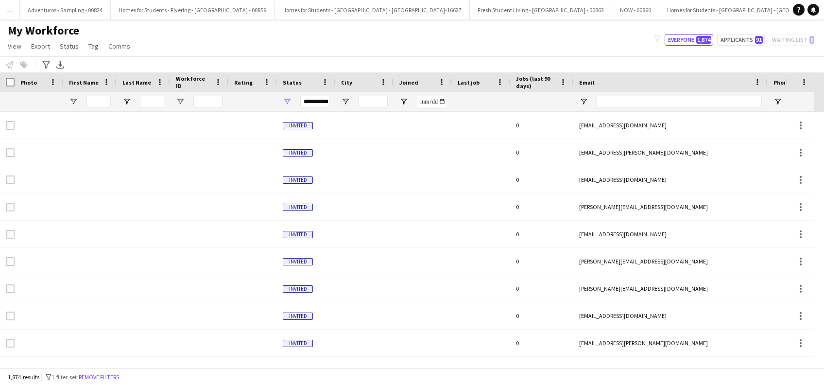
click at [12, 9] on app-icon "Menu" at bounding box center [10, 10] width 8 height 8
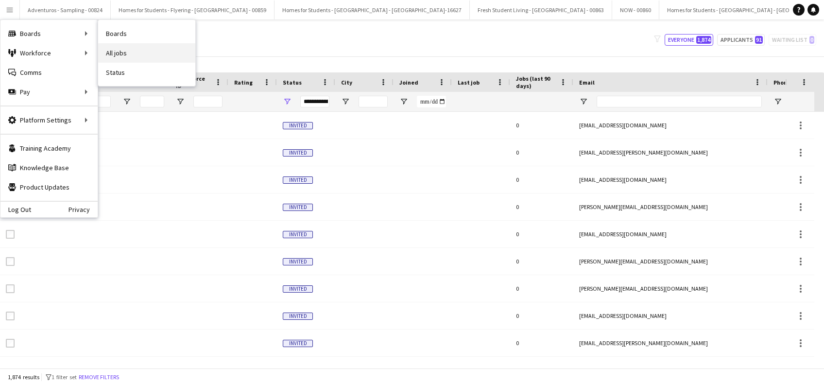
click at [110, 50] on link "All jobs" at bounding box center [146, 52] width 97 height 19
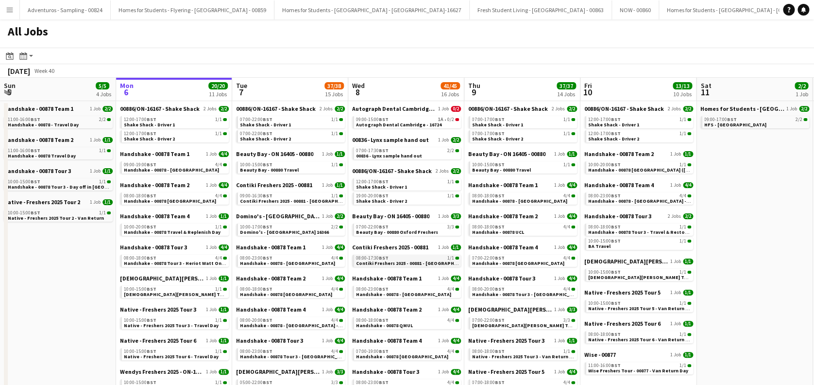
click at [387, 264] on span "Contiki Freshers 2025 - 00881 - [GEOGRAPHIC_DATA]" at bounding box center [415, 263] width 119 height 6
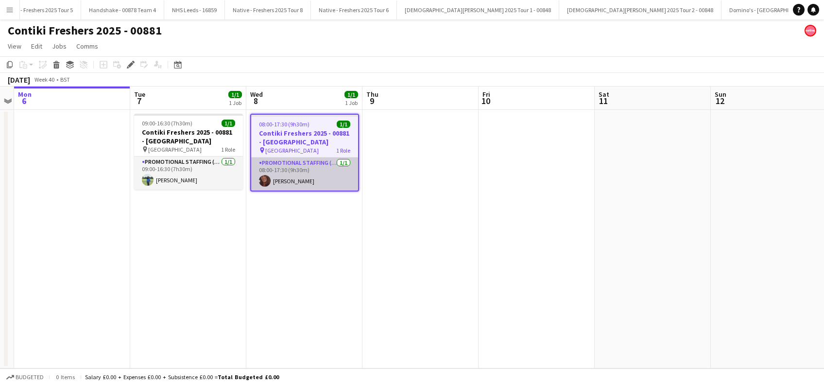
click at [295, 180] on app-card-role "Promotional Staffing (Brand Ambassadors) 1/1 08:00-17:30 (9h30m) Rosie Farnell" at bounding box center [304, 173] width 107 height 33
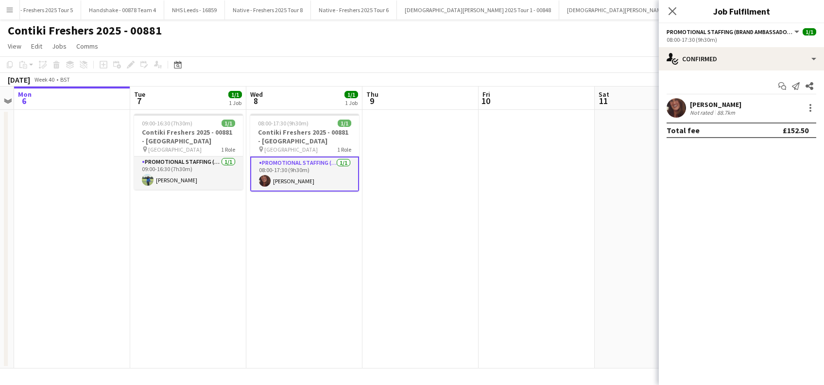
click at [721, 104] on div "Rosie Farnell" at bounding box center [715, 104] width 51 height 9
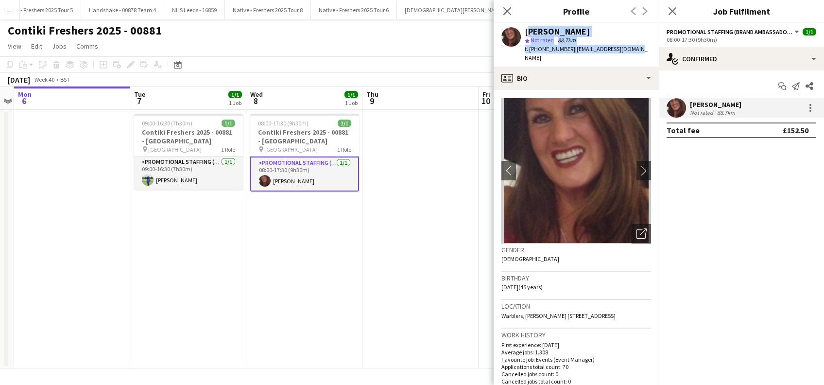
drag, startPoint x: 609, startPoint y: 44, endPoint x: 525, endPoint y: 30, distance: 85.2
click at [525, 30] on app-profile-header "Rosie Farnell star Not rated 88.7km t. +447774177726 | rosefarn532@gmail.com" at bounding box center [576, 44] width 165 height 43
copy div "Rosie Farnell star Not rated 88.7km t. +447774177726 | rosefarn532@gmail.com"
click at [676, 11] on icon "Close pop-in" at bounding box center [671, 10] width 9 height 9
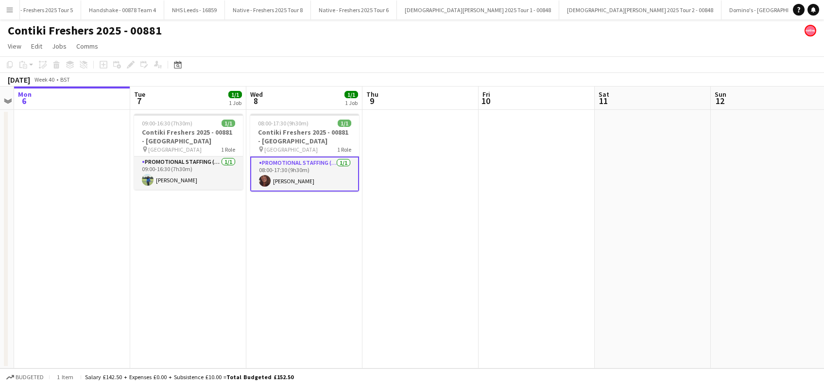
drag, startPoint x: 279, startPoint y: 228, endPoint x: 300, endPoint y: 222, distance: 21.8
click at [280, 228] on app-date-cell "08:00-17:30 (9h30m) 1/1 Contiki Freshers 2025 - 00881 - University of Oxford pi…" at bounding box center [304, 239] width 116 height 258
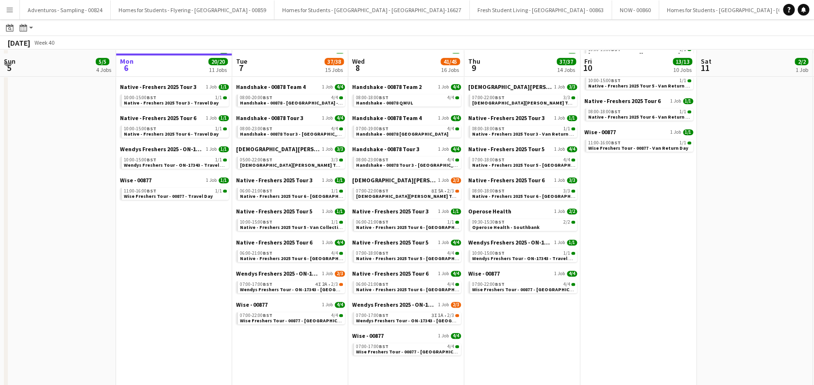
scroll to position [229, 0]
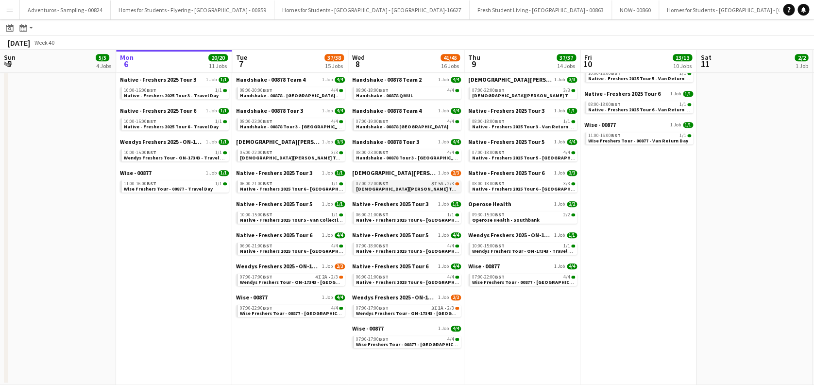
click at [414, 188] on span "[DEMOGRAPHIC_DATA][PERSON_NAME] Tour 1 - 00848 - [GEOGRAPHIC_DATA]" at bounding box center [444, 189] width 176 height 6
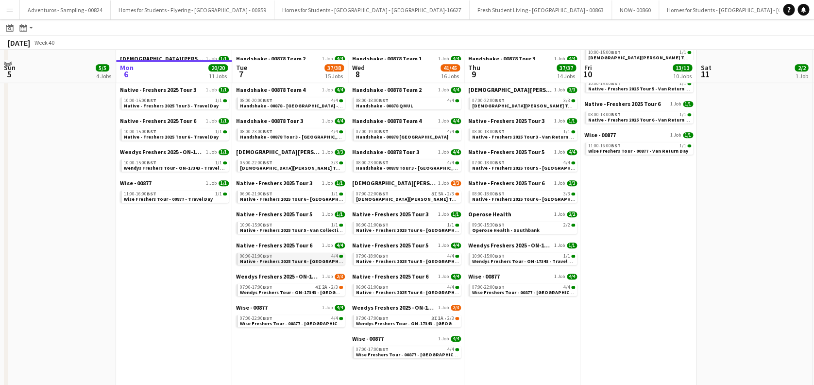
scroll to position [164, 0]
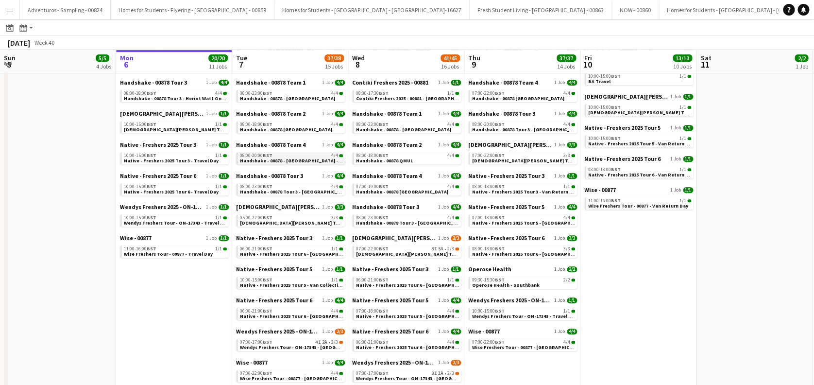
click at [291, 157] on span "Handshake - 00878 - University of Birmingham - Onsite Day" at bounding box center [302, 160] width 125 height 6
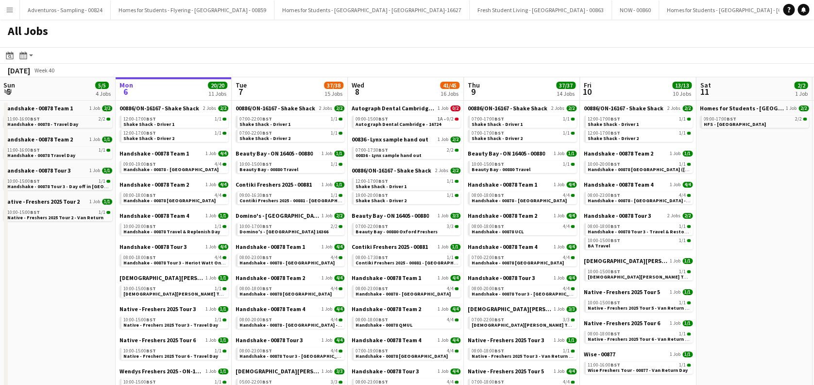
scroll to position [0, 0]
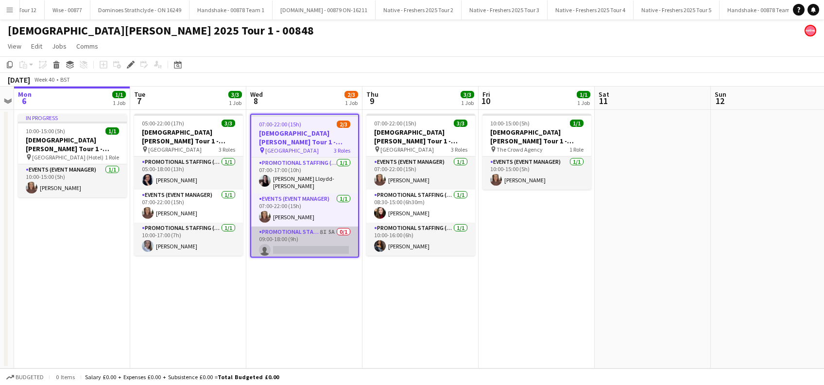
click at [315, 244] on app-card-role "Promotional Staffing (Brand Ambassadors) 8I 5A 0/1 09:00-18:00 (9h) single-neut…" at bounding box center [304, 242] width 107 height 33
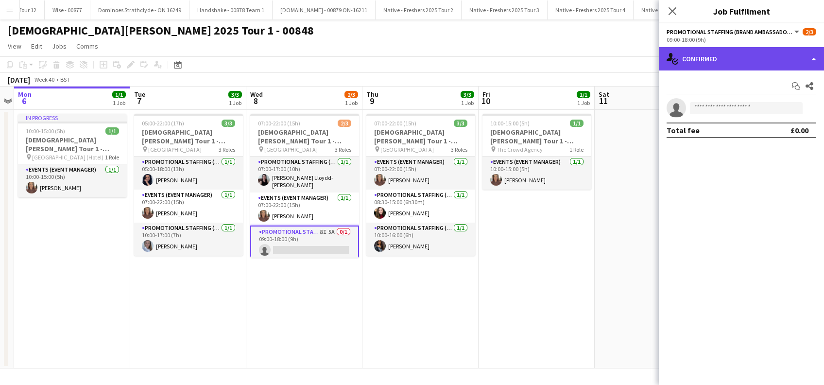
click at [732, 55] on div "single-neutral-actions-check-2 Confirmed" at bounding box center [741, 58] width 165 height 23
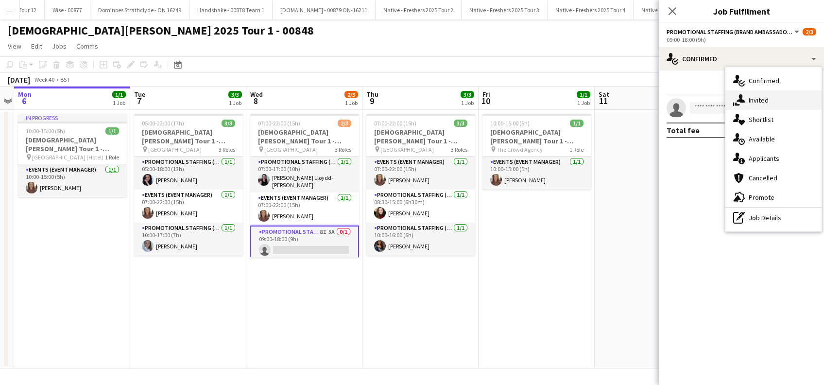
click at [768, 97] on span "Invited" at bounding box center [759, 100] width 20 height 9
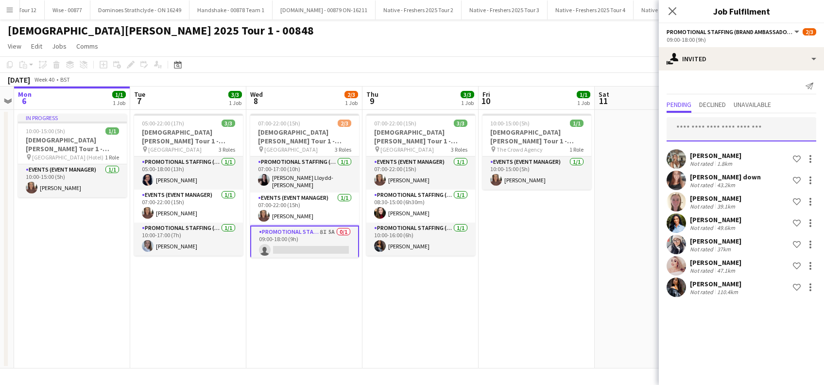
click at [698, 134] on input "text" at bounding box center [741, 129] width 150 height 24
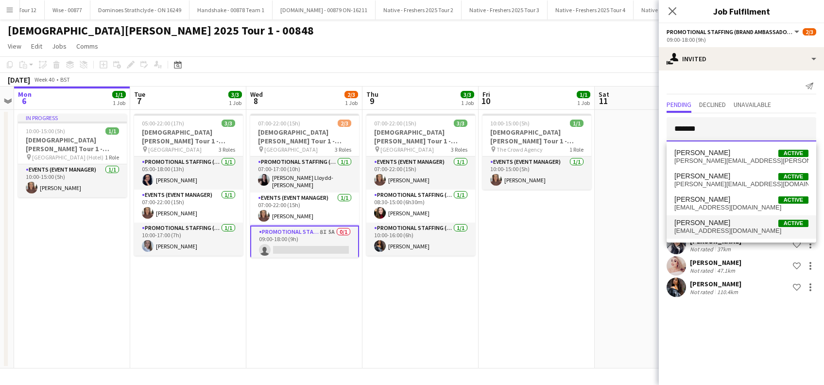
type input "*******"
click at [710, 232] on span "[EMAIL_ADDRESS][DOMAIN_NAME]" at bounding box center [741, 231] width 134 height 8
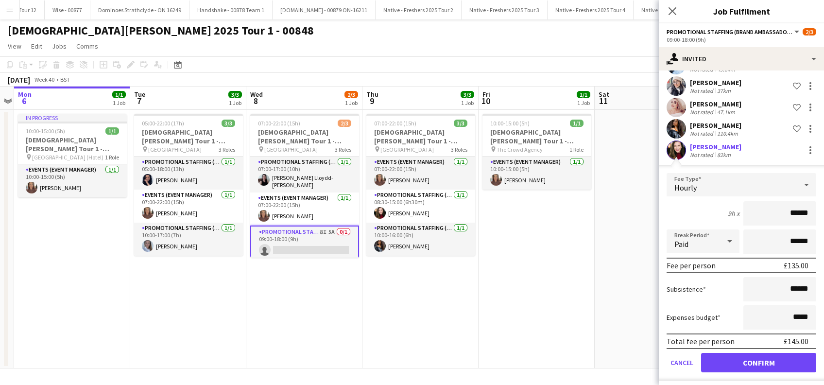
scroll to position [162, 0]
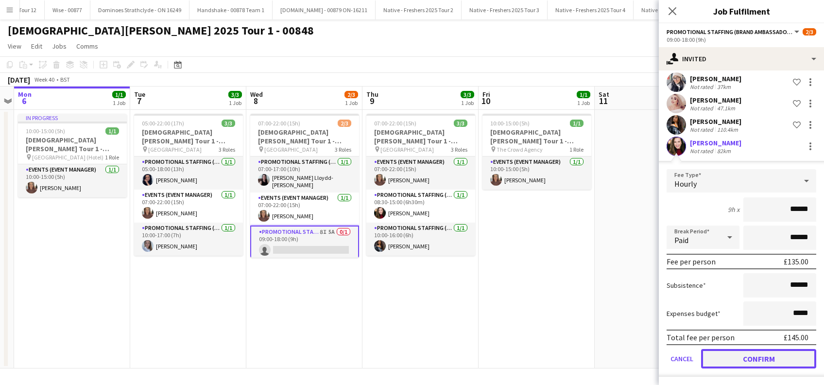
click at [761, 357] on button "Confirm" at bounding box center [758, 358] width 115 height 19
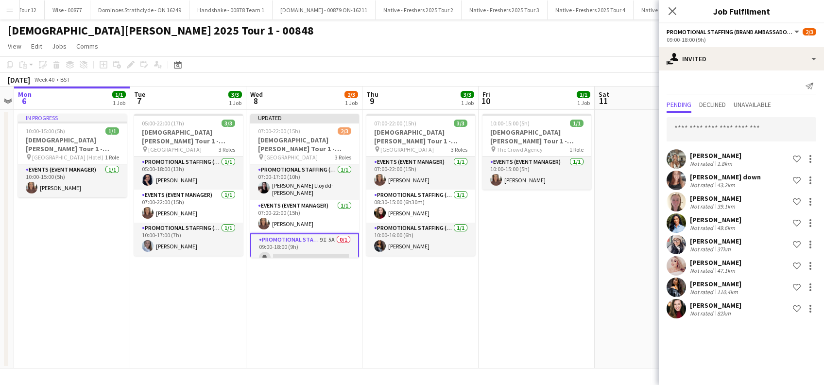
scroll to position [0, 0]
click at [607, 265] on app-date-cell at bounding box center [653, 239] width 116 height 258
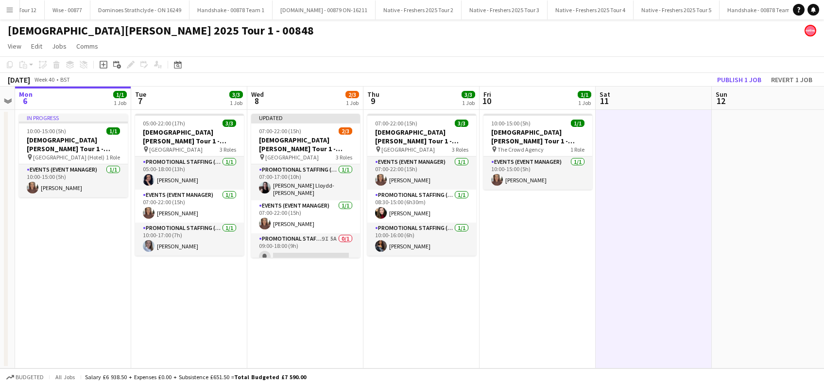
click at [740, 70] on app-toolbar "Copy Paste Paste Ctrl+V Paste with crew Ctrl+Shift+V Paste linked Job [GEOGRAPH…" at bounding box center [412, 64] width 824 height 17
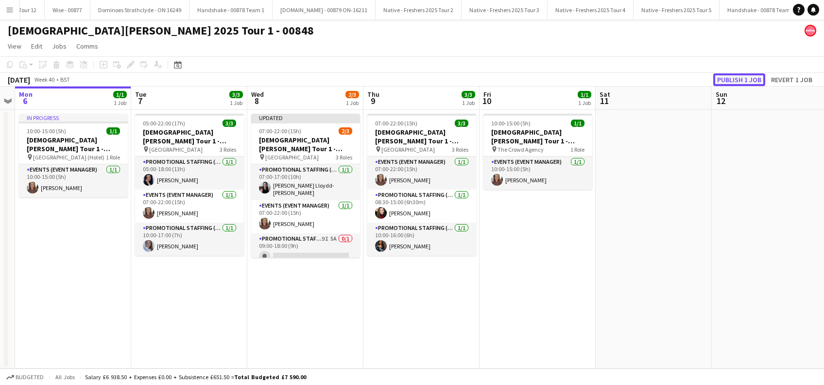
click at [732, 80] on button "Publish 1 job" at bounding box center [739, 79] width 52 height 13
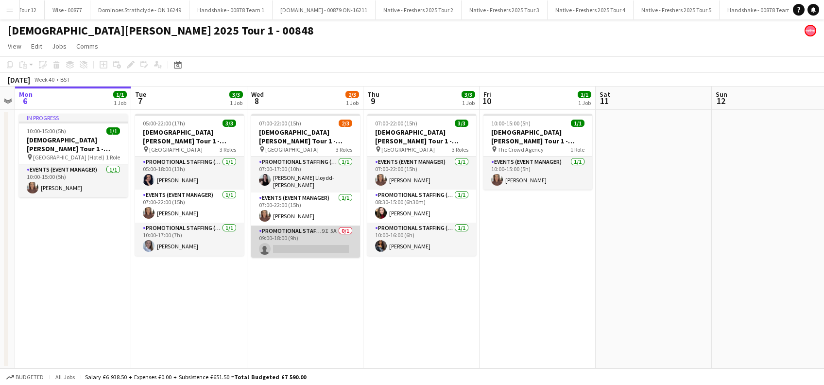
click at [319, 240] on app-card-role "Promotional Staffing (Brand Ambassadors) 9I 5A 0/1 09:00-18:00 (9h) single-neut…" at bounding box center [305, 241] width 109 height 33
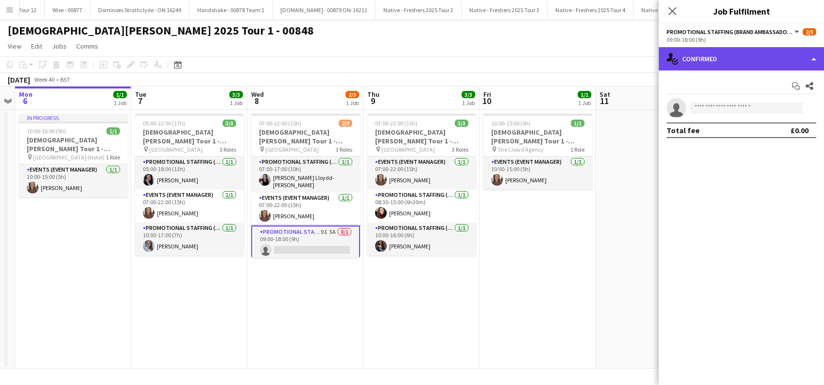
click at [721, 50] on div "single-neutral-actions-check-2 Confirmed" at bounding box center [741, 58] width 165 height 23
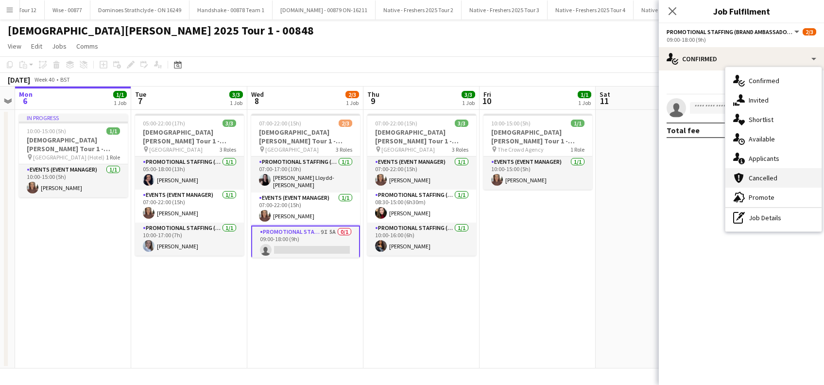
click at [767, 175] on span "Cancelled" at bounding box center [763, 177] width 29 height 9
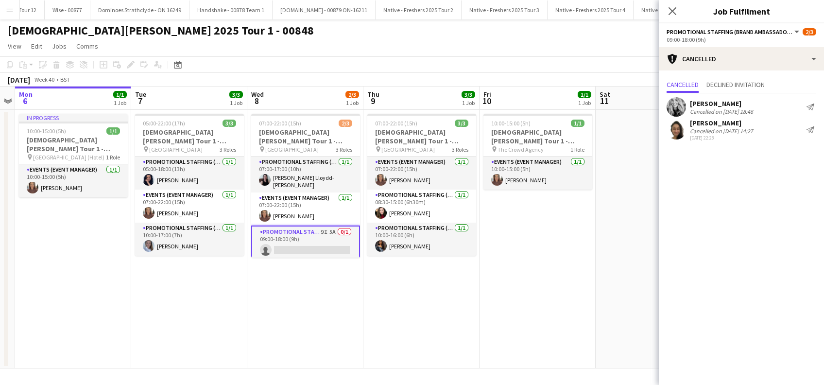
click at [718, 128] on div "Cancelled on [DATE] 14:27" at bounding box center [721, 130] width 63 height 7
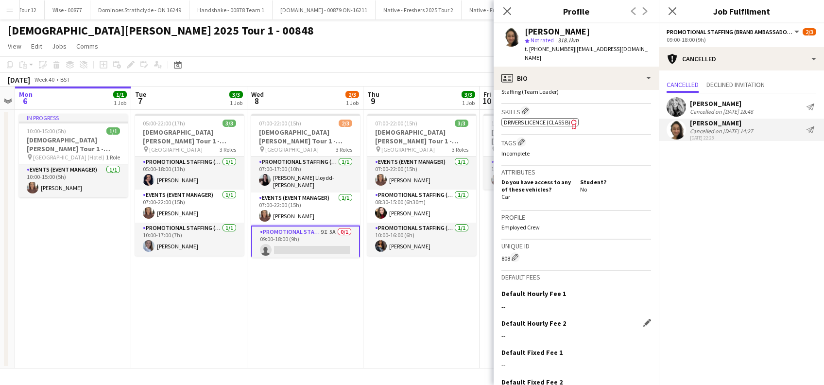
scroll to position [397, 0]
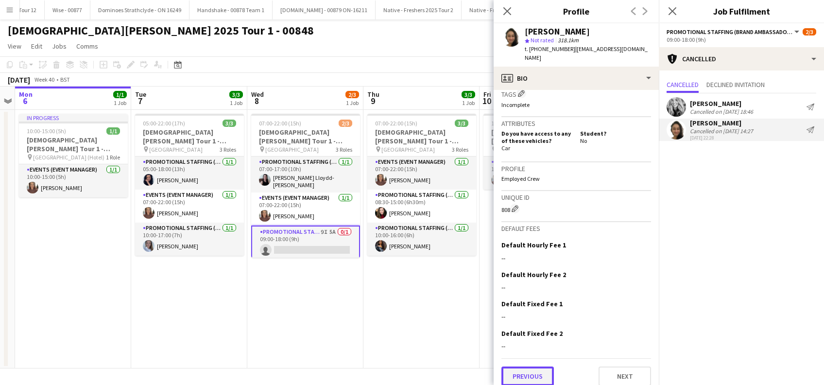
click at [535, 366] on button "Previous" at bounding box center [527, 375] width 52 height 19
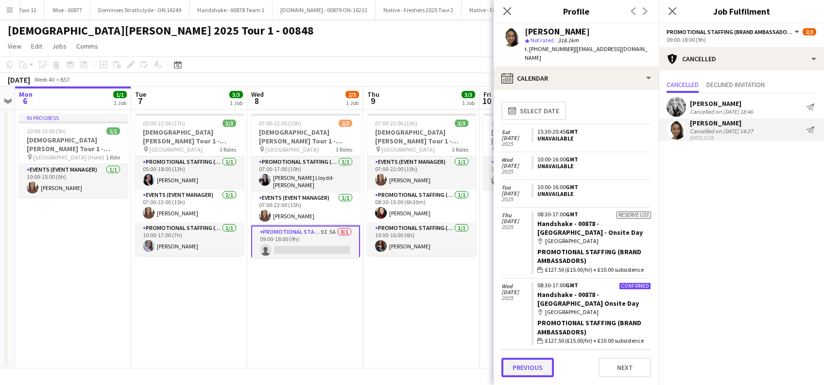
click at [517, 368] on button "Previous" at bounding box center [527, 367] width 52 height 19
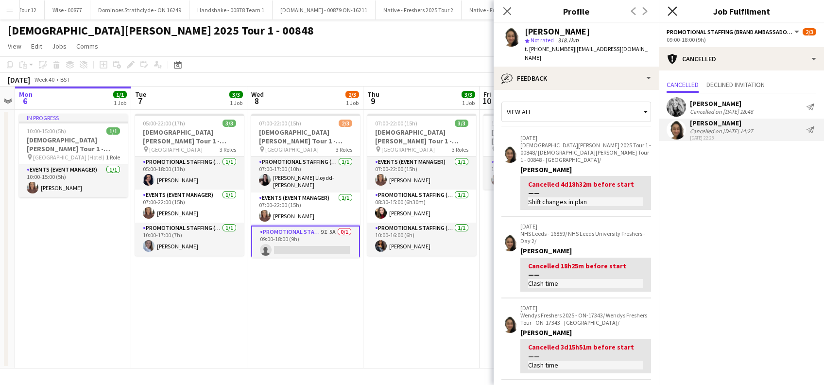
click at [672, 8] on icon "Close pop-in" at bounding box center [671, 10] width 9 height 9
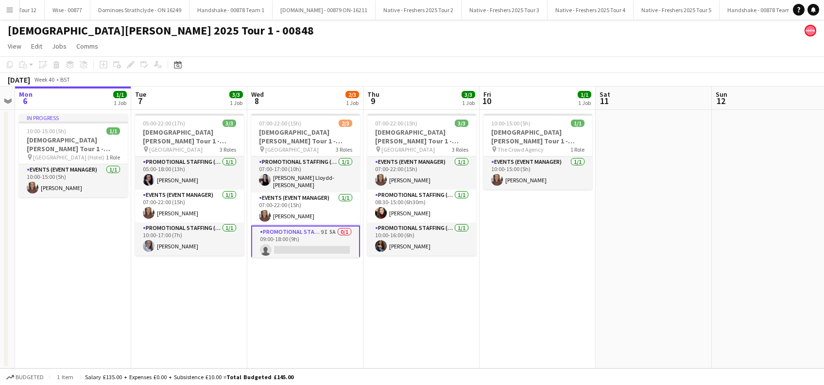
click at [158, 284] on app-date-cell "05:00-22:00 (17h) 3/3 Lady Garden Tour 1 - 00848 - University of Cambridge pin …" at bounding box center [189, 239] width 116 height 258
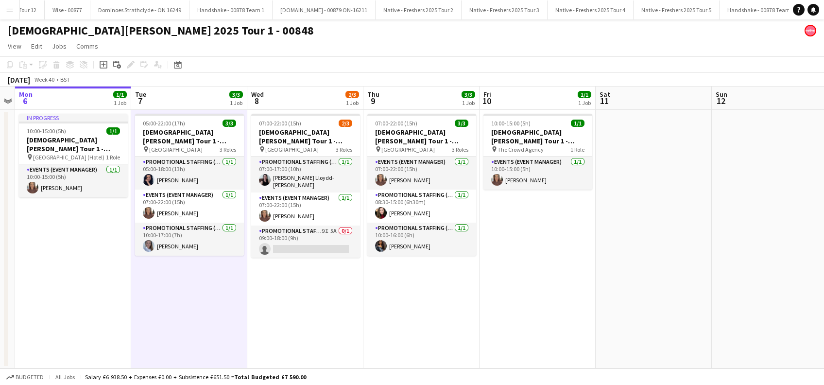
click at [333, 294] on app-date-cell "07:00-22:00 (15h) 2/3 Lady Garden Tour 1 - 00848 - University of Oxford pin Uni…" at bounding box center [305, 239] width 116 height 258
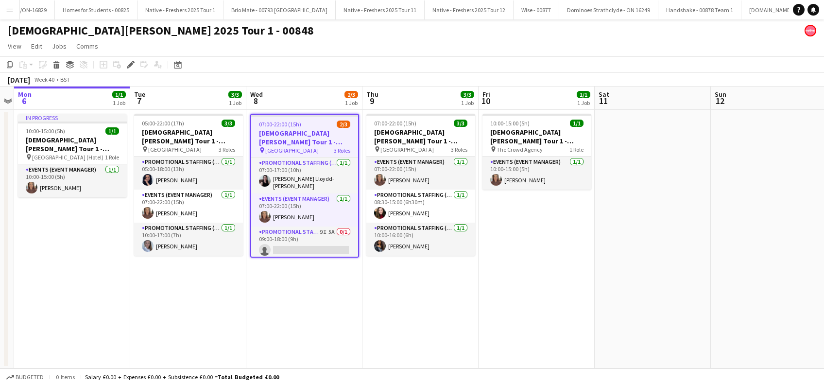
scroll to position [0, 2338]
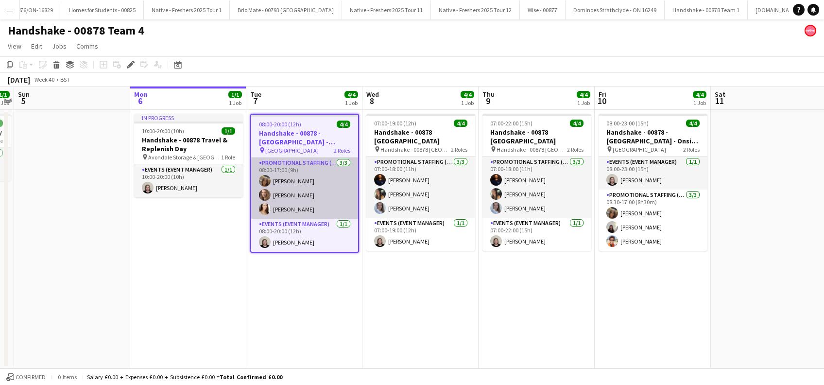
scroll to position [0, 2011]
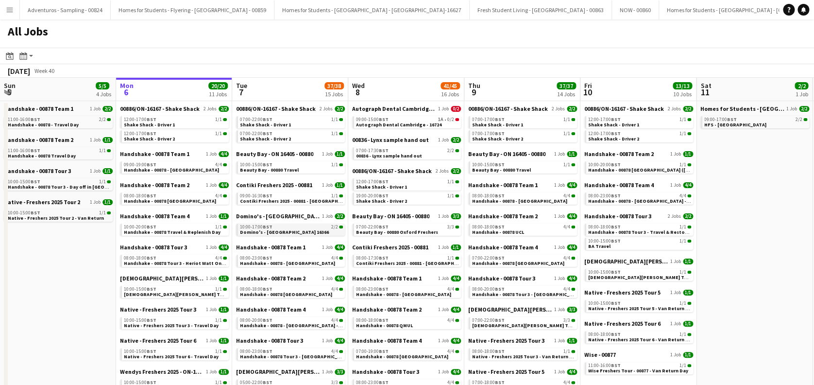
click at [283, 233] on span "Domino's - [GEOGRAPHIC_DATA] 16366" at bounding box center [284, 232] width 89 height 6
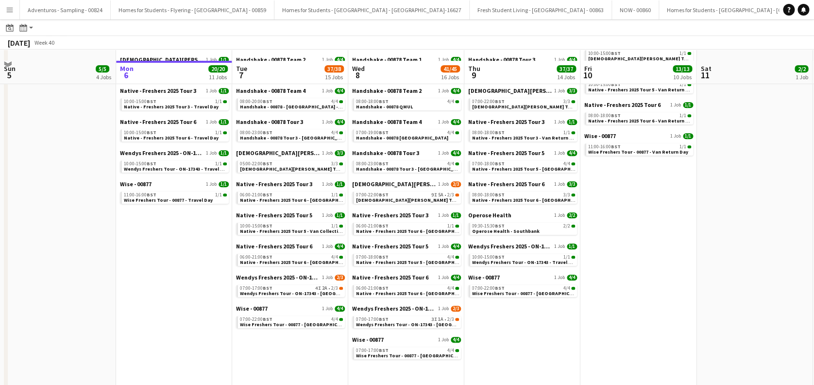
scroll to position [229, 0]
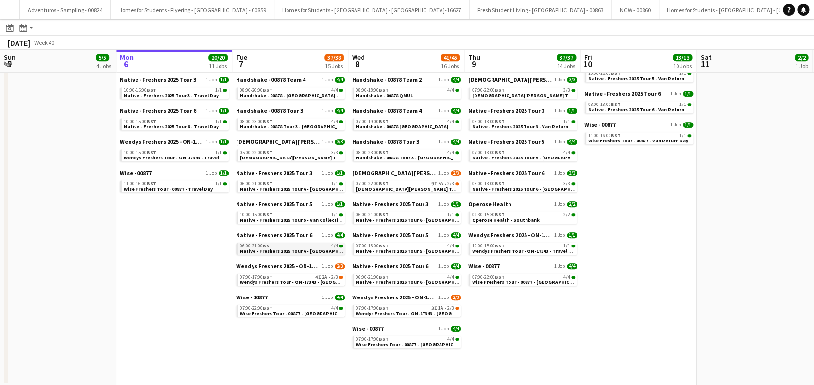
click at [276, 253] on app-brief-job-card "06:00-21:00 BST 4/4 Native - Freshers 2025 Tour 6 - [GEOGRAPHIC_DATA] Day 1" at bounding box center [290, 248] width 109 height 12
click at [280, 248] on span "Native - Freshers 2025 Tour 6 - [GEOGRAPHIC_DATA] Day 1" at bounding box center [306, 251] width 132 height 6
click at [302, 186] on span "Native - Freshers 2025 Tour 6 - [GEOGRAPHIC_DATA] Day 1" at bounding box center [306, 189] width 132 height 6
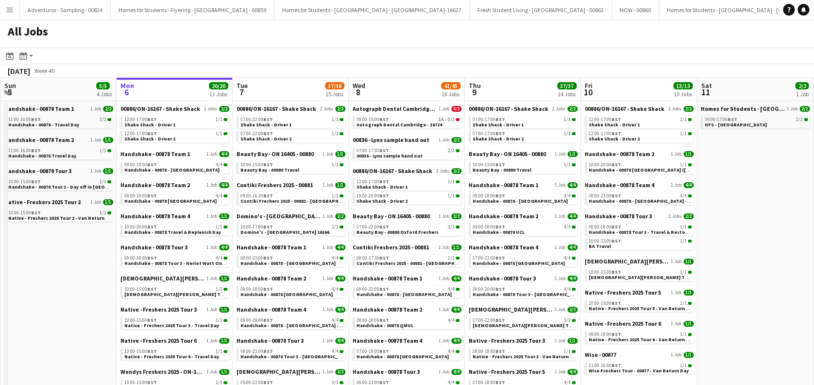
scroll to position [65, 0]
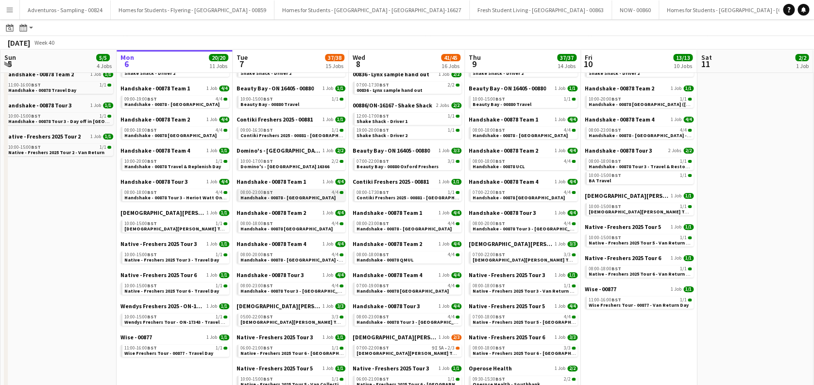
click at [291, 198] on span "Handshake - 00878 - Loughborough" at bounding box center [287, 197] width 95 height 6
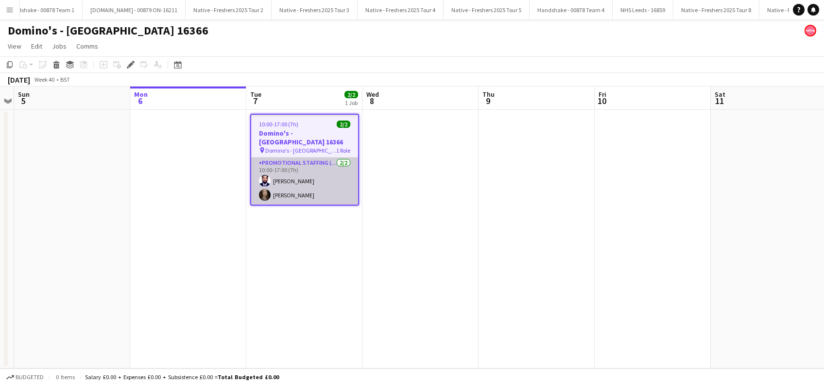
click at [289, 182] on app-card-role "Promotional Staffing (Brand Ambassadors) 2/2 10:00-17:00 (7h) Haroon Arif Belle…" at bounding box center [304, 180] width 107 height 47
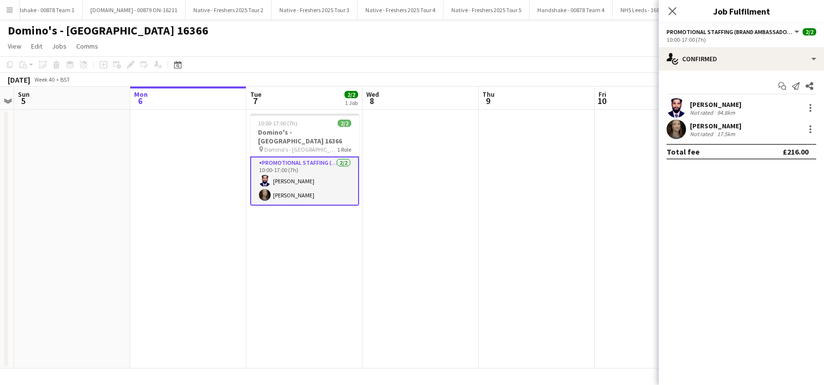
click at [706, 105] on div "Haroon Arif" at bounding box center [715, 104] width 51 height 9
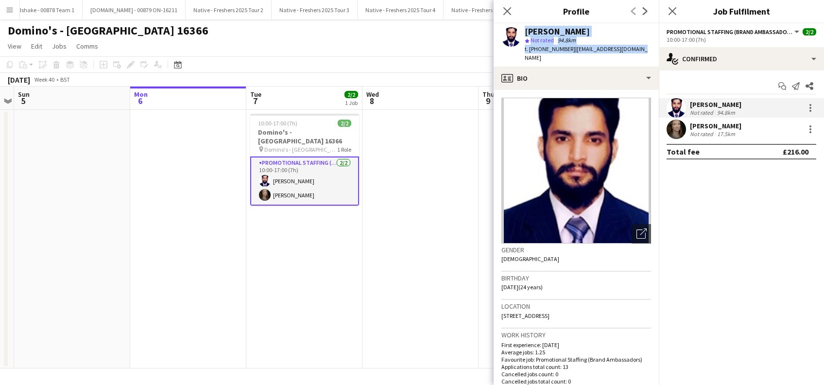
drag, startPoint x: 552, startPoint y: 46, endPoint x: 522, endPoint y: 31, distance: 33.5
click at [522, 31] on div "Haroon Arif star Not rated 94.8km t. +447438903605 | ranaharoonsa@gmail.com" at bounding box center [576, 44] width 165 height 43
copy div "Haroon Arif star Not rated 94.8km t. +447438903605 | ranaharoonsa@gmail.com"
click at [718, 120] on div "Belle Adams Not rated 17.5km" at bounding box center [741, 129] width 165 height 19
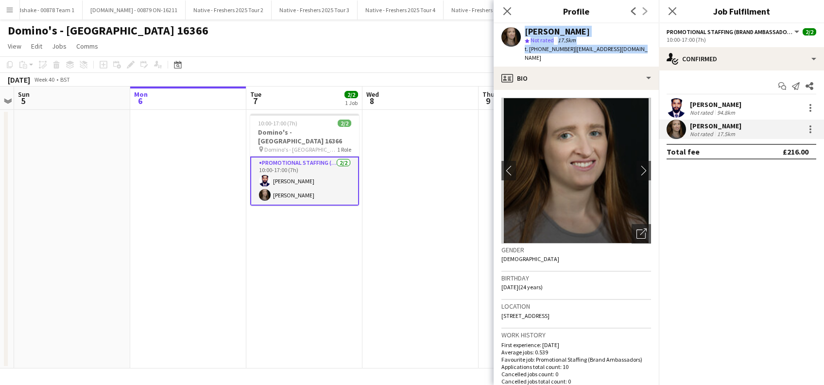
drag, startPoint x: 642, startPoint y: 51, endPoint x: 521, endPoint y: 29, distance: 123.4
click at [521, 29] on div "Belle Adams star Not rated 17.5km t. +4407902664610 | belleadams5678@aol.com" at bounding box center [576, 44] width 165 height 43
copy div "Belle Adams star Not rated 17.5km t. +4407902664610 | belleadams5678@aol.com"
